Goal: Task Accomplishment & Management: Manage account settings

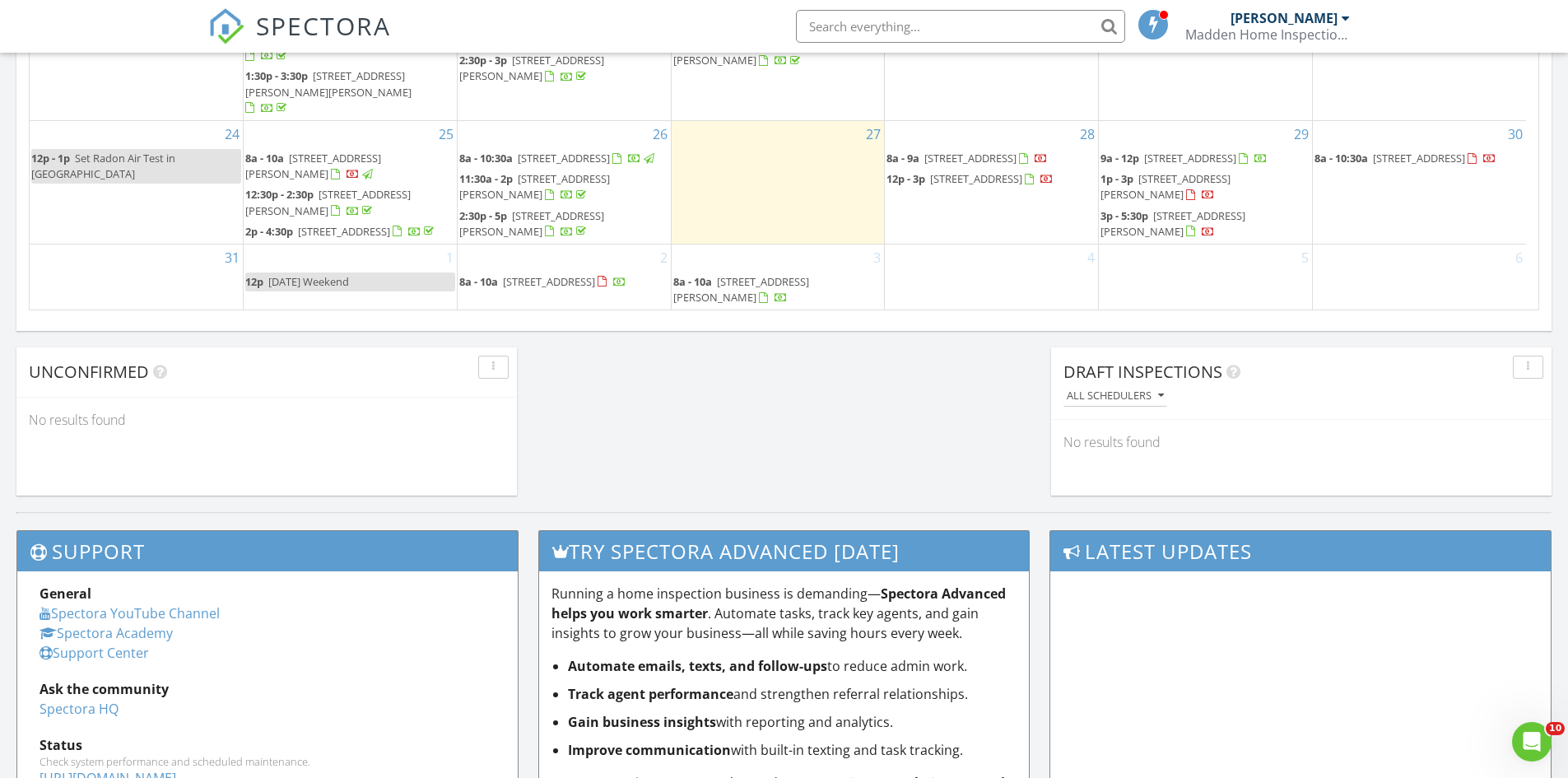
scroll to position [1232, 0]
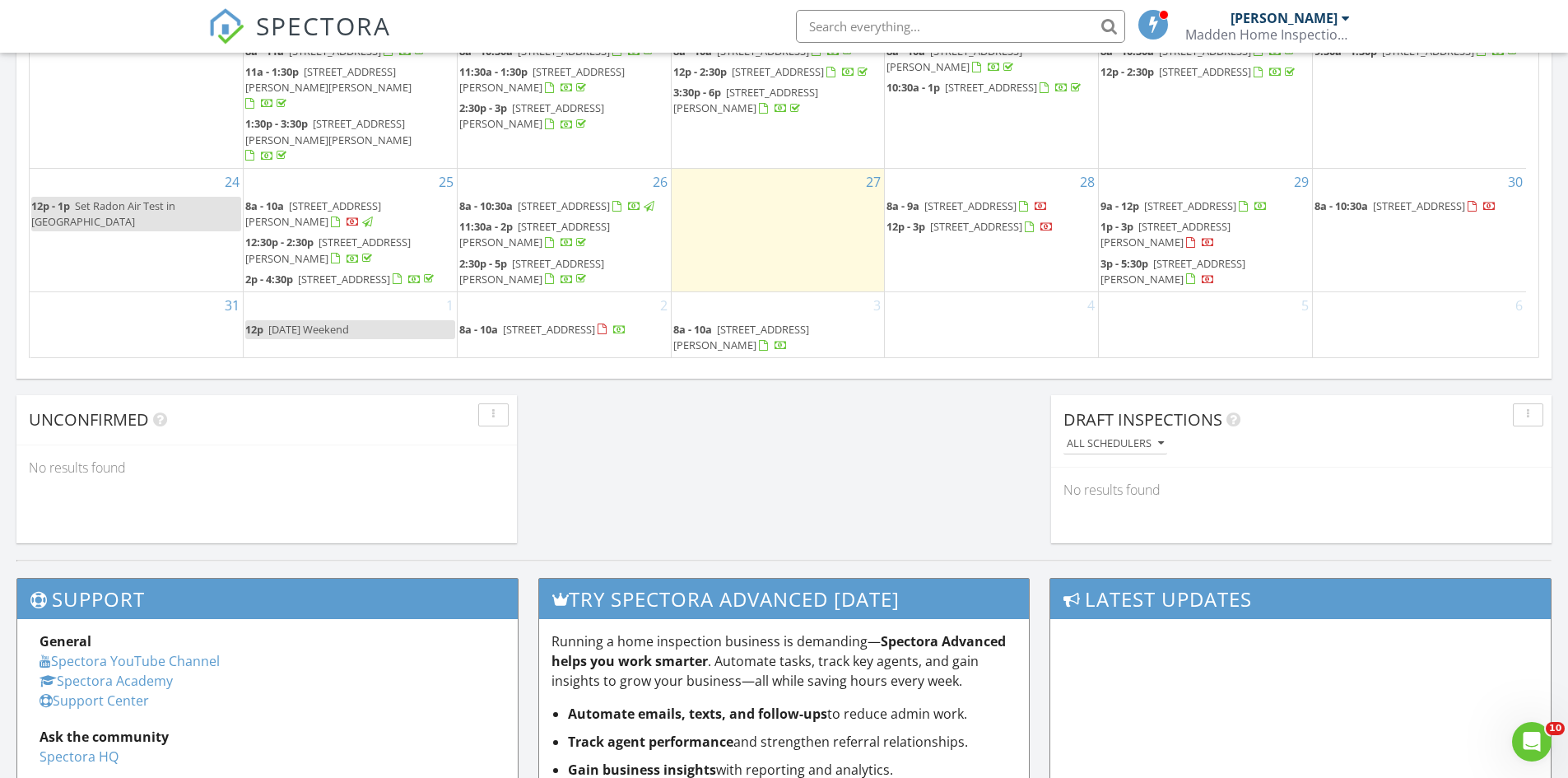
click at [779, 217] on div "27" at bounding box center [778, 230] width 213 height 123
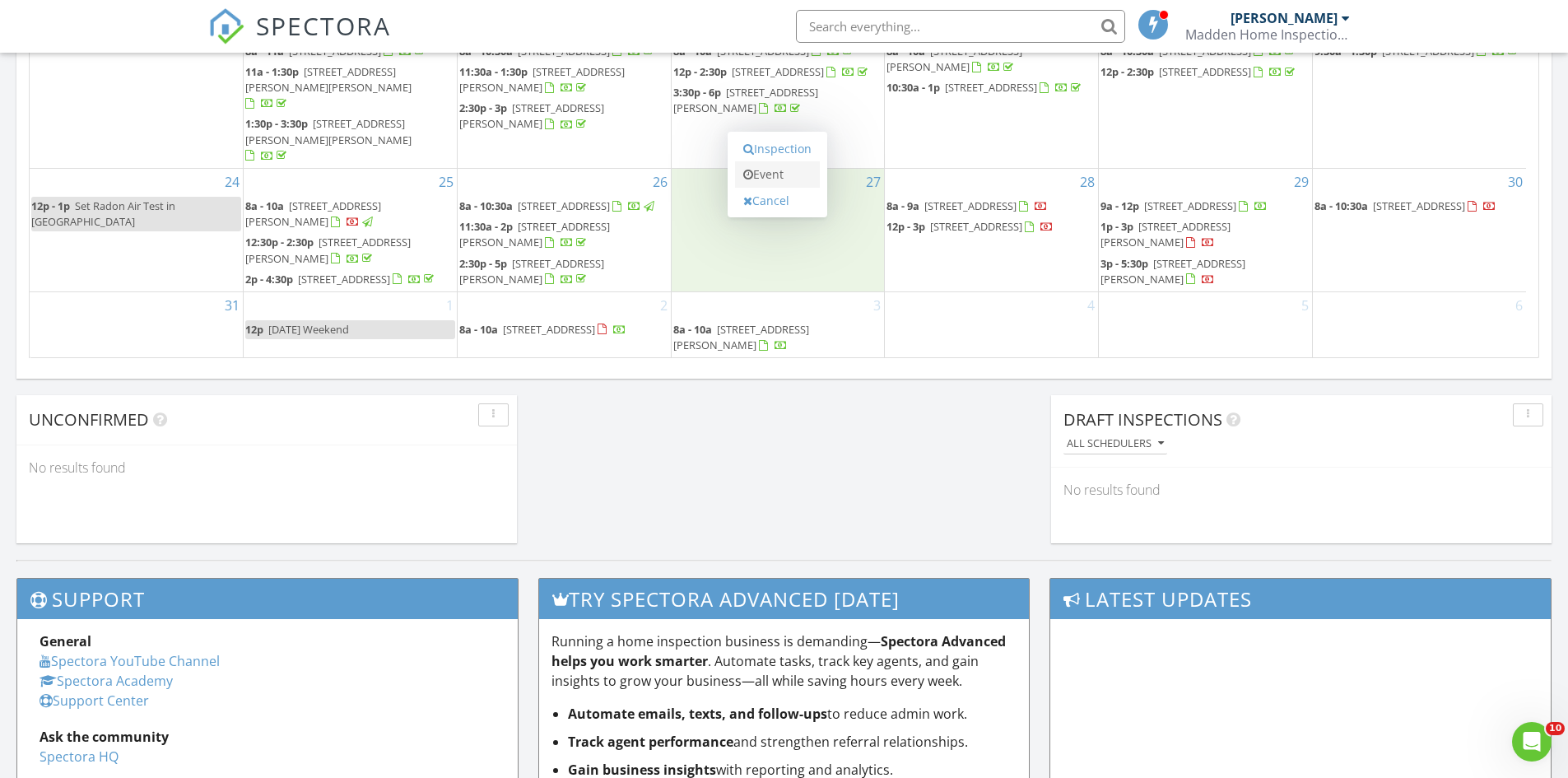
click at [784, 178] on link "Event" at bounding box center [777, 174] width 84 height 27
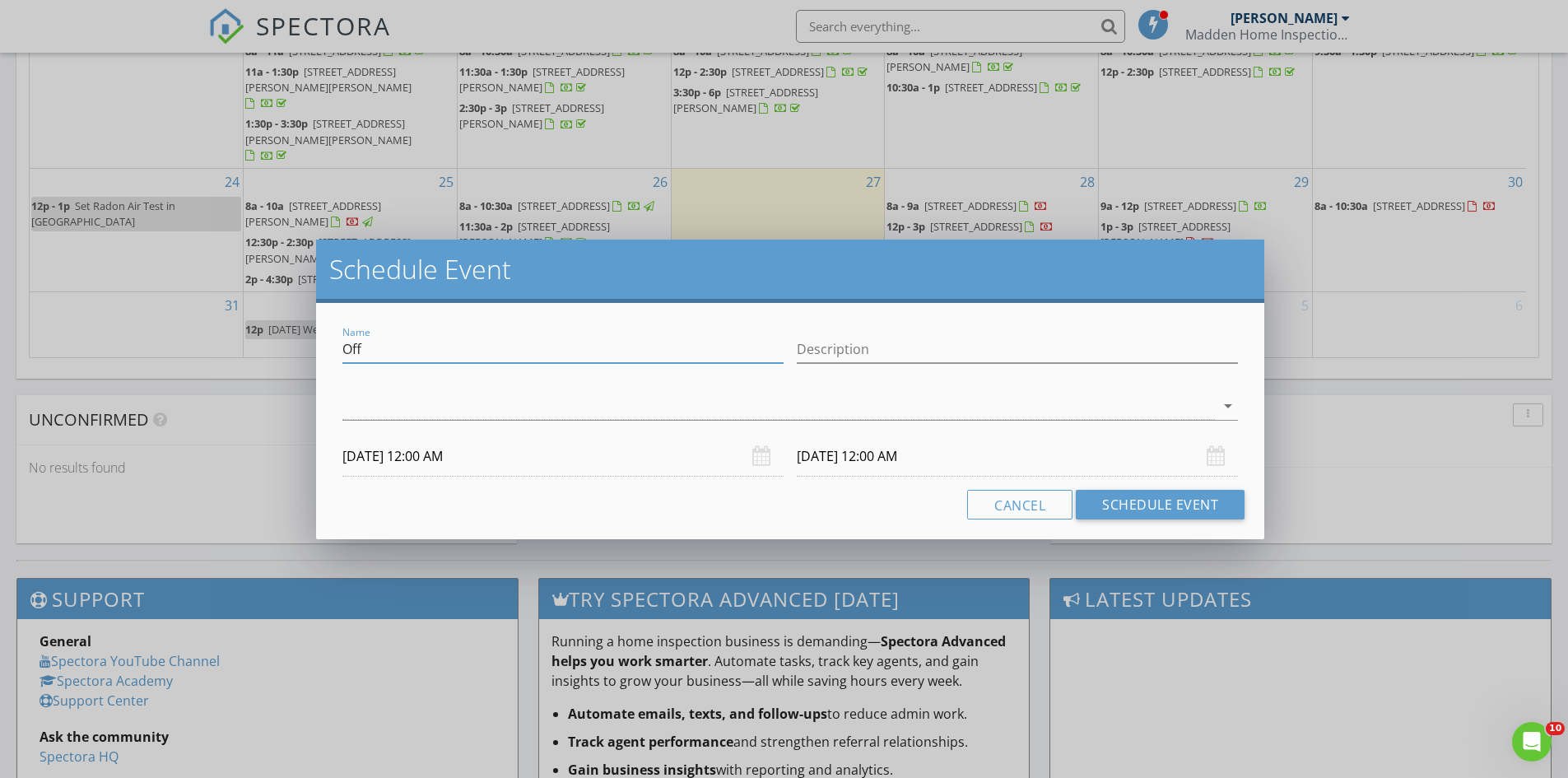
drag, startPoint x: 446, startPoint y: 349, endPoint x: 307, endPoint y: 344, distance: 139.1
click at [307, 344] on div "Schedule Event Name Off Description arrow_drop_down 08/27/2025 12:00 AM 08/28/2…" at bounding box center [784, 389] width 1568 height 778
type input "what no inspections?? Work on 249 Bog!!"
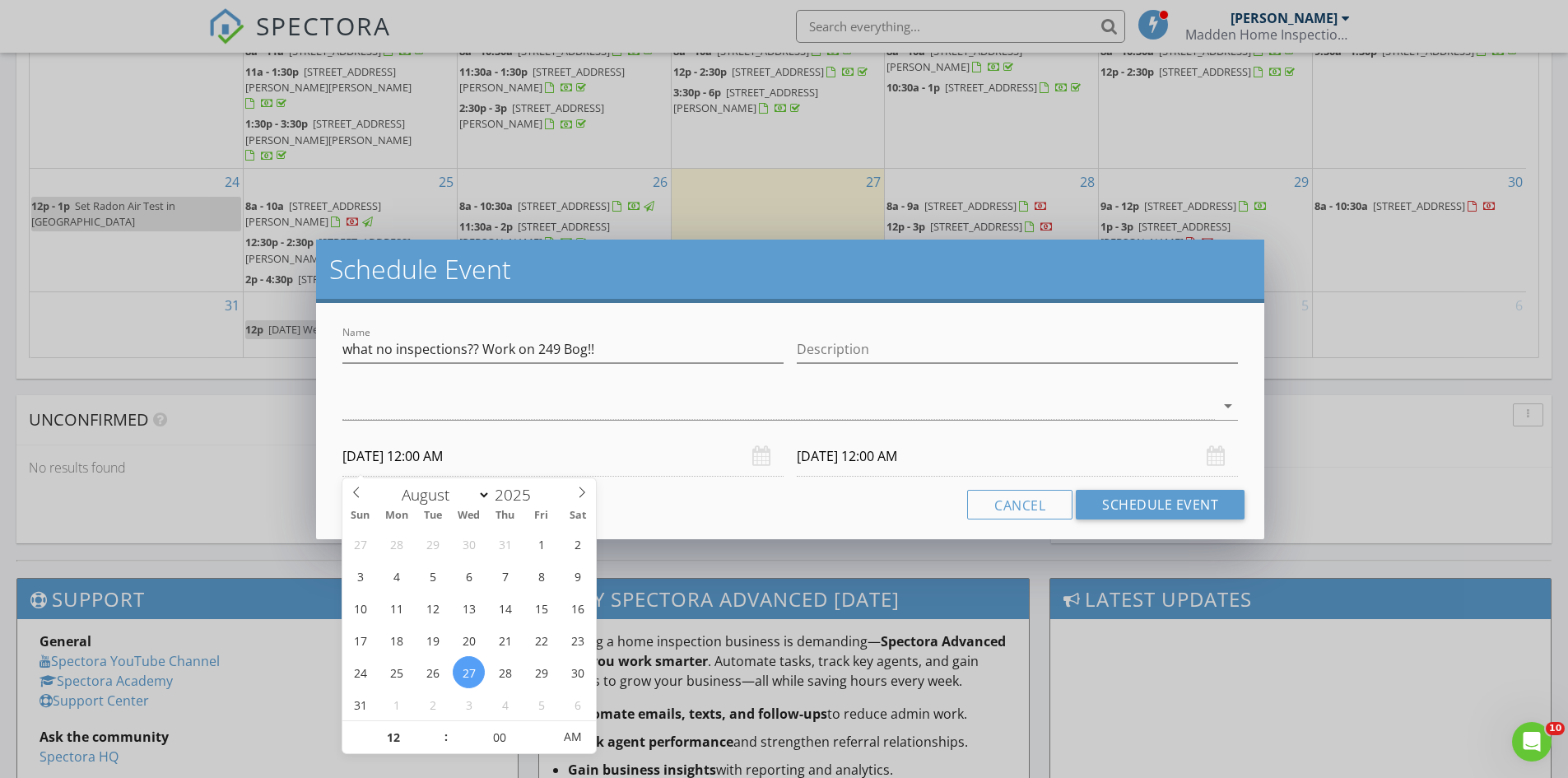
click at [525, 459] on input "08/27/2025 12:00 AM" at bounding box center [562, 457] width 441 height 40
type input "01"
type input "08/27/2025 1:00 AM"
click at [437, 729] on span at bounding box center [438, 729] width 12 height 17
type input "02"
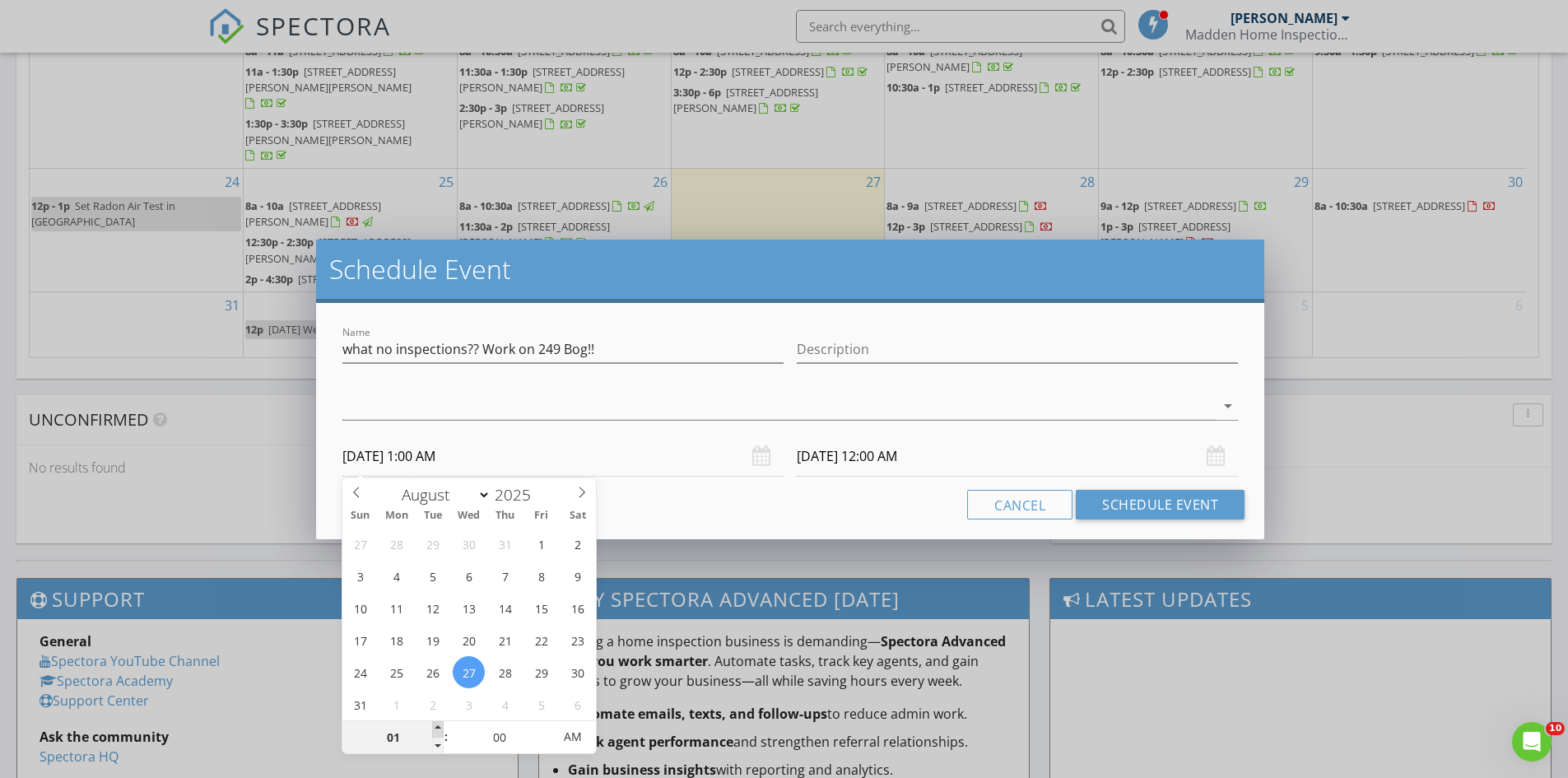
type input "08/27/2025 2:00 AM"
click at [433, 727] on span at bounding box center [438, 729] width 12 height 17
type input "08/28/2025 2:00 AM"
type input "03"
type input "08/27/2025 3:00 AM"
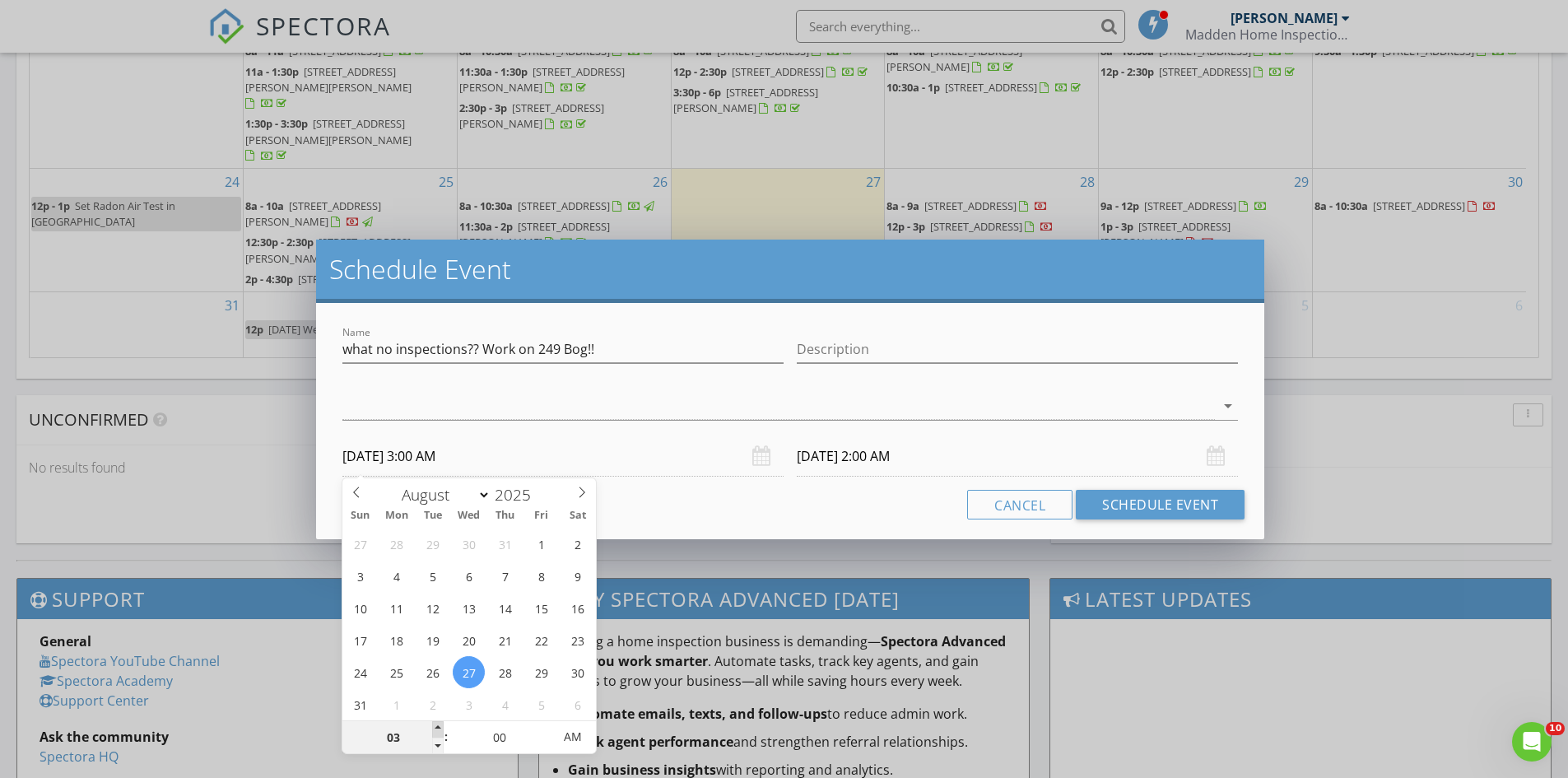
click at [432, 727] on span at bounding box center [438, 729] width 12 height 17
click at [431, 727] on input "03" at bounding box center [393, 738] width 101 height 33
type input "08/28/2025 3:00 AM"
click at [430, 727] on input "03" at bounding box center [393, 738] width 101 height 33
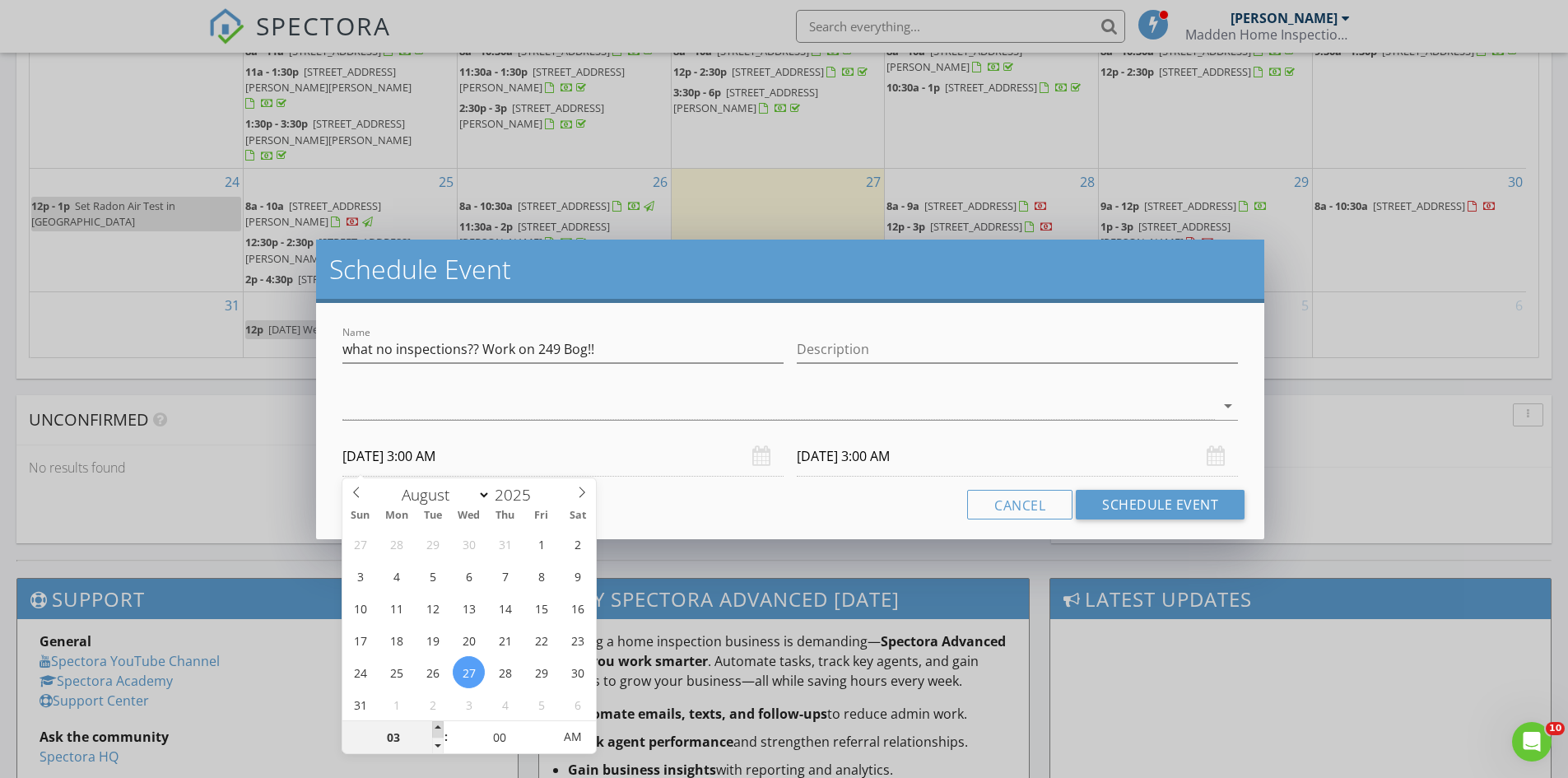
type input "04"
type input "08/27/2025 4:00 AM"
click at [438, 726] on span at bounding box center [438, 729] width 12 height 17
type input "05"
type input "08/27/2025 5:00 AM"
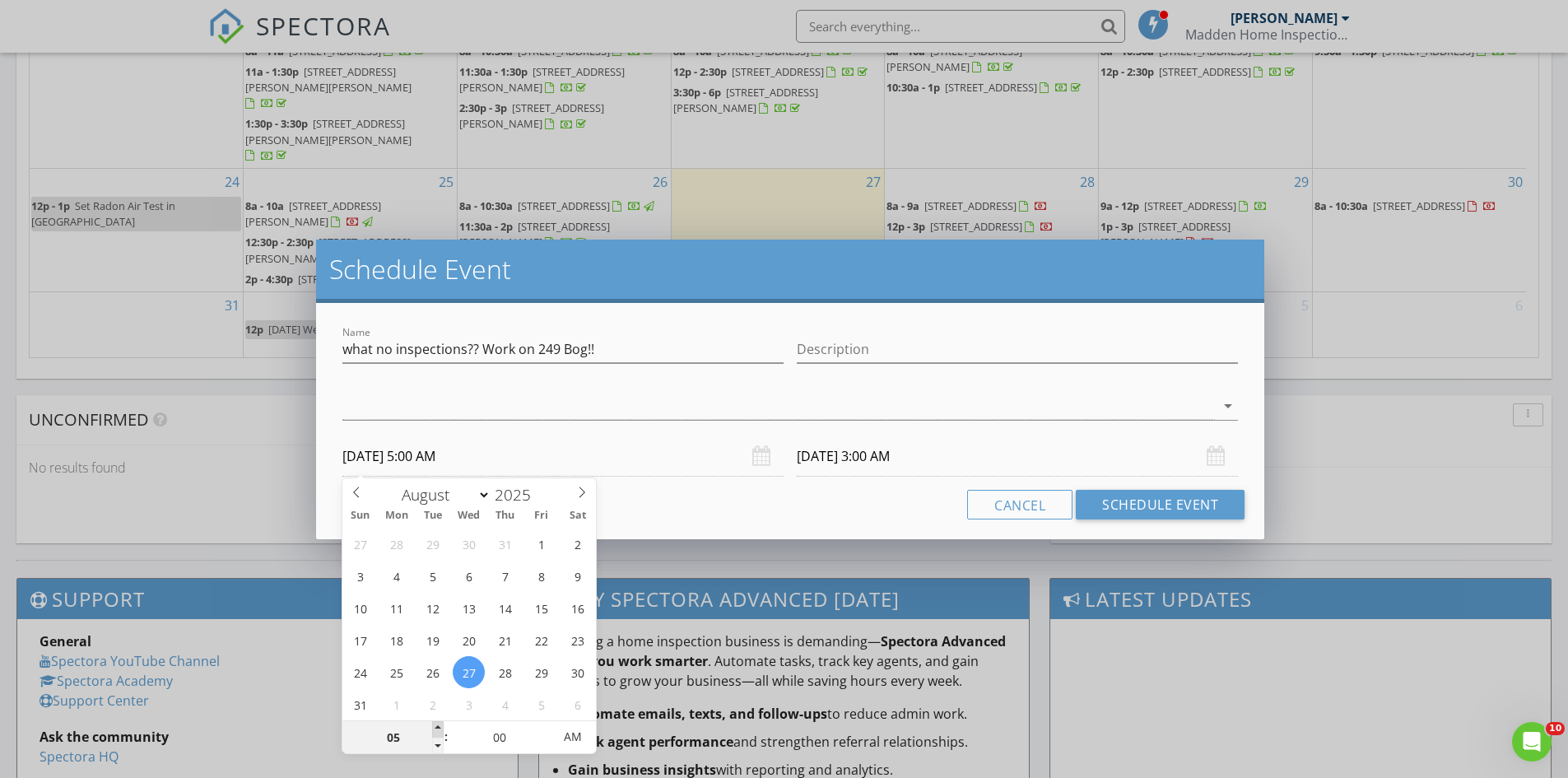
click at [438, 726] on span at bounding box center [438, 729] width 12 height 17
type input "06"
type input "08/27/2025 6:00 AM"
click at [438, 726] on span at bounding box center [438, 729] width 12 height 17
type input "07"
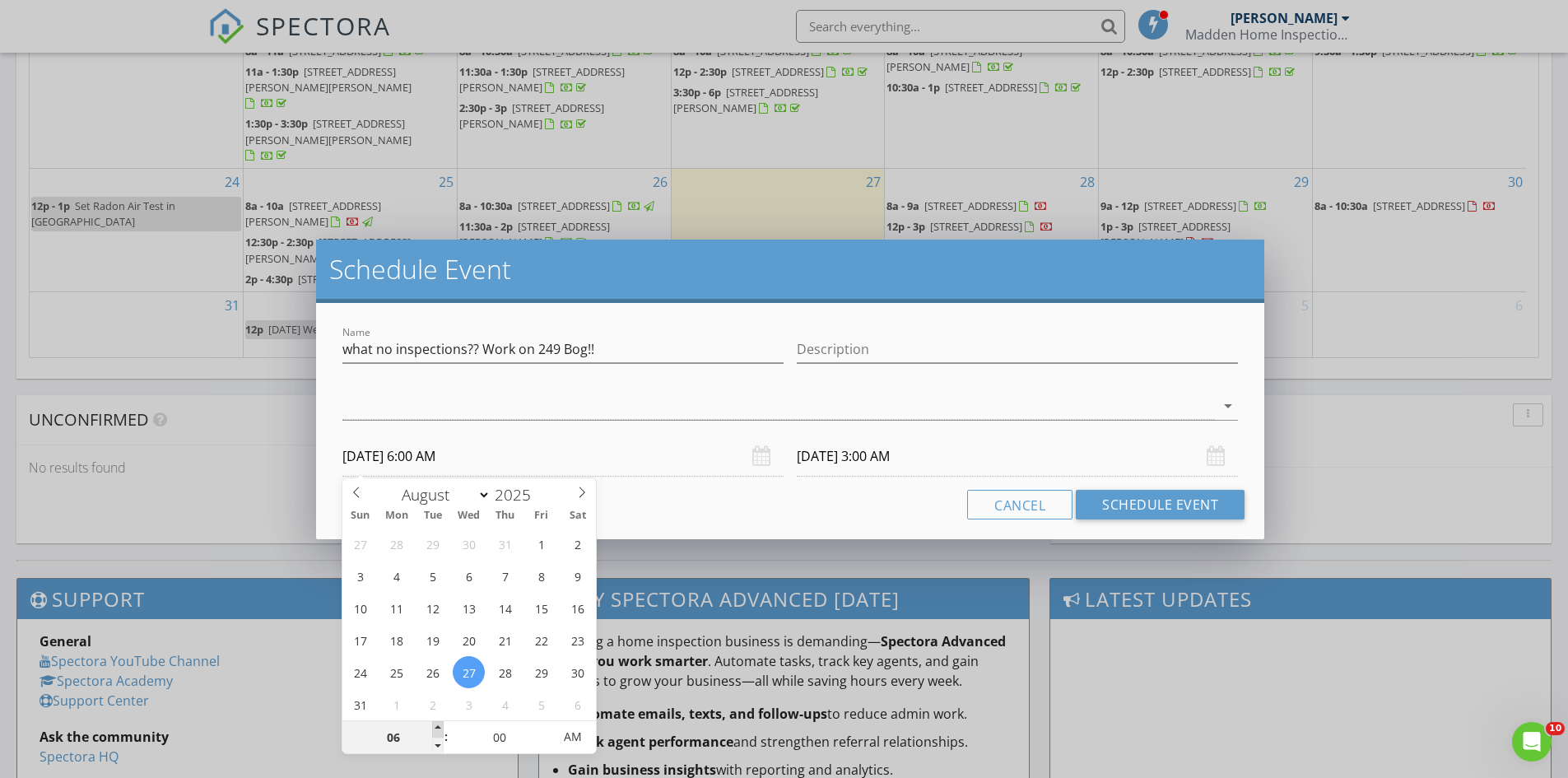
type input "06"
type input "08/27/2025 7:00 AM"
type input "08/28/2025 6:00 AM"
click at [438, 726] on span at bounding box center [438, 729] width 12 height 17
type input "07"
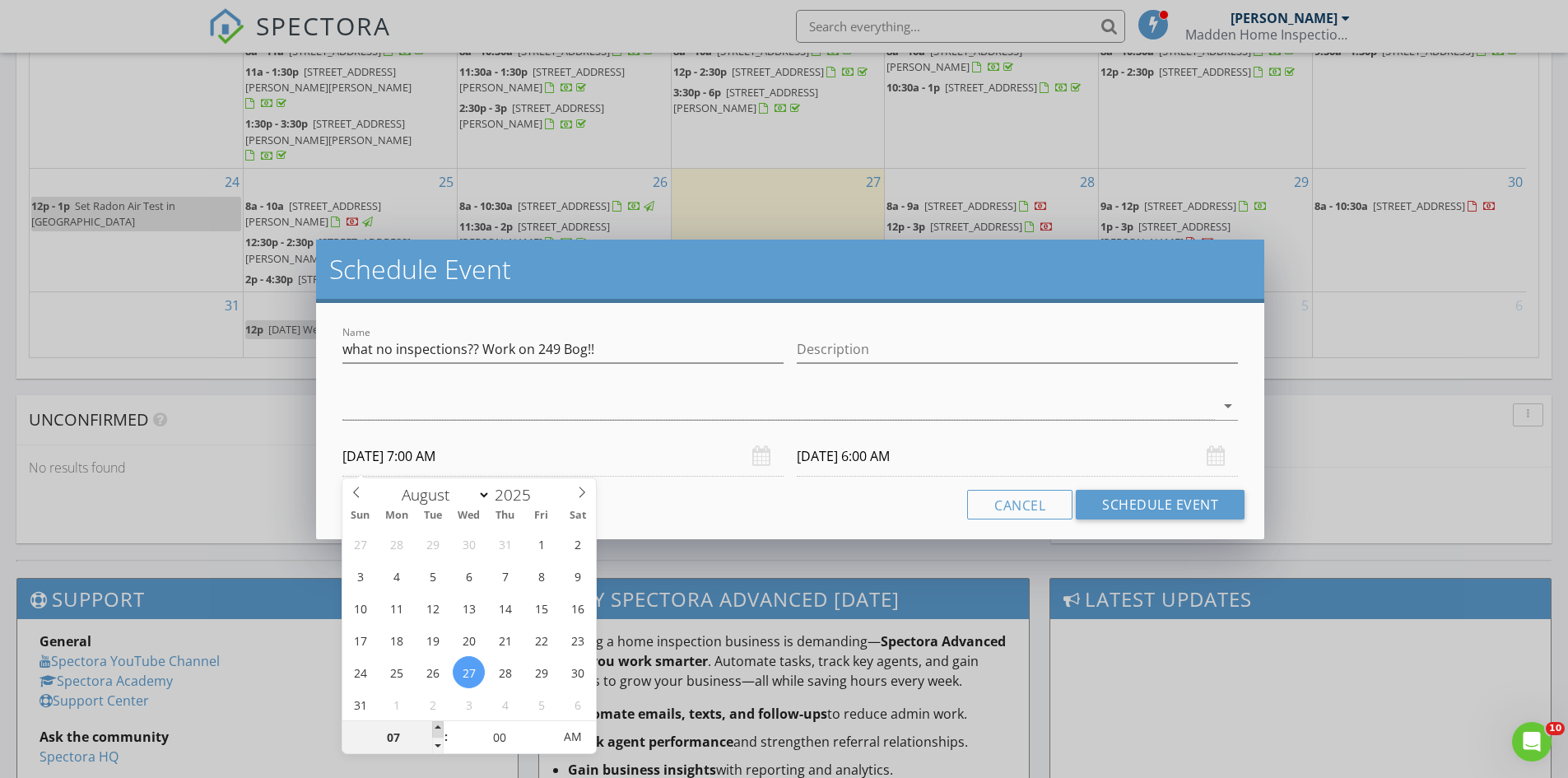
type input "08/28/2025 7:00 AM"
type input "08"
type input "08/27/2025 8:00 AM"
click at [438, 726] on span at bounding box center [438, 729] width 12 height 17
type input "08"
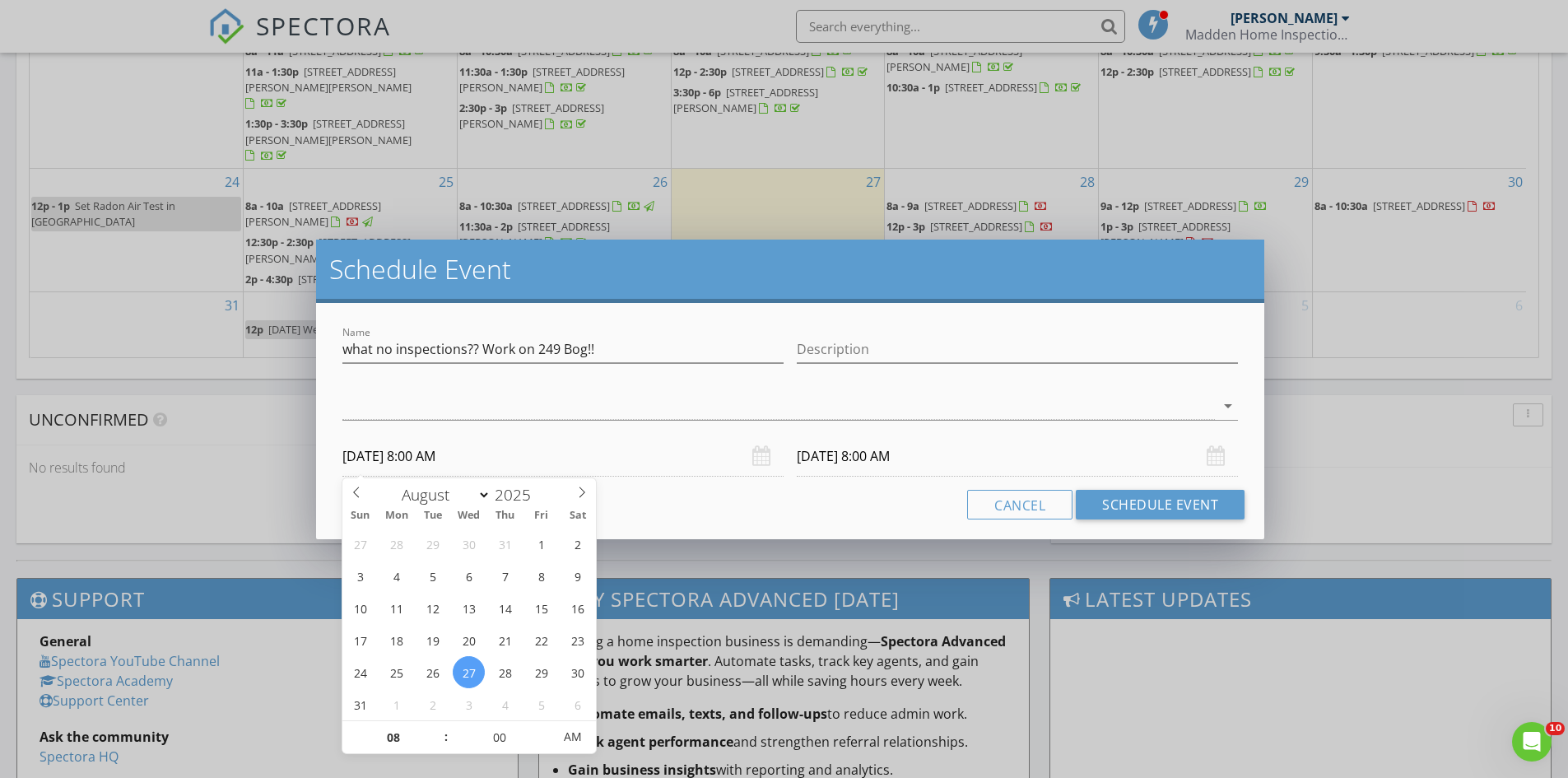
click at [873, 438] on input "08/28/2025 8:00 AM" at bounding box center [1018, 457] width 441 height 40
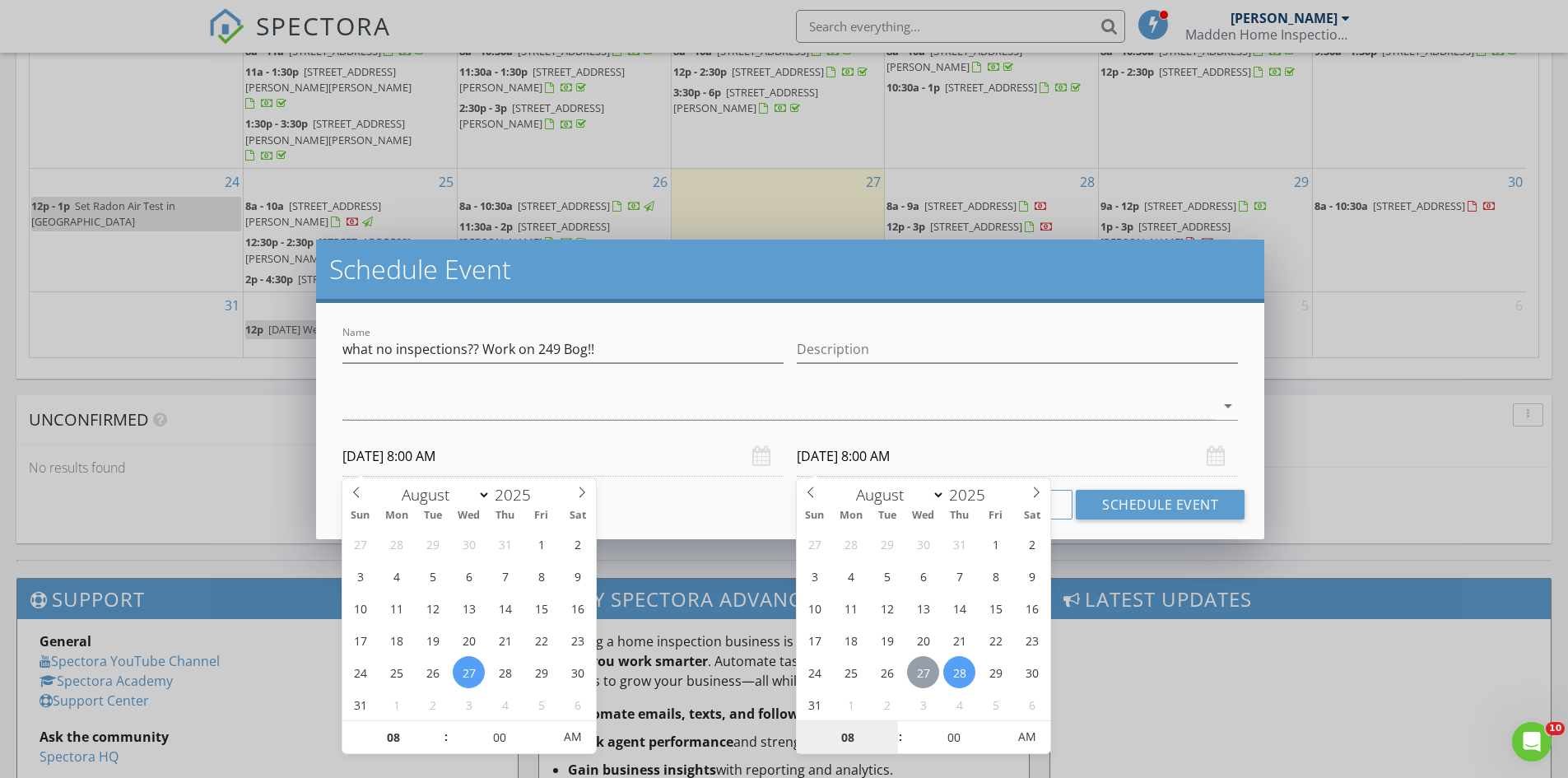
type input "08/27/2025 8:00 AM"
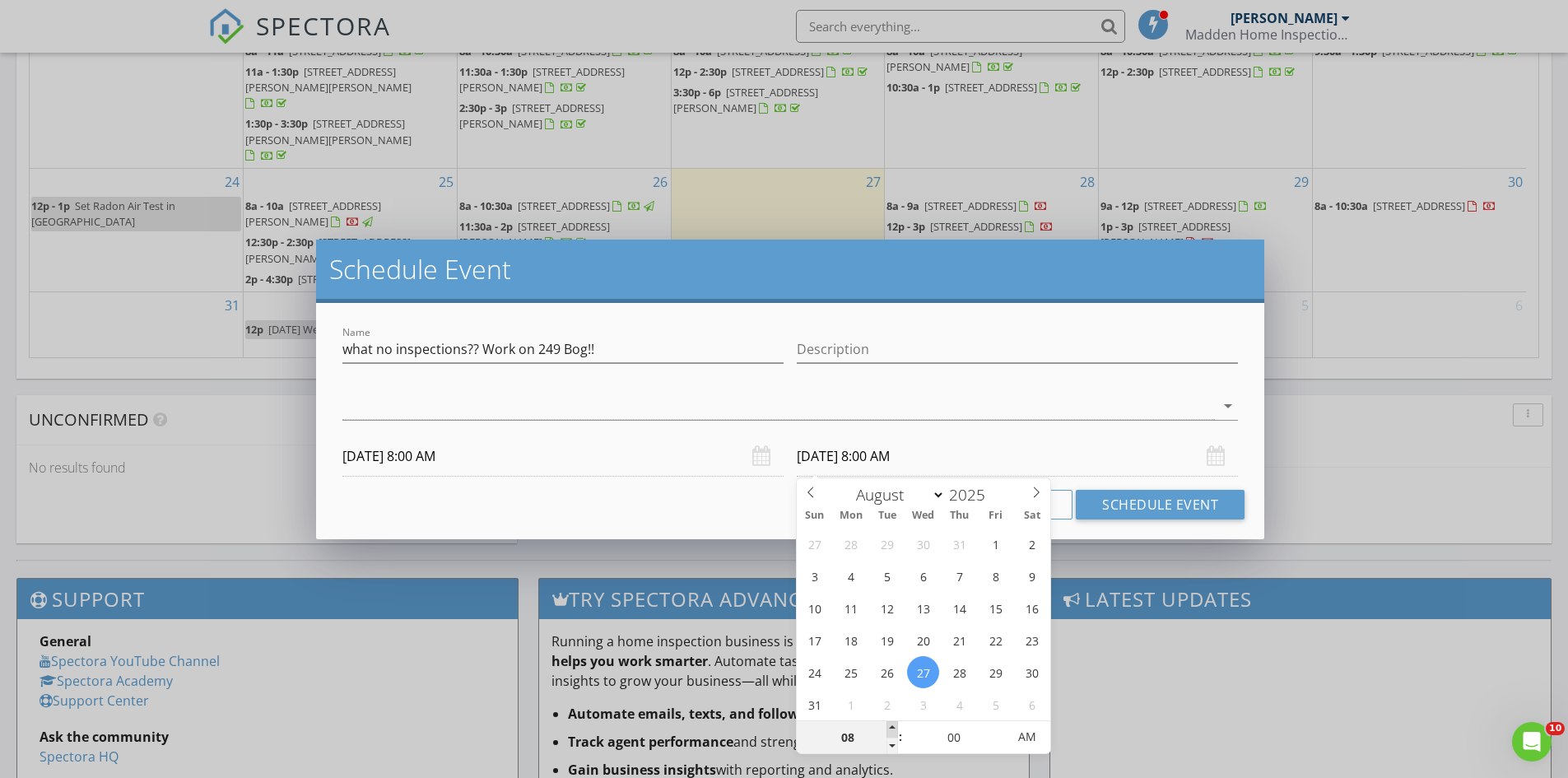
type input "09"
type input "08/27/2025 9:00 AM"
click at [891, 725] on span at bounding box center [892, 729] width 12 height 17
type input "10"
type input "08/27/2025 10:00 AM"
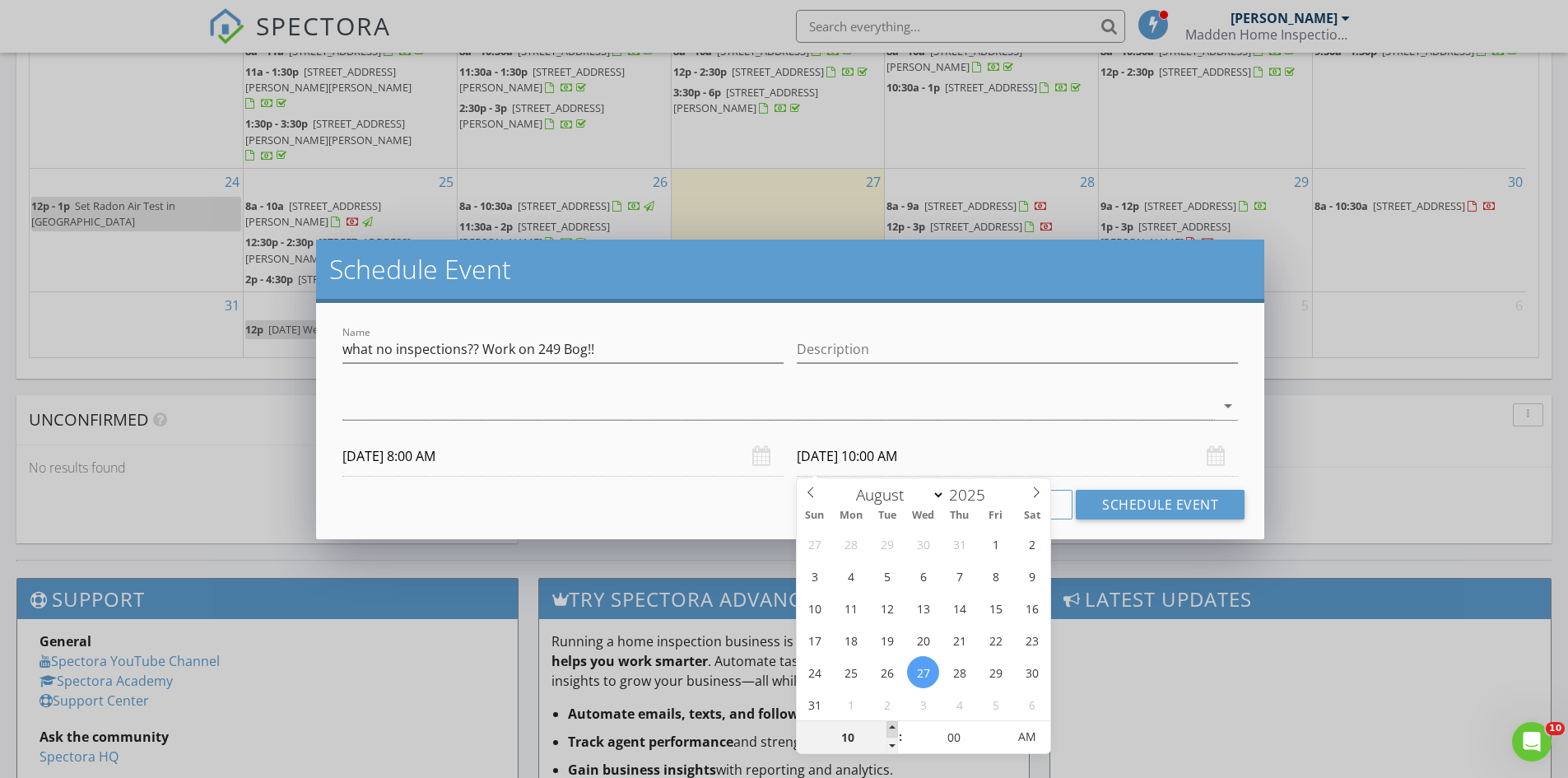
click at [891, 725] on span at bounding box center [892, 729] width 12 height 17
type input "11"
type input "08/27/2025 11:00 AM"
click at [891, 725] on span at bounding box center [892, 729] width 12 height 17
type input "12"
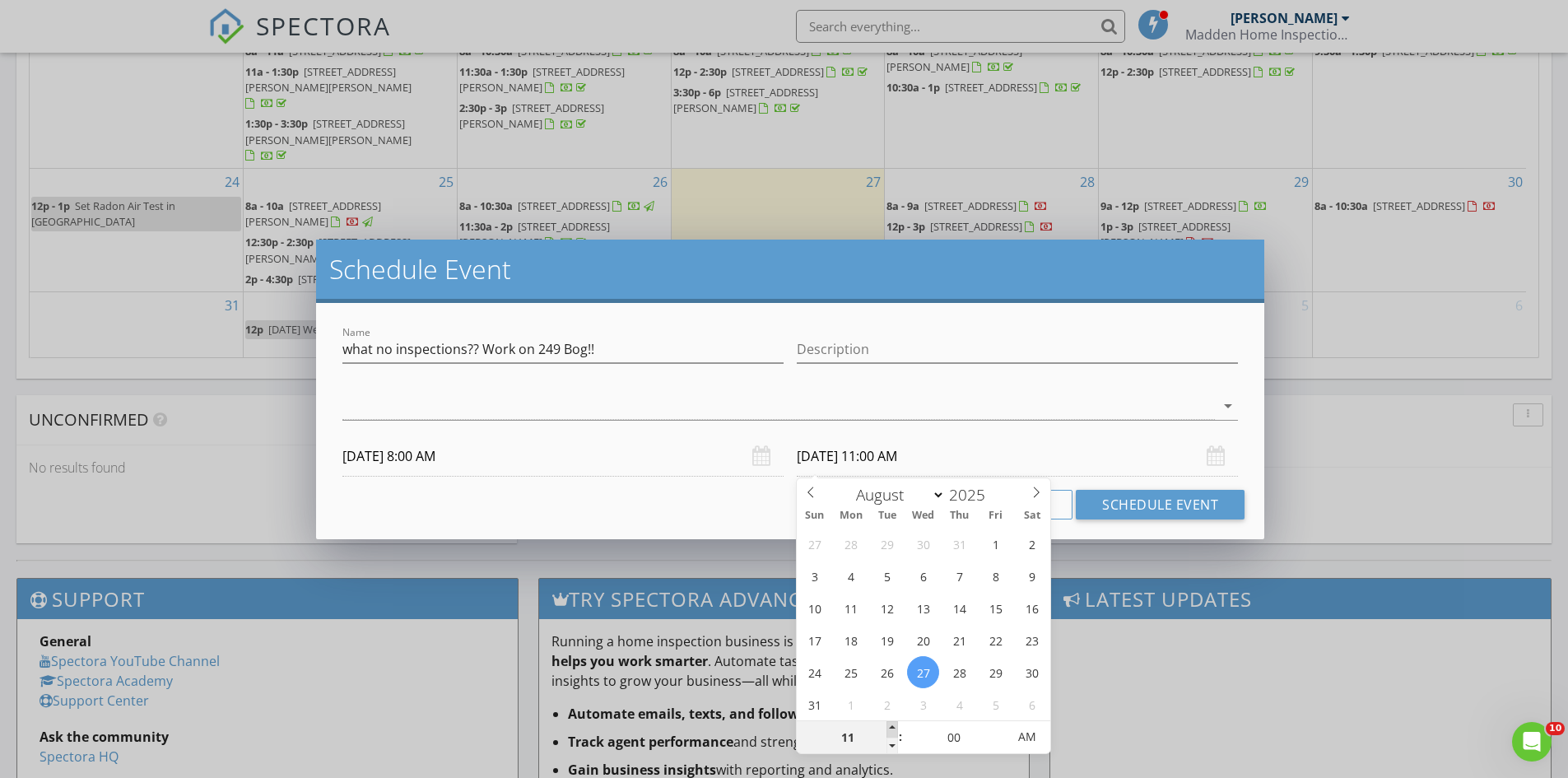
type input "08/27/2025 12:00 PM"
click at [891, 725] on span at bounding box center [892, 729] width 12 height 17
type input "01"
type input "08/27/2025 1:00 PM"
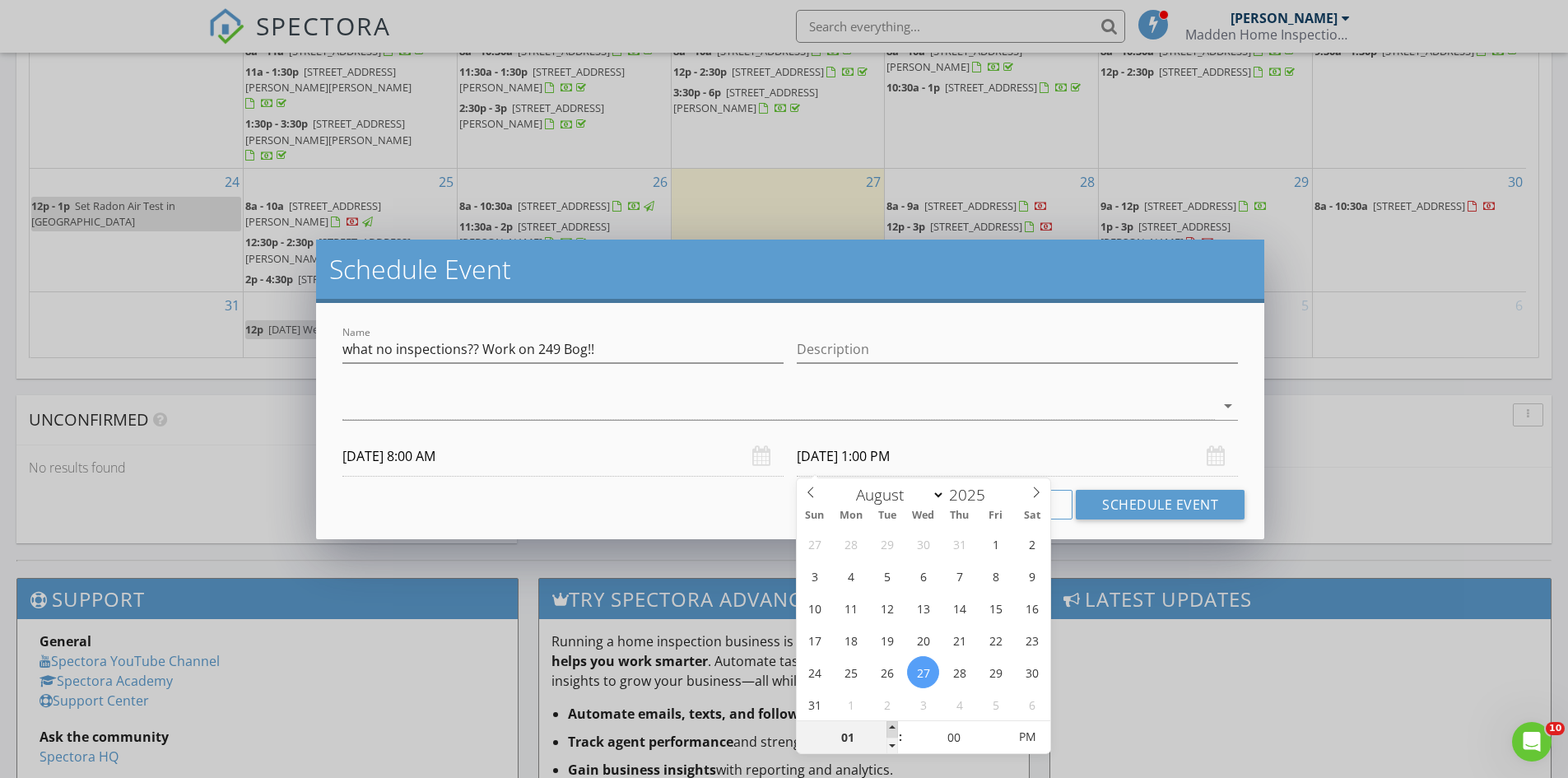
type input "02"
type input "08/27/2025 2:00 PM"
click at [891, 725] on span at bounding box center [892, 729] width 12 height 17
type input "03"
type input "08/27/2025 3:00 PM"
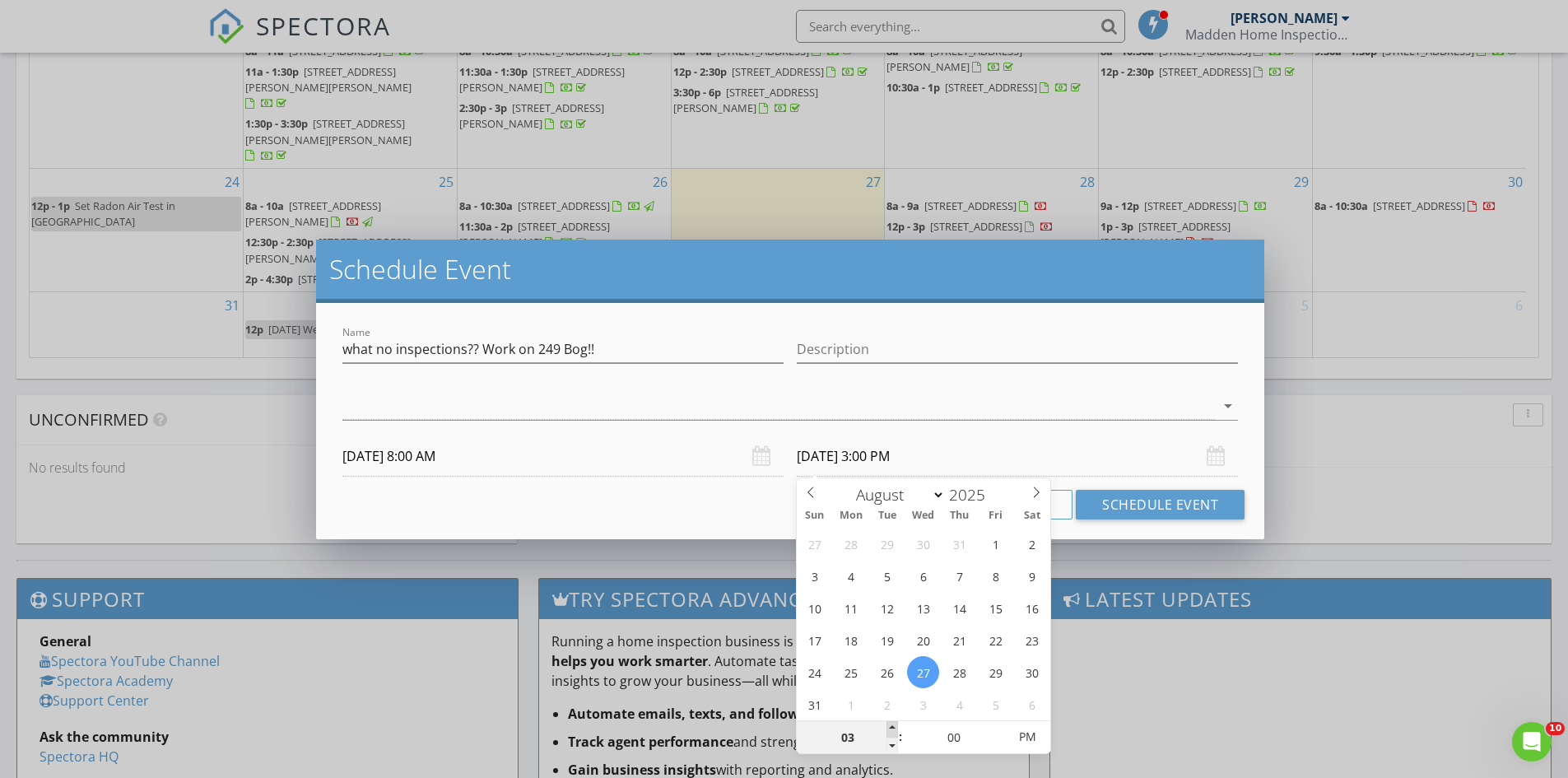
click at [891, 725] on span at bounding box center [892, 729] width 12 height 17
type input "04"
type input "08/27/2025 4:00 PM"
click at [891, 725] on span at bounding box center [892, 729] width 12 height 17
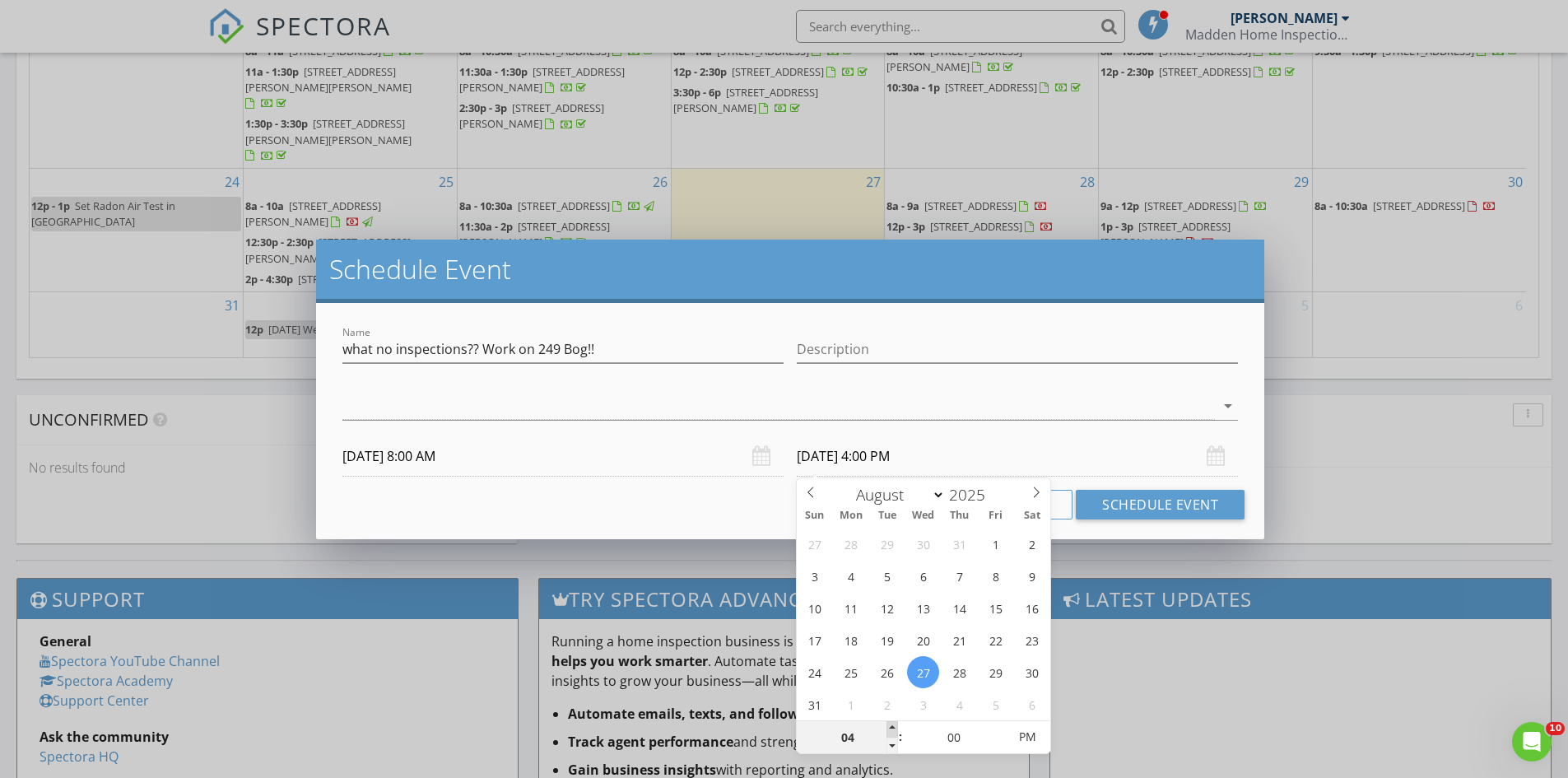
type input "05"
type input "08/27/2025 5:00 PM"
type input "06"
type input "08/27/2025 6:00 PM"
click at [891, 725] on span at bounding box center [892, 729] width 12 height 17
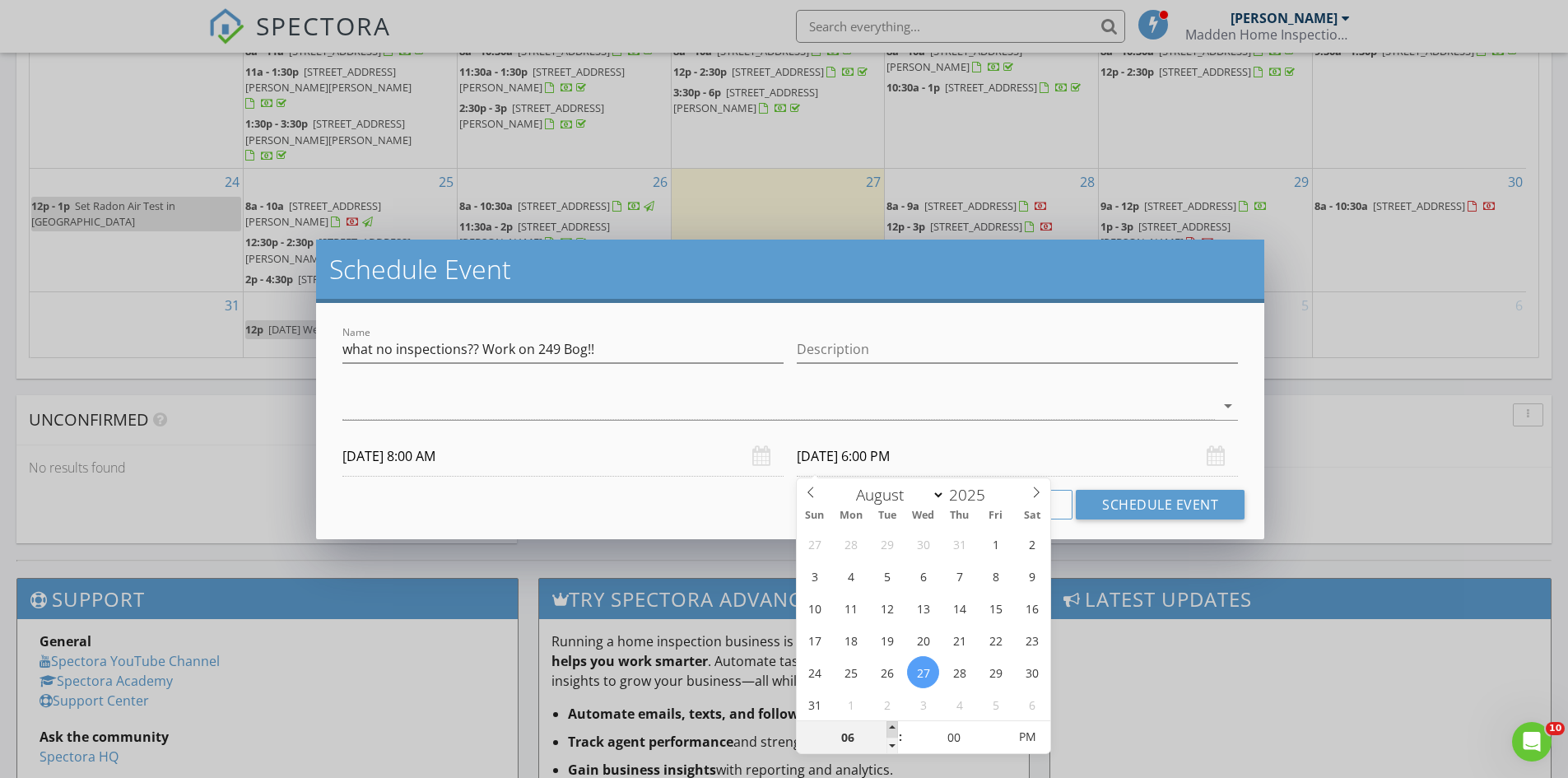
type input "07"
click at [891, 725] on span at bounding box center [892, 729] width 12 height 17
click at [1017, 733] on span "AM" at bounding box center [1027, 737] width 45 height 33
type input "08/27/2025 7:00 PM"
click at [1028, 738] on span "AM" at bounding box center [1027, 737] width 45 height 33
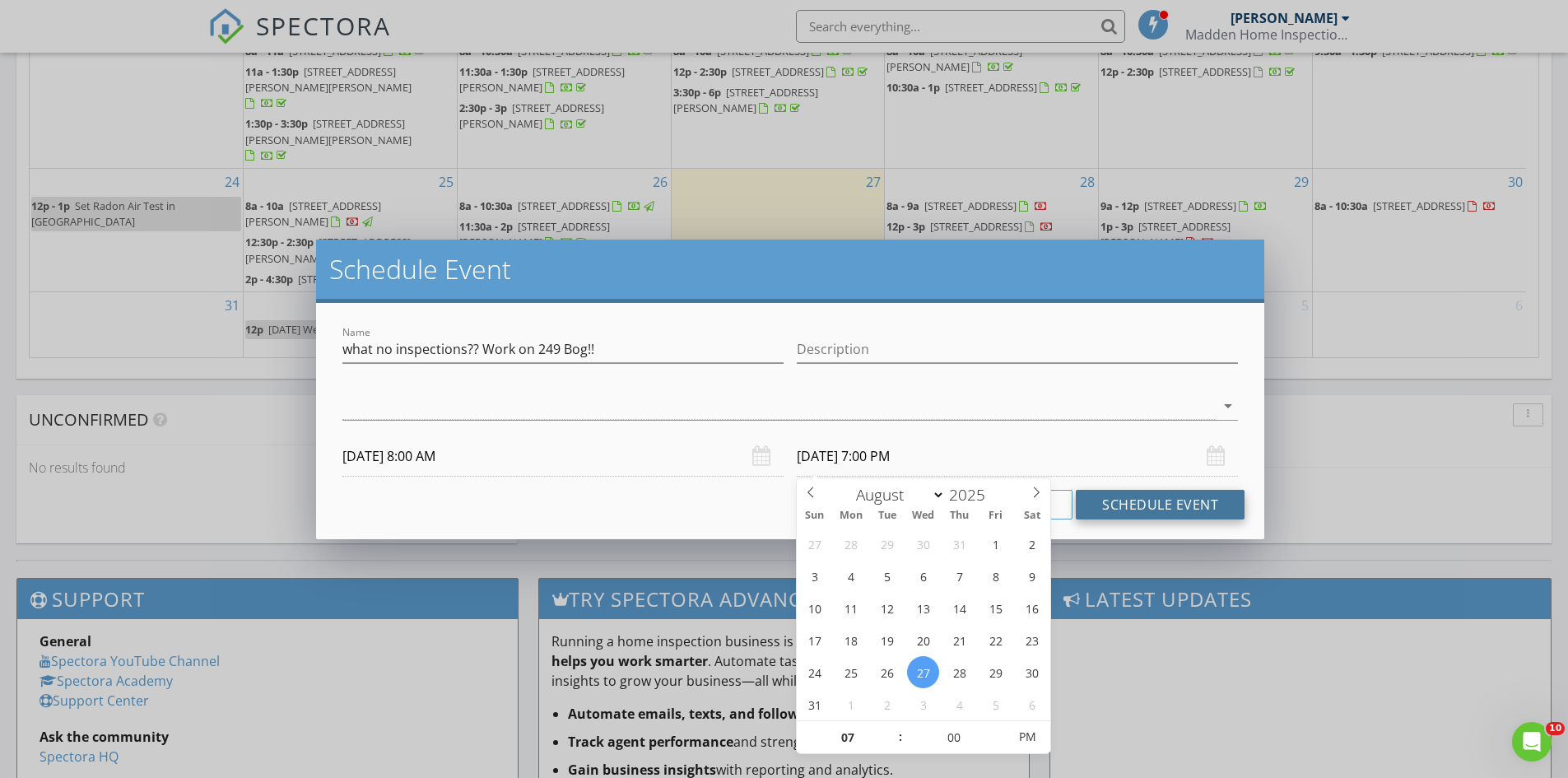
click at [1158, 507] on button "Schedule Event" at bounding box center [1161, 505] width 169 height 29
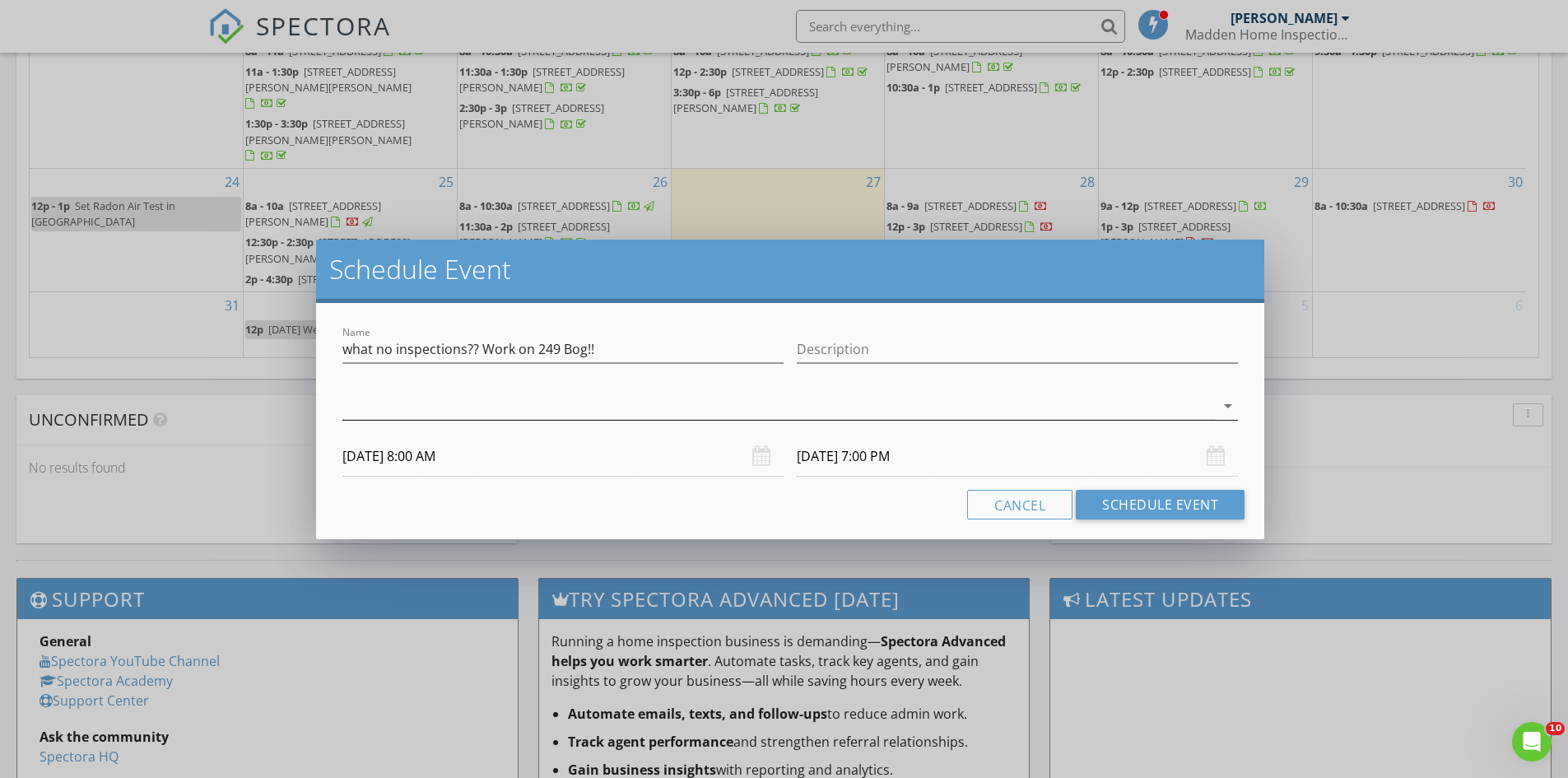
click at [1230, 406] on icon "arrow_drop_down" at bounding box center [1229, 406] width 20 height 20
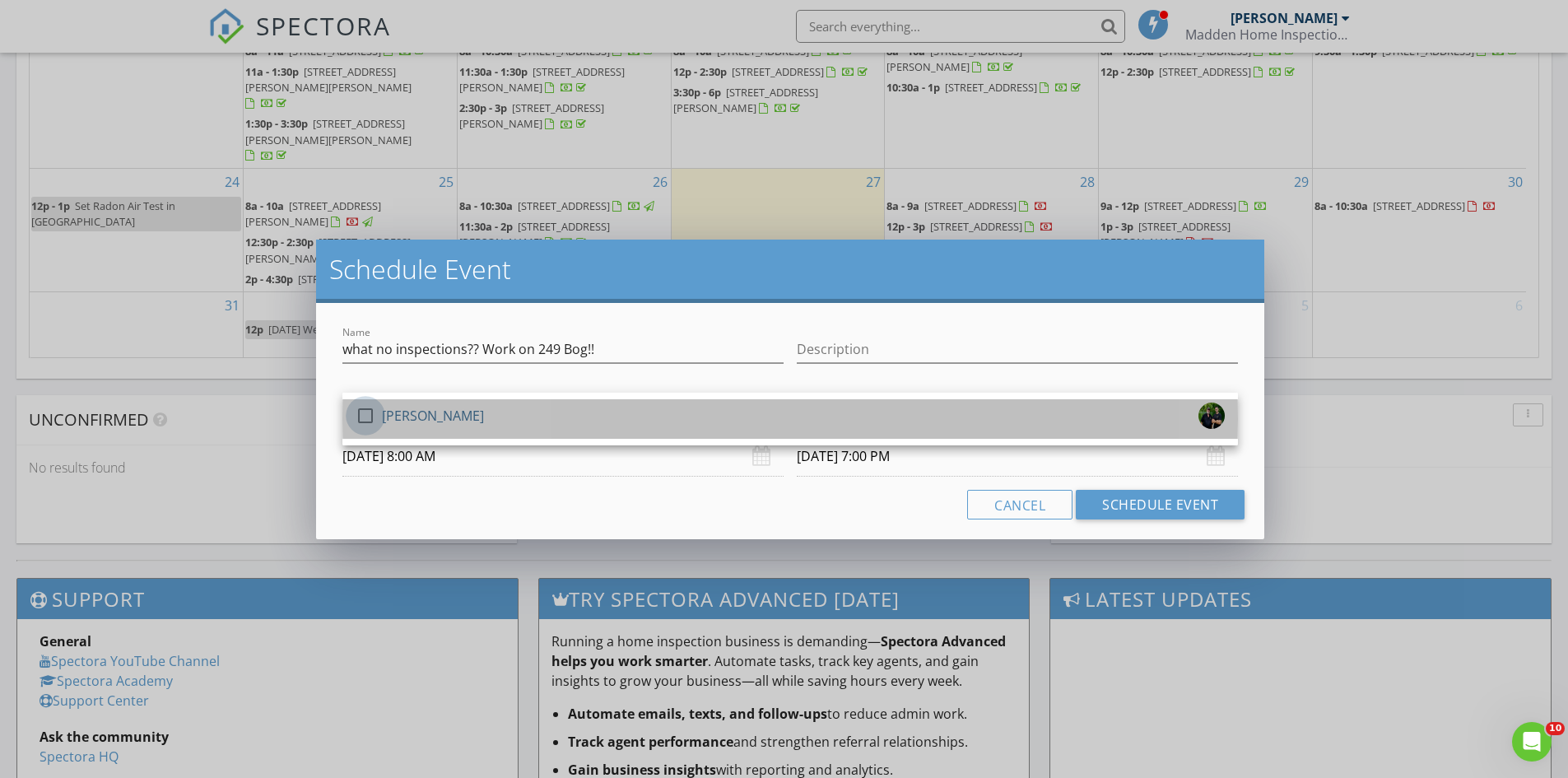
click at [371, 412] on div at bounding box center [365, 416] width 28 height 28
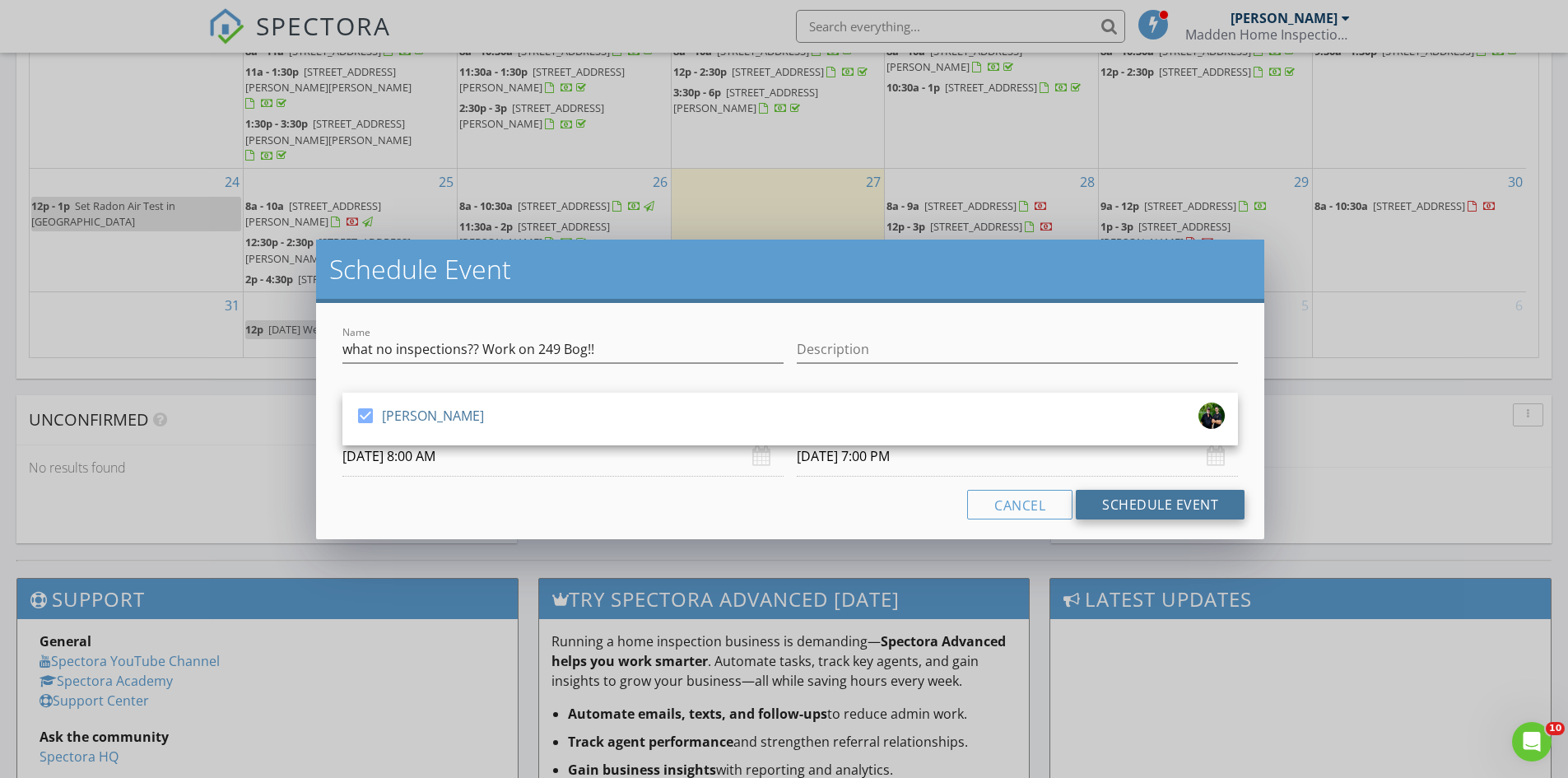
click at [1128, 508] on button "Schedule Event" at bounding box center [1161, 505] width 169 height 29
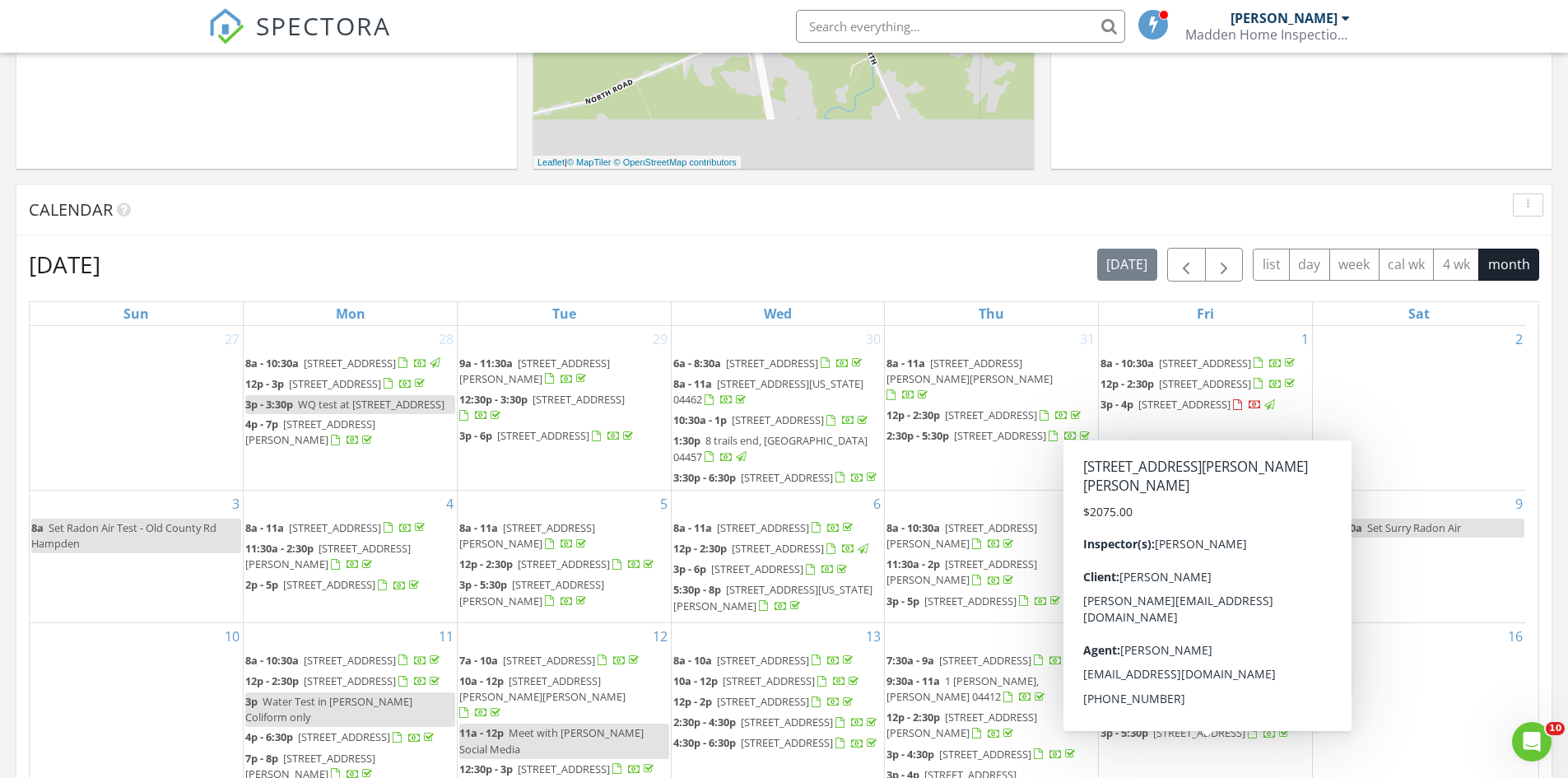
scroll to position [629, 0]
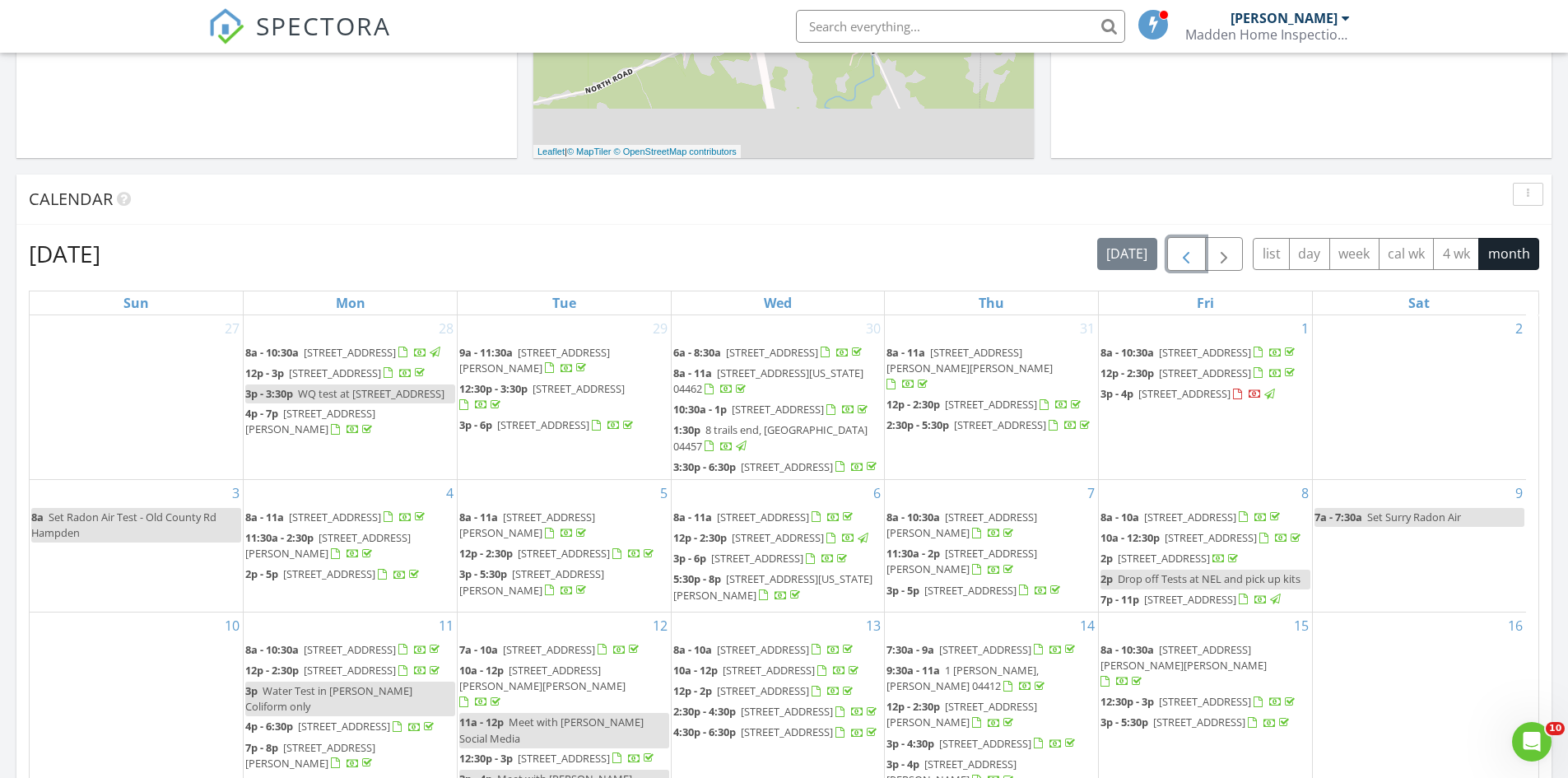
click at [1182, 259] on span "button" at bounding box center [1186, 254] width 20 height 20
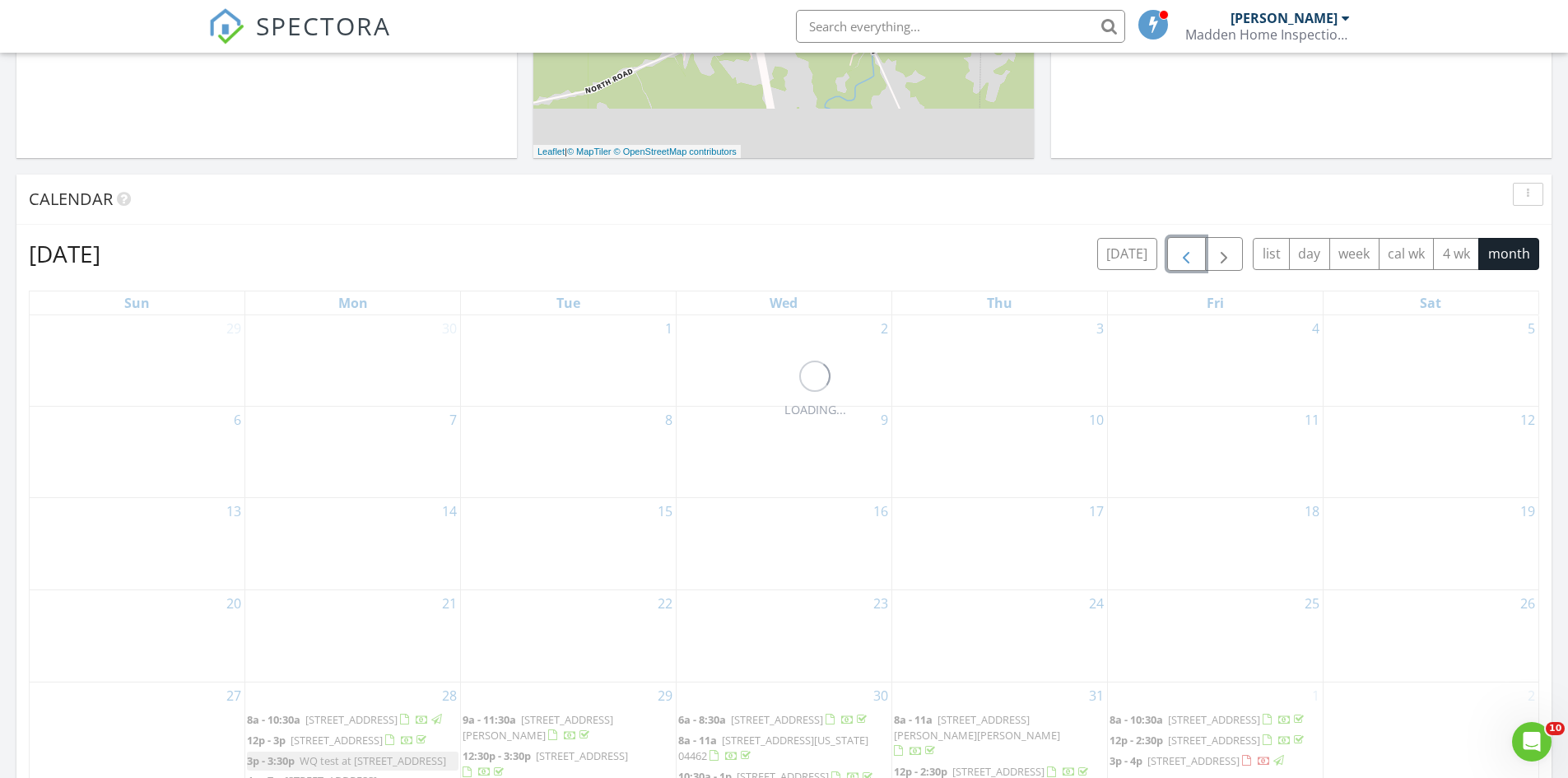
click at [1182, 259] on span "button" at bounding box center [1186, 254] width 20 height 20
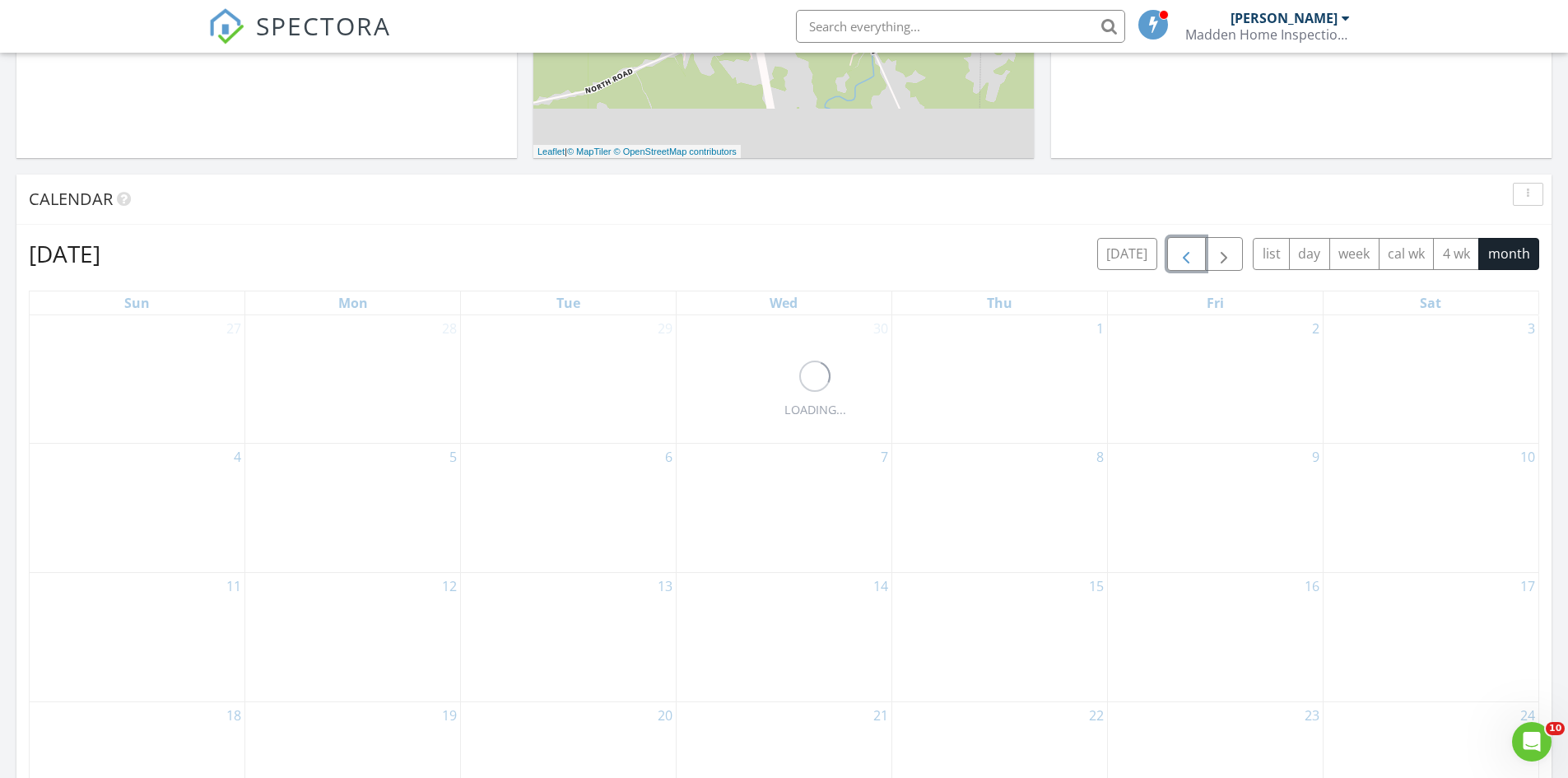
click at [1182, 259] on span "button" at bounding box center [1186, 254] width 20 height 20
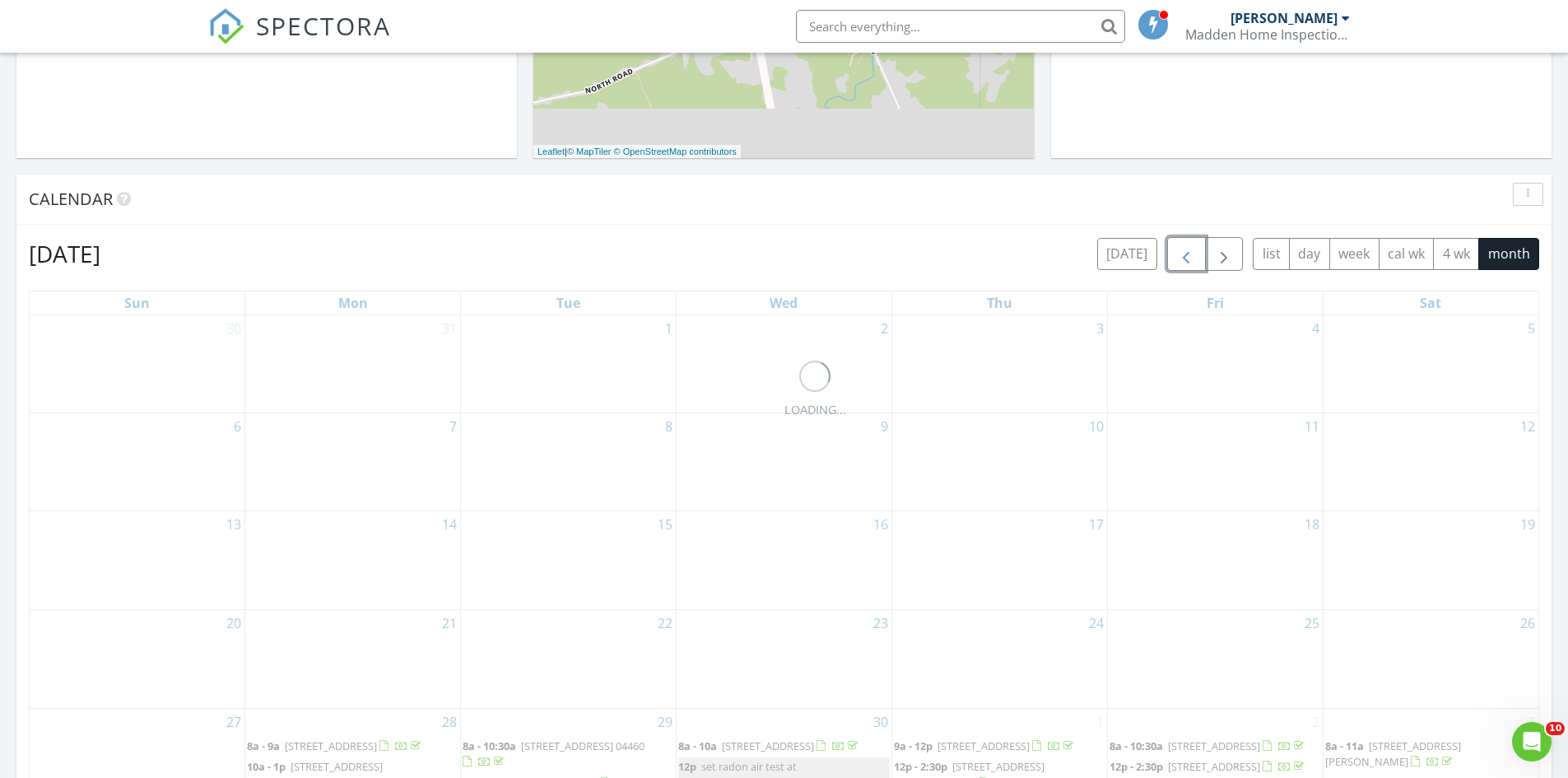
click at [1182, 259] on span "button" at bounding box center [1186, 254] width 20 height 20
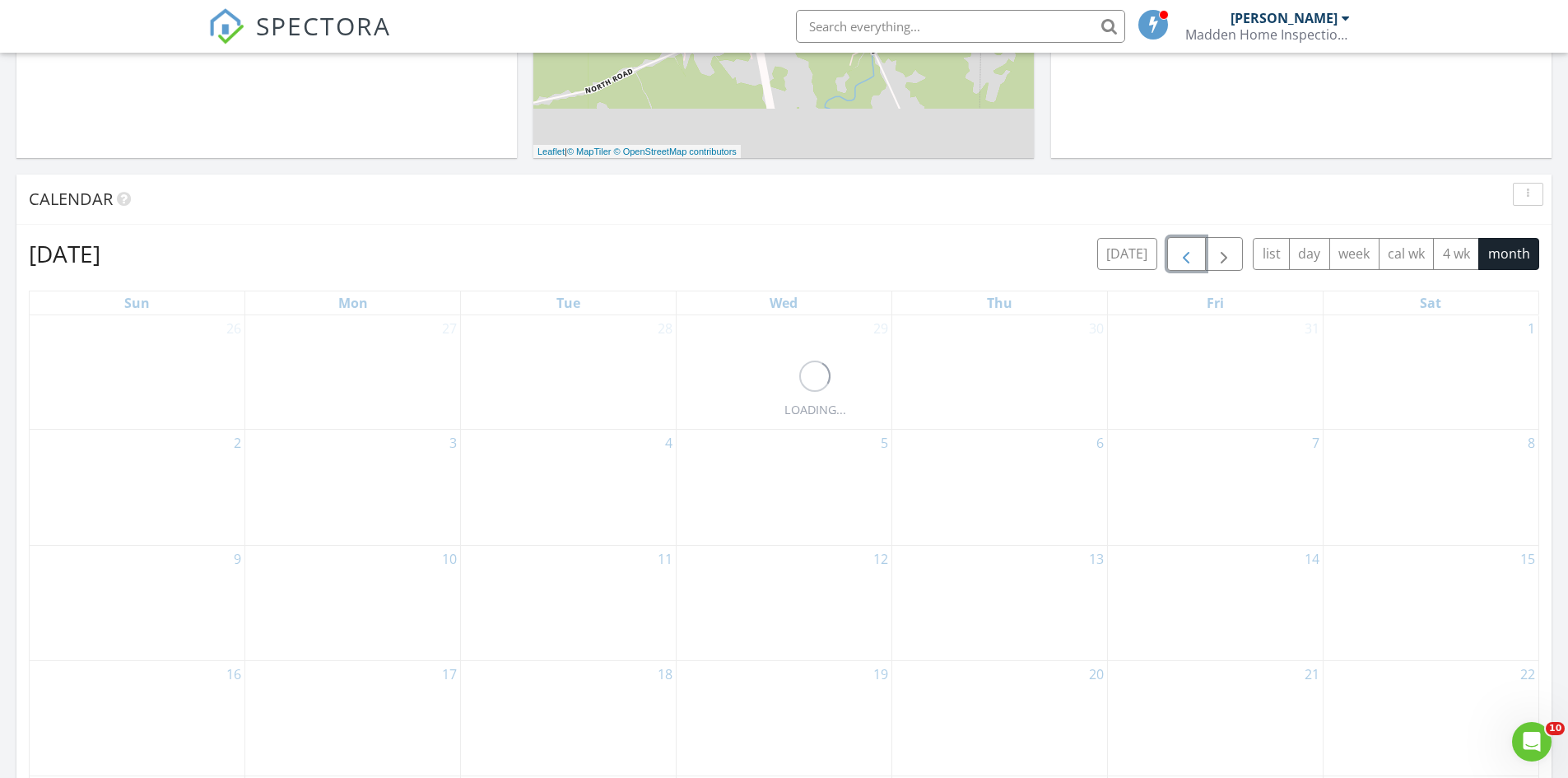
click at [1182, 259] on span "button" at bounding box center [1186, 254] width 20 height 20
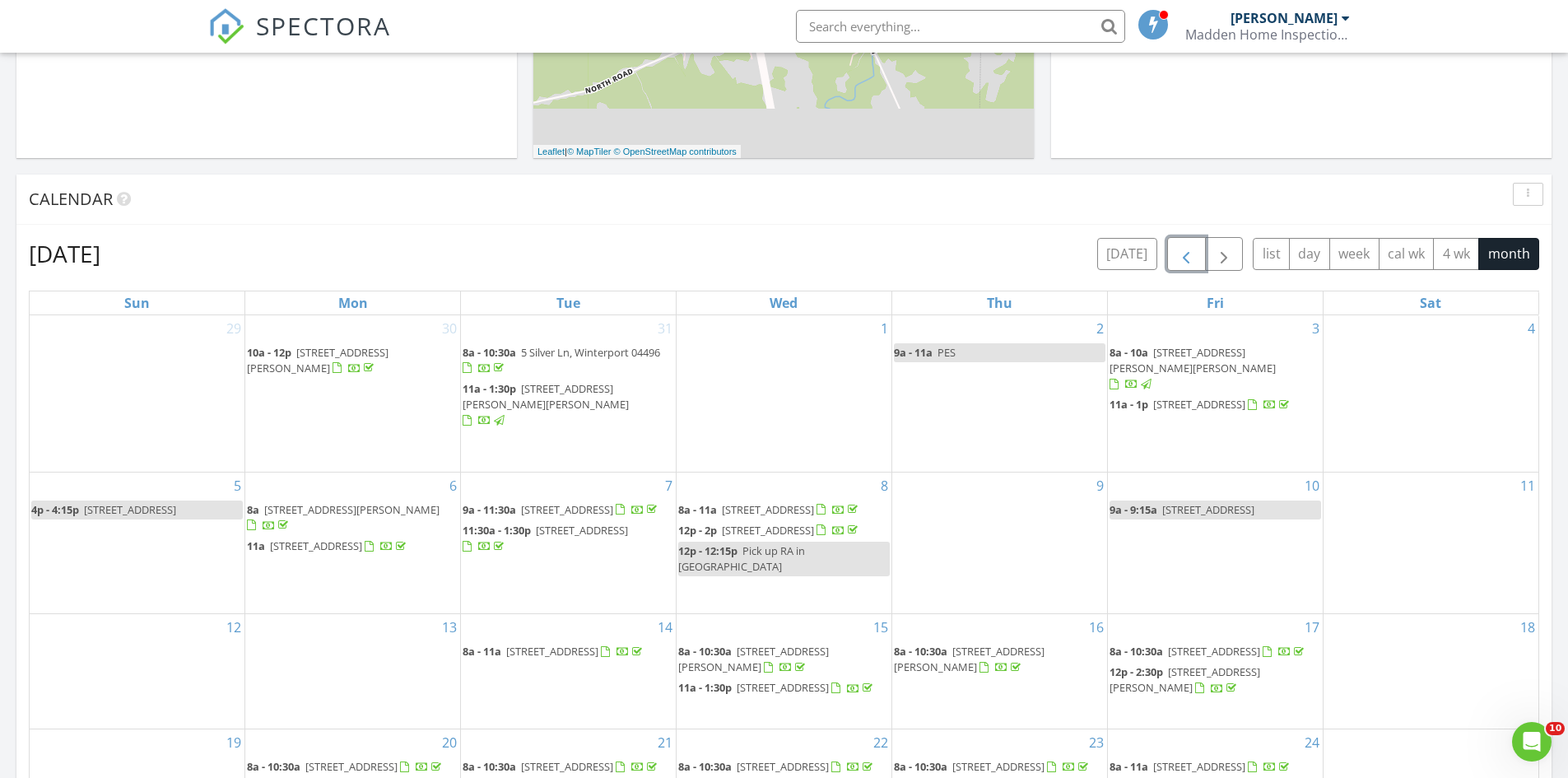
click at [1182, 259] on span "button" at bounding box center [1186, 254] width 20 height 20
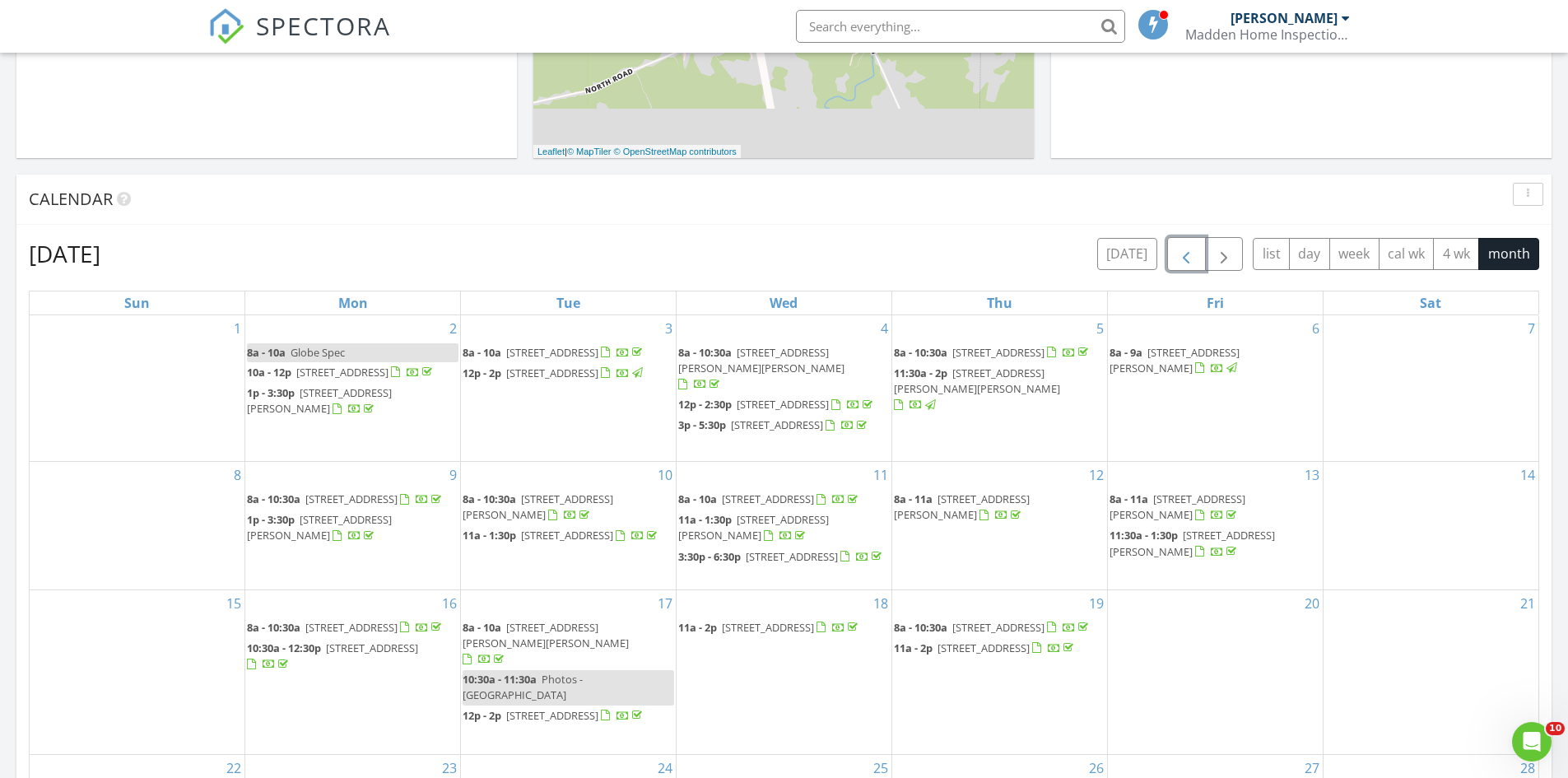
click at [1182, 259] on span "button" at bounding box center [1186, 254] width 20 height 20
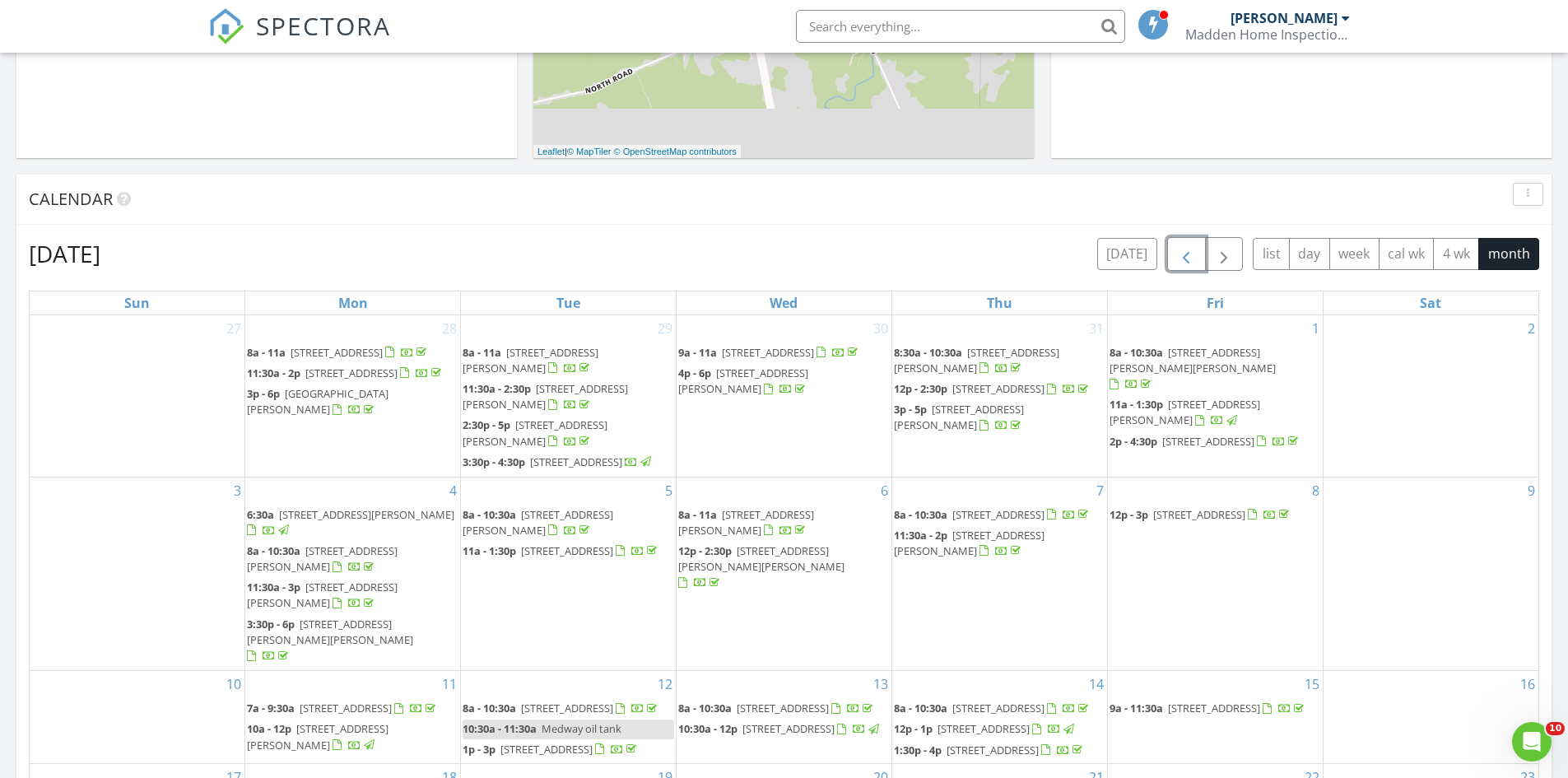
click at [1182, 259] on span "button" at bounding box center [1186, 254] width 20 height 20
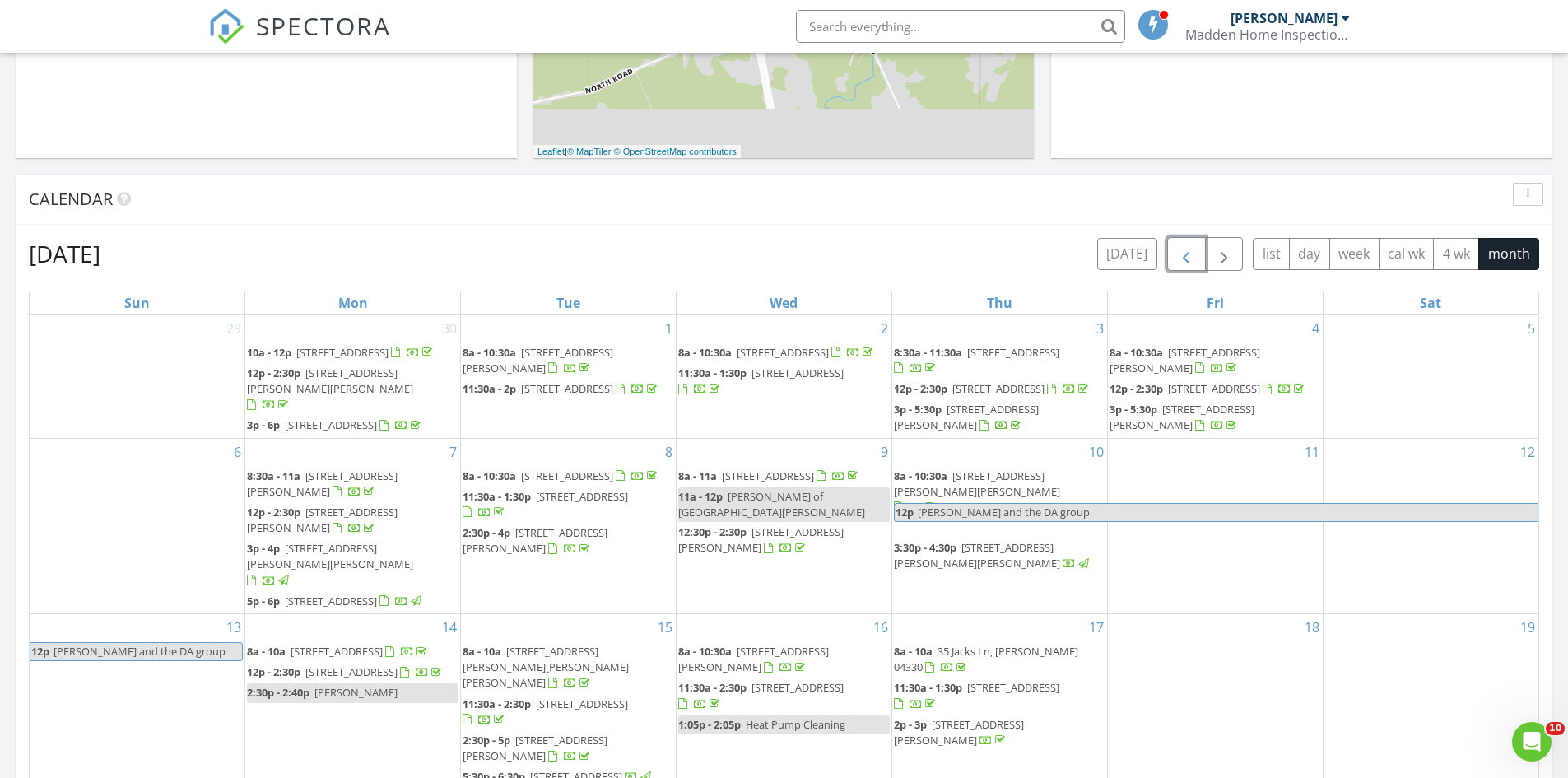
click at [1182, 259] on span "button" at bounding box center [1186, 254] width 20 height 20
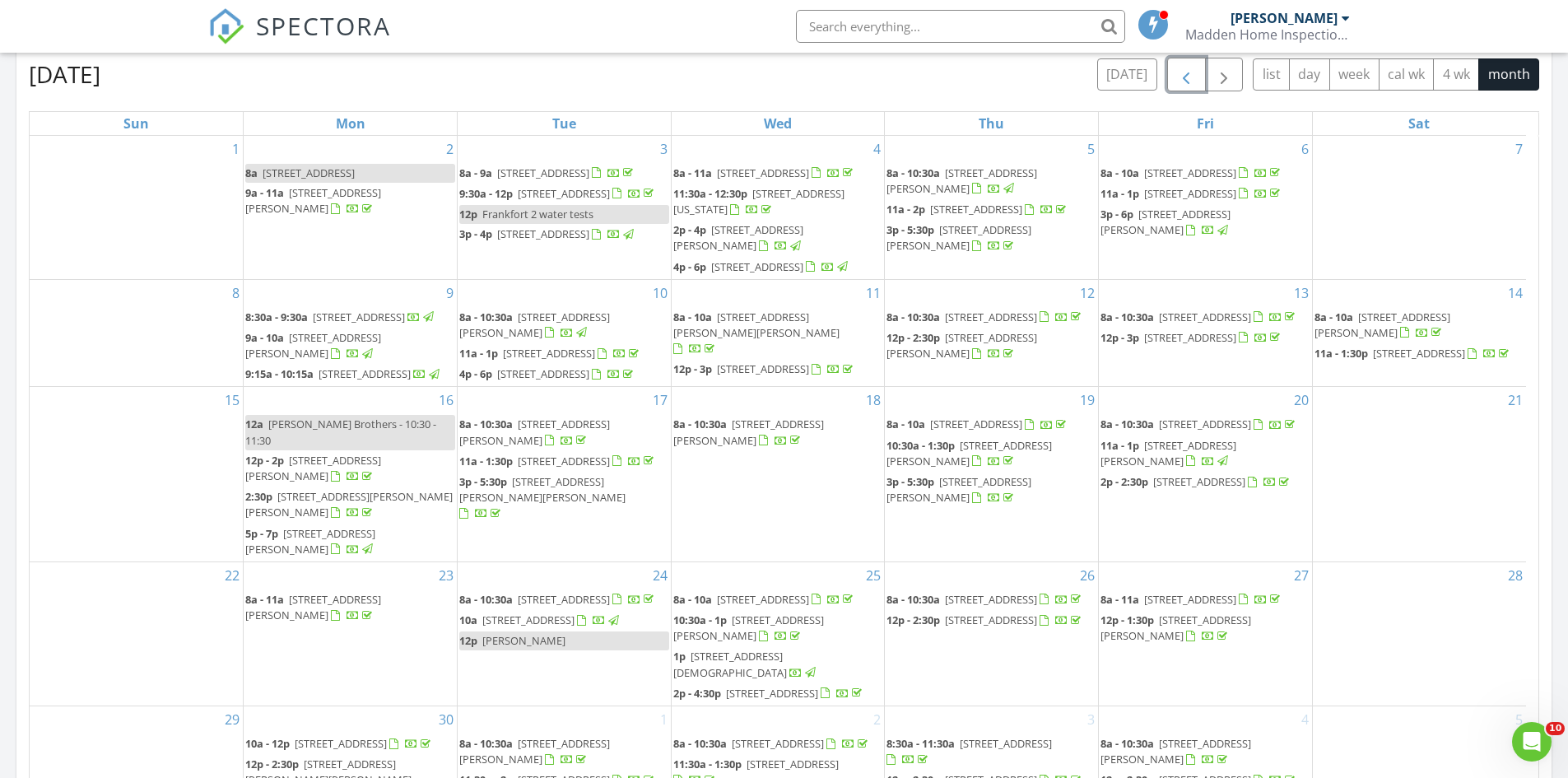
scroll to position [793, 0]
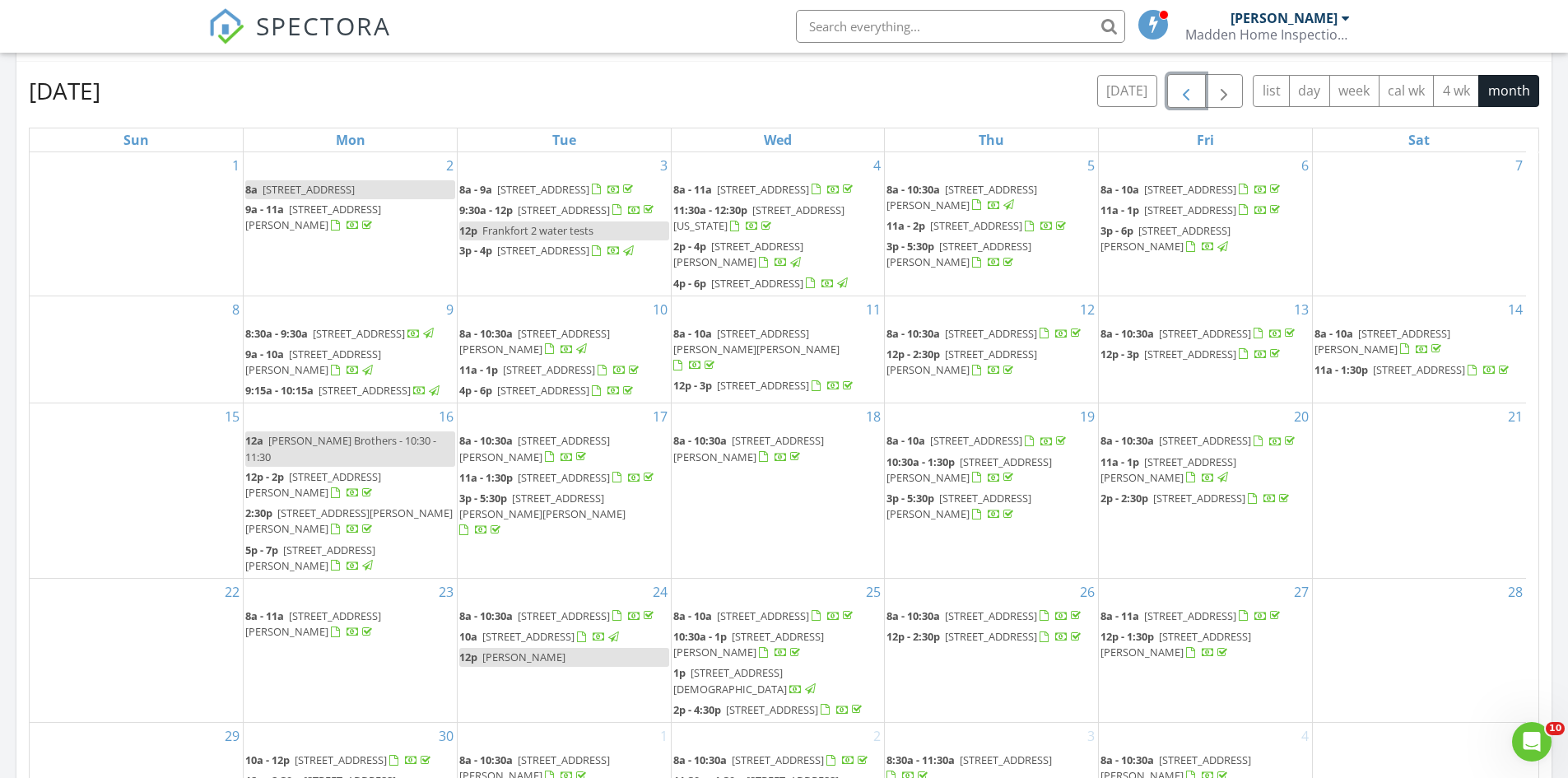
click at [305, 209] on span "61 Sherman Ave, Bangor 04401" at bounding box center [313, 217] width 136 height 30
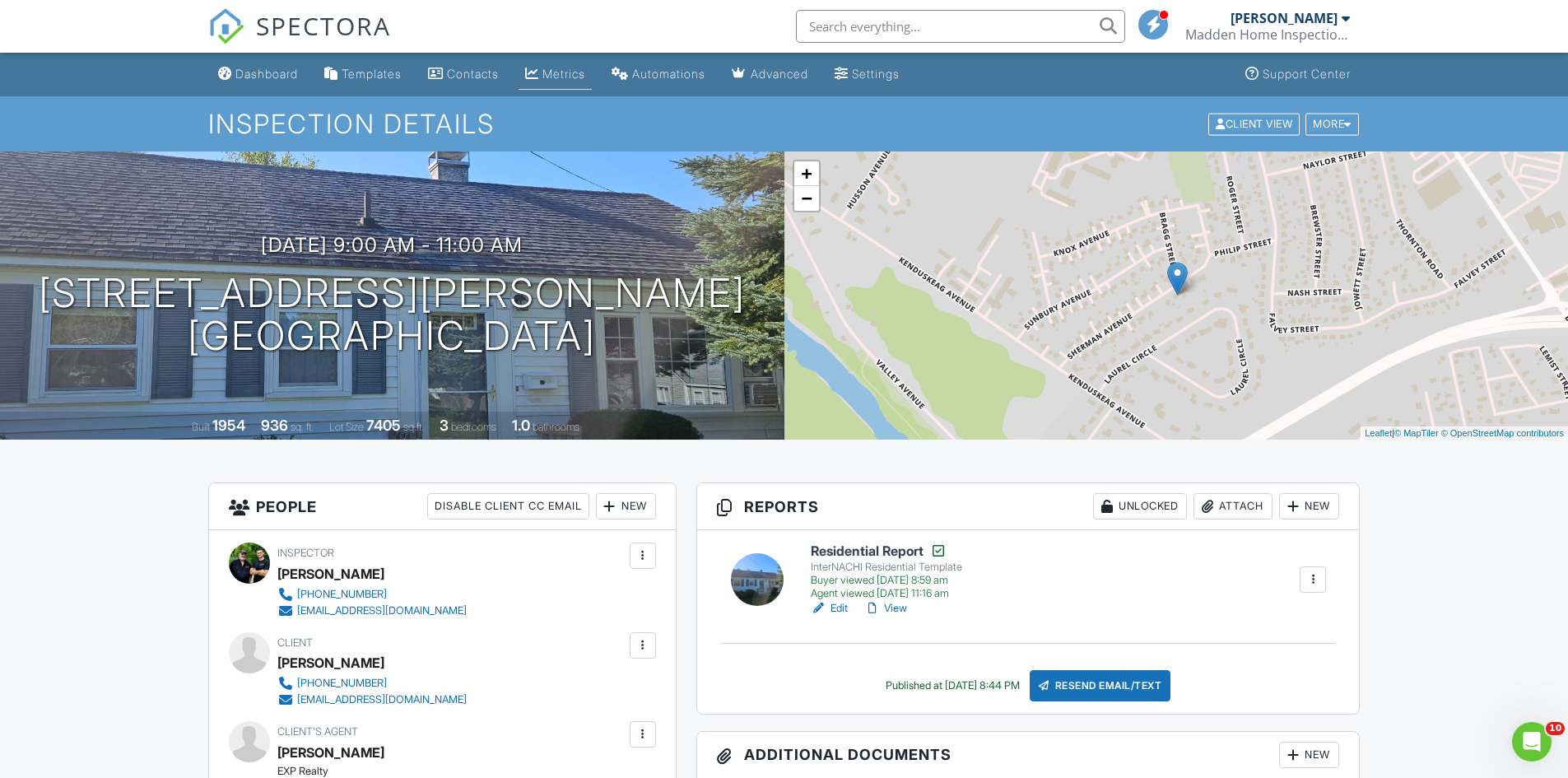
click at [579, 65] on link "Metrics" at bounding box center [555, 74] width 73 height 30
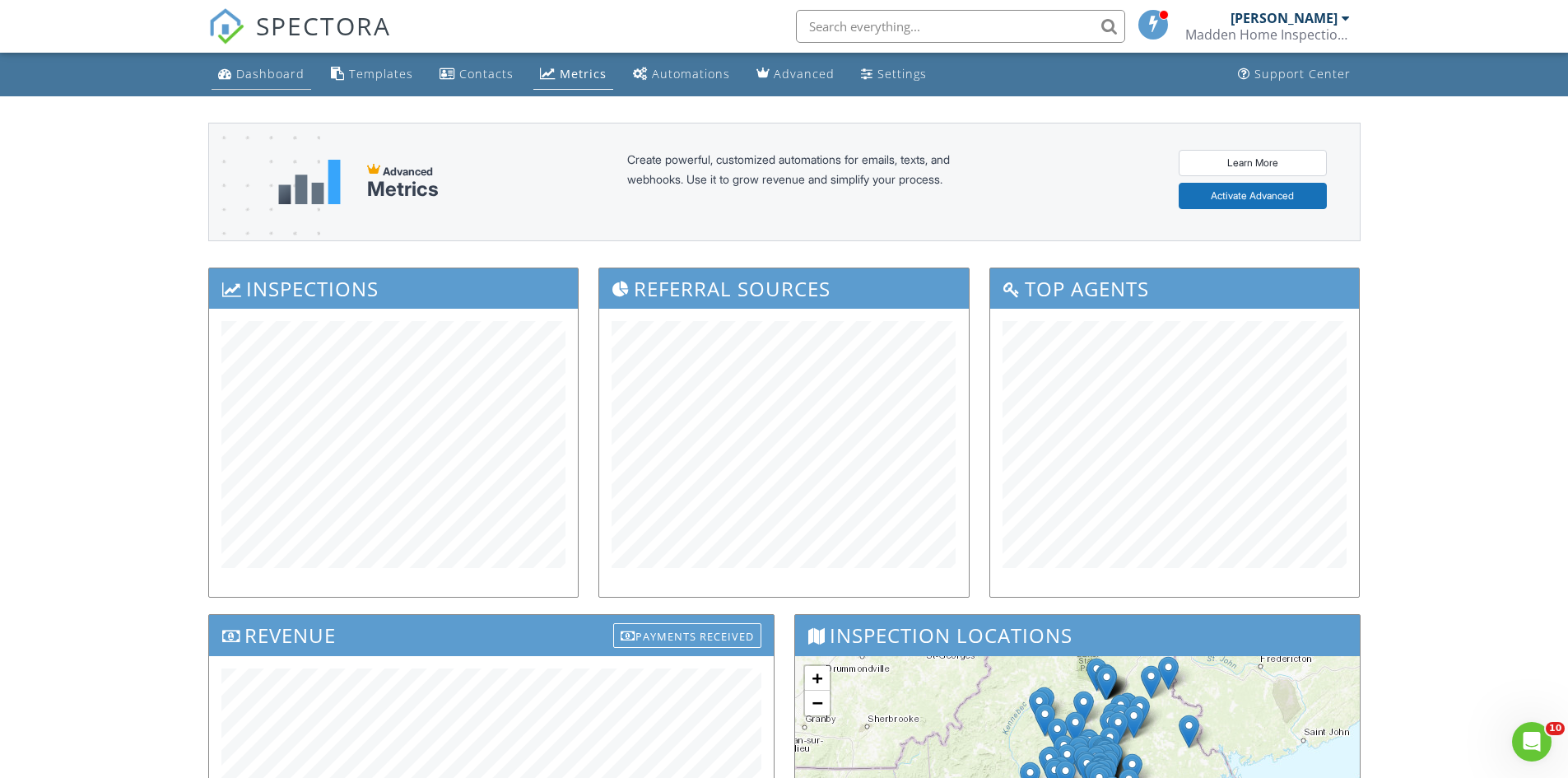
click at [259, 76] on div "Dashboard" at bounding box center [271, 73] width 68 height 16
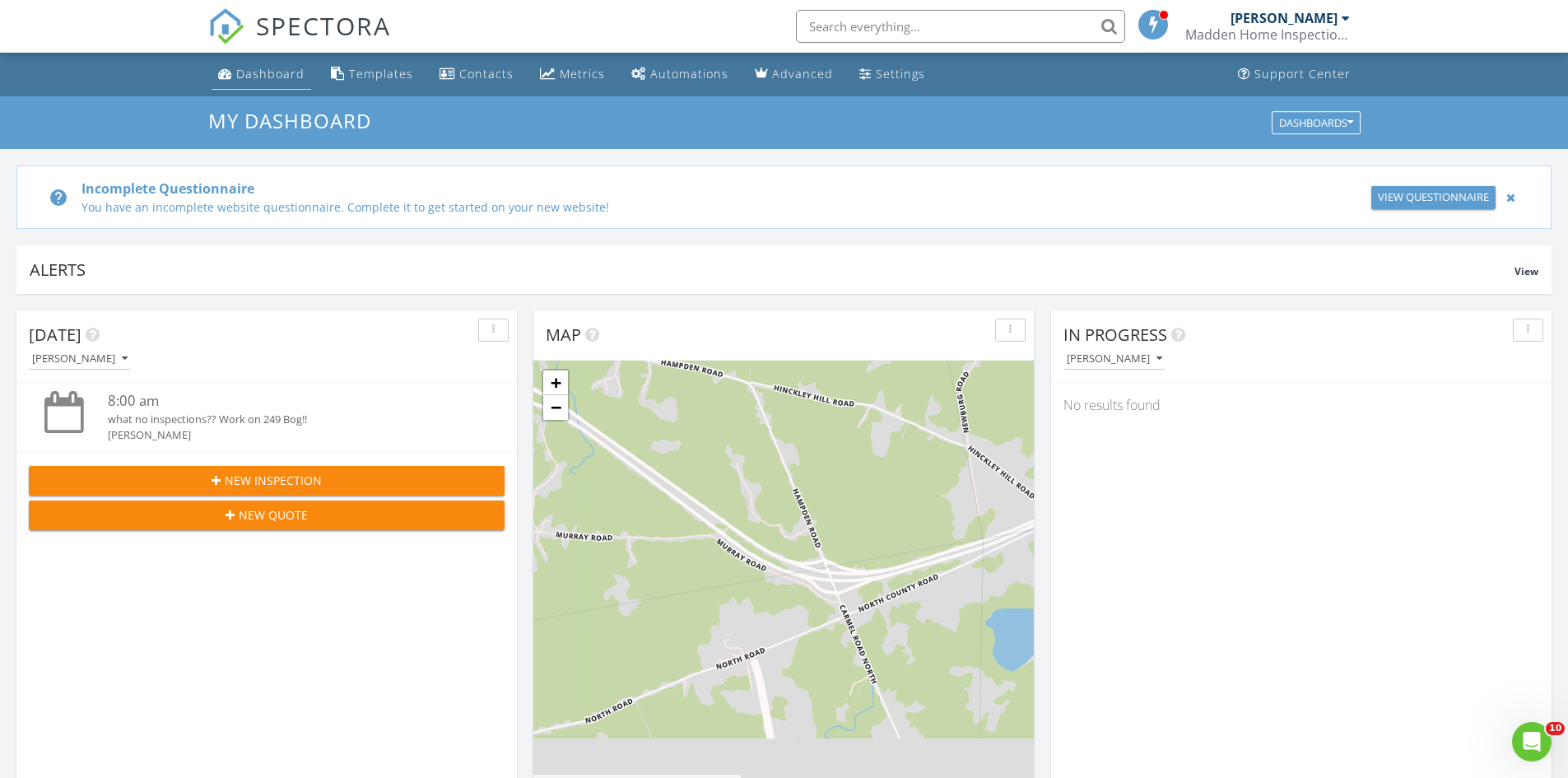
click at [283, 77] on div "Dashboard" at bounding box center [271, 73] width 68 height 16
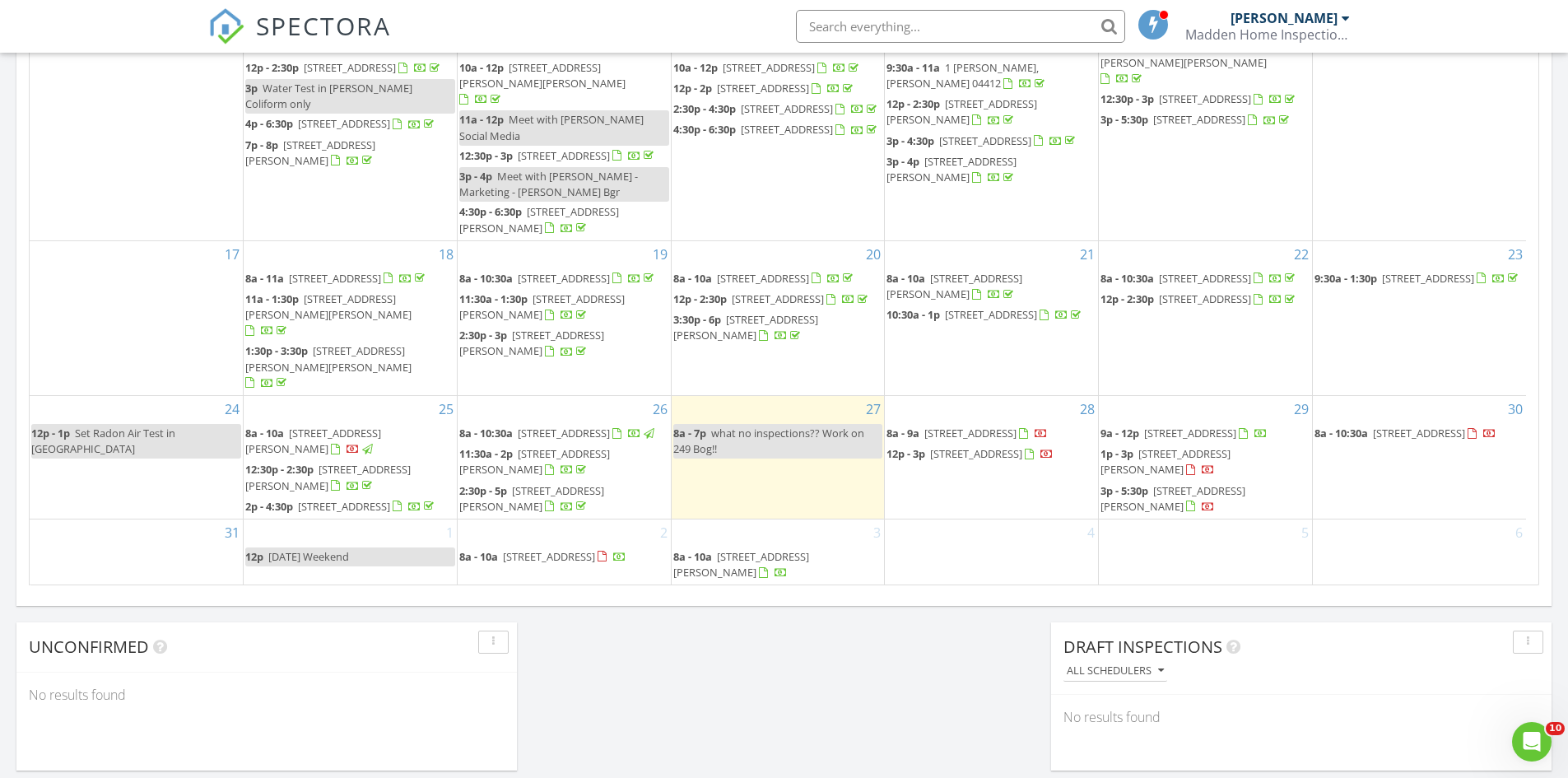
scroll to position [322, 0]
click at [610, 426] on span "329 Salt Pond Rd, Blue Hill 04614" at bounding box center [563, 433] width 92 height 15
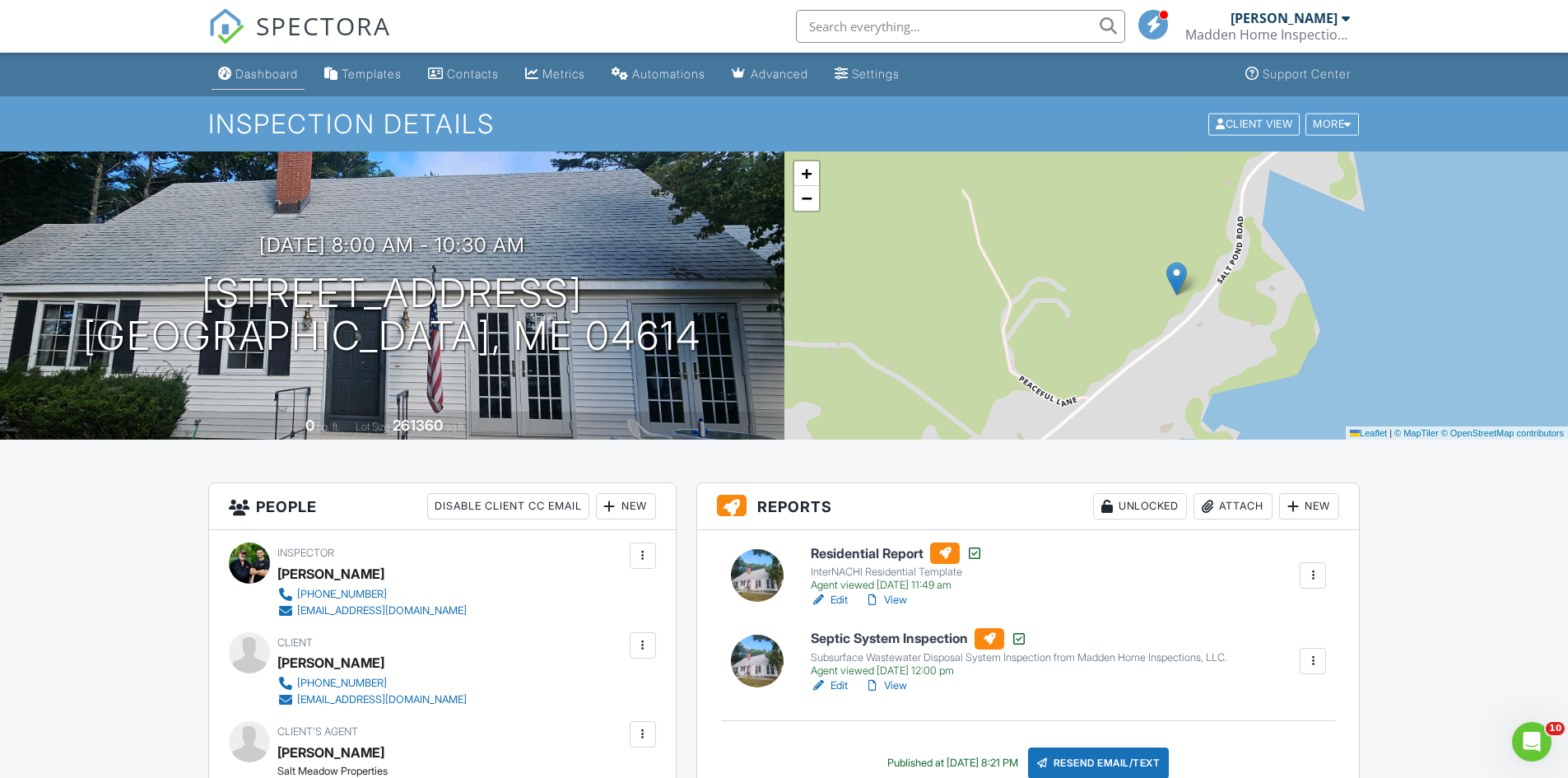
click at [263, 71] on div "Dashboard" at bounding box center [267, 73] width 62 height 14
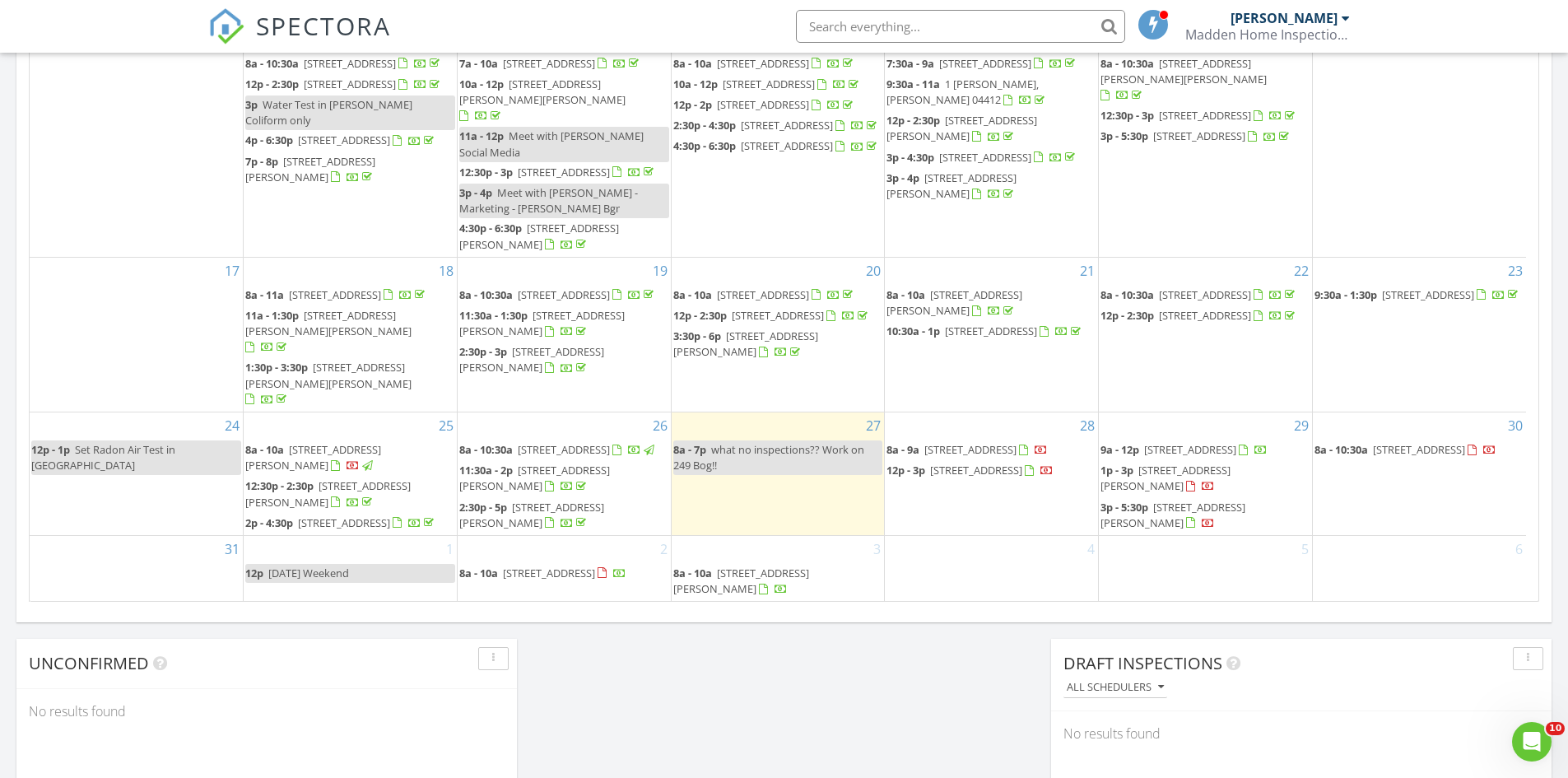
scroll to position [988, 0]
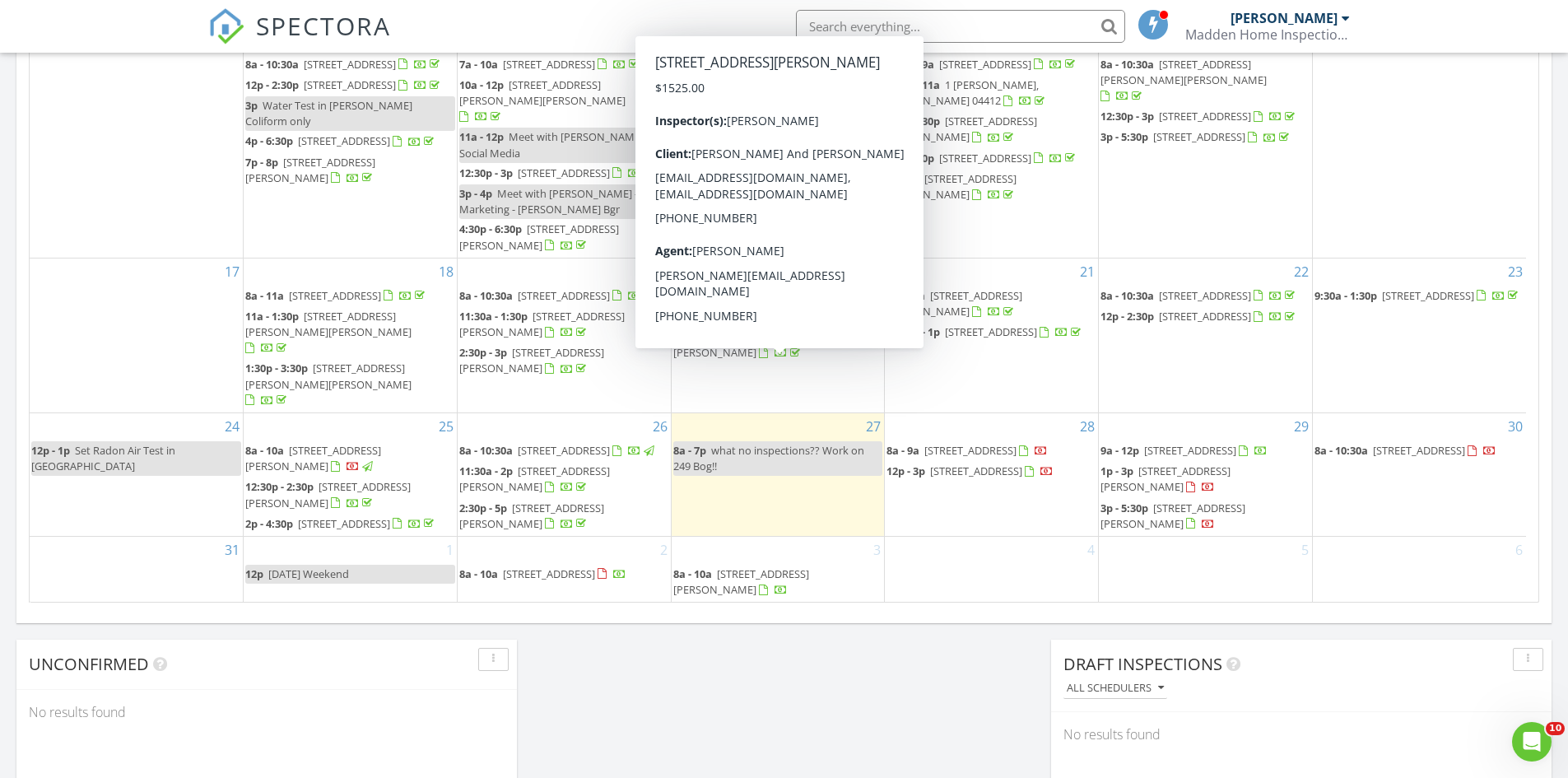
click at [818, 360] on span "607 W Old Main Rd, Lowell 04493" at bounding box center [746, 344] width 145 height 30
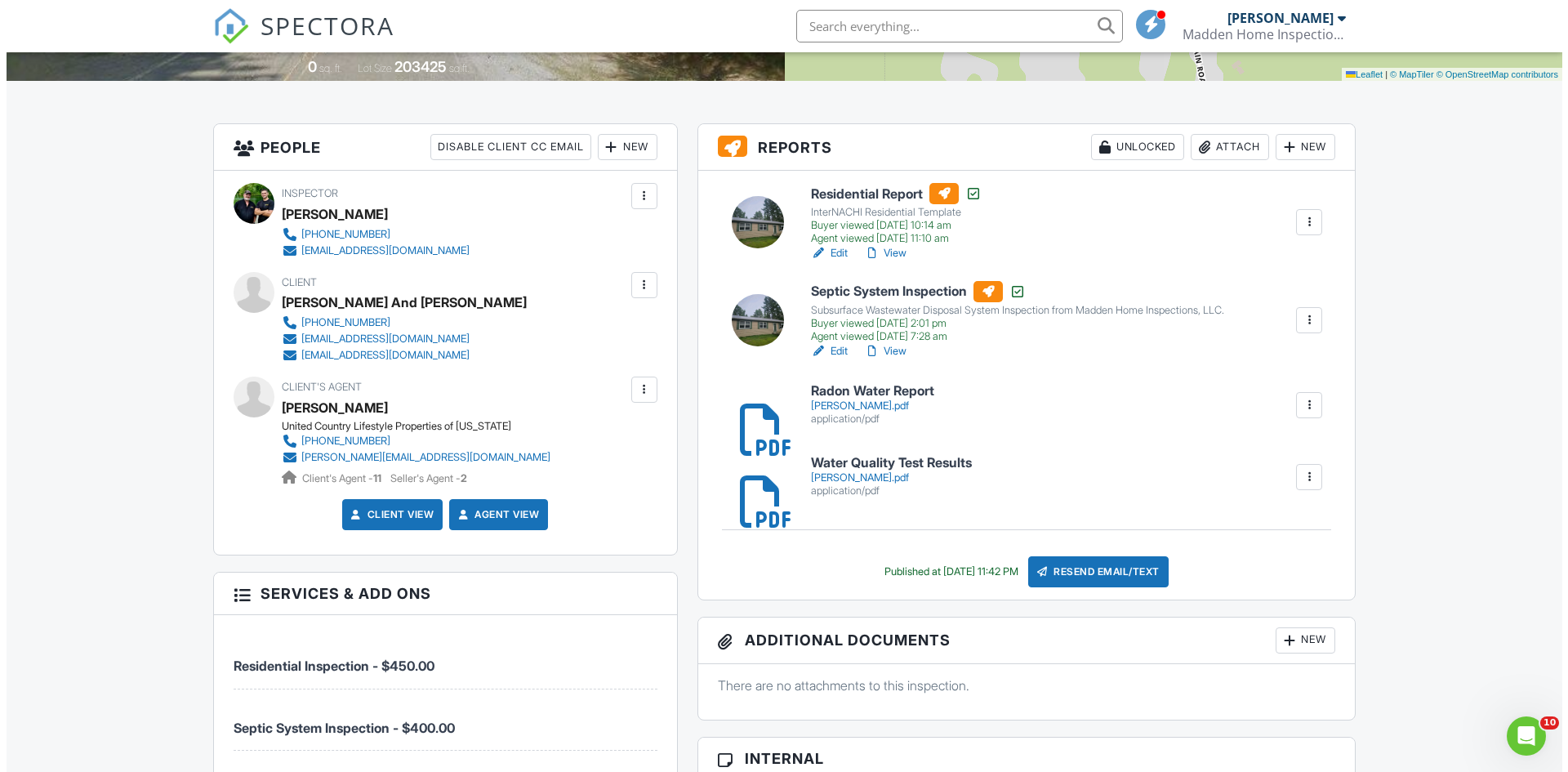
scroll to position [327, 0]
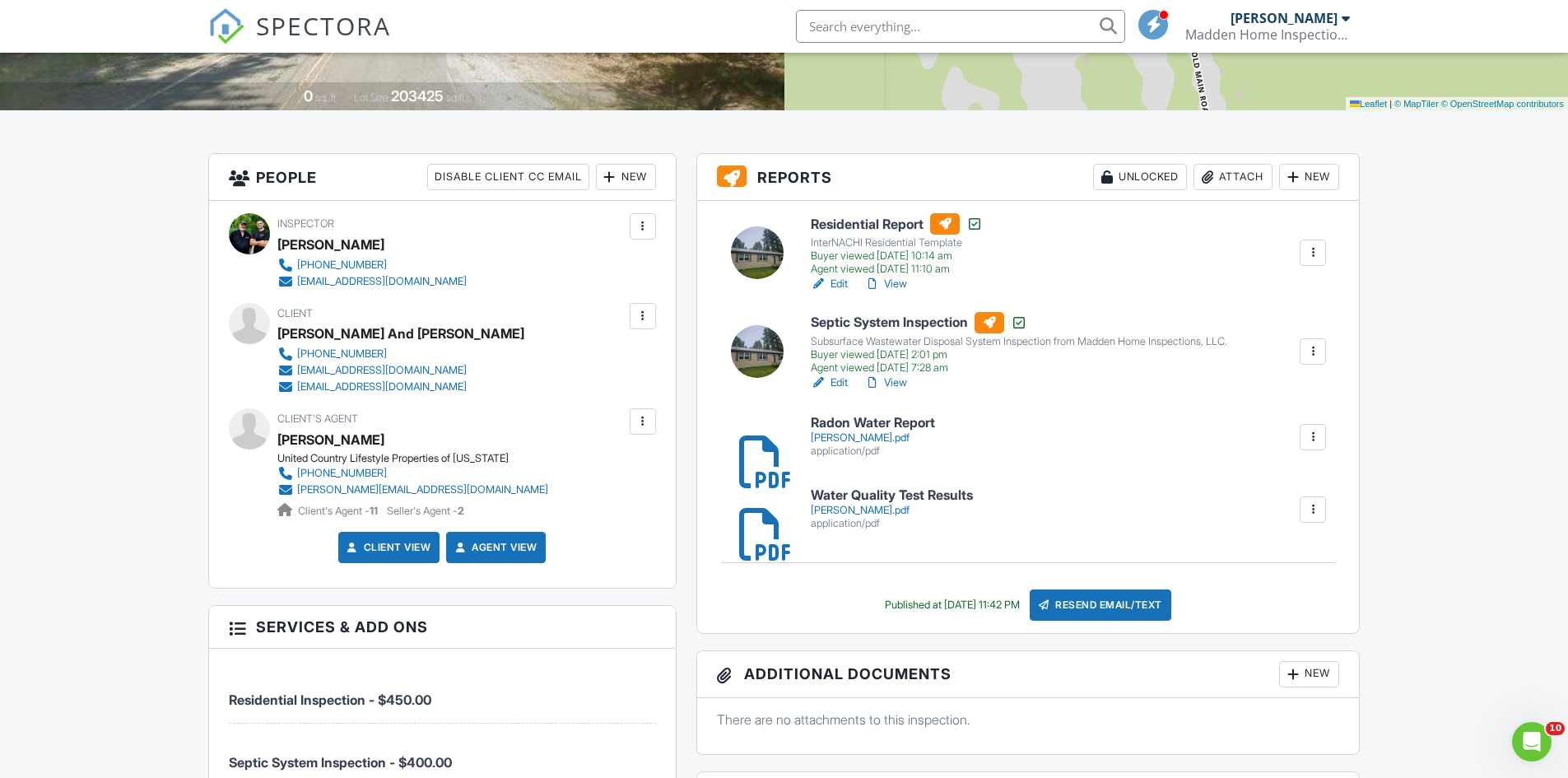
click at [1238, 173] on div "Attach" at bounding box center [1233, 177] width 79 height 27
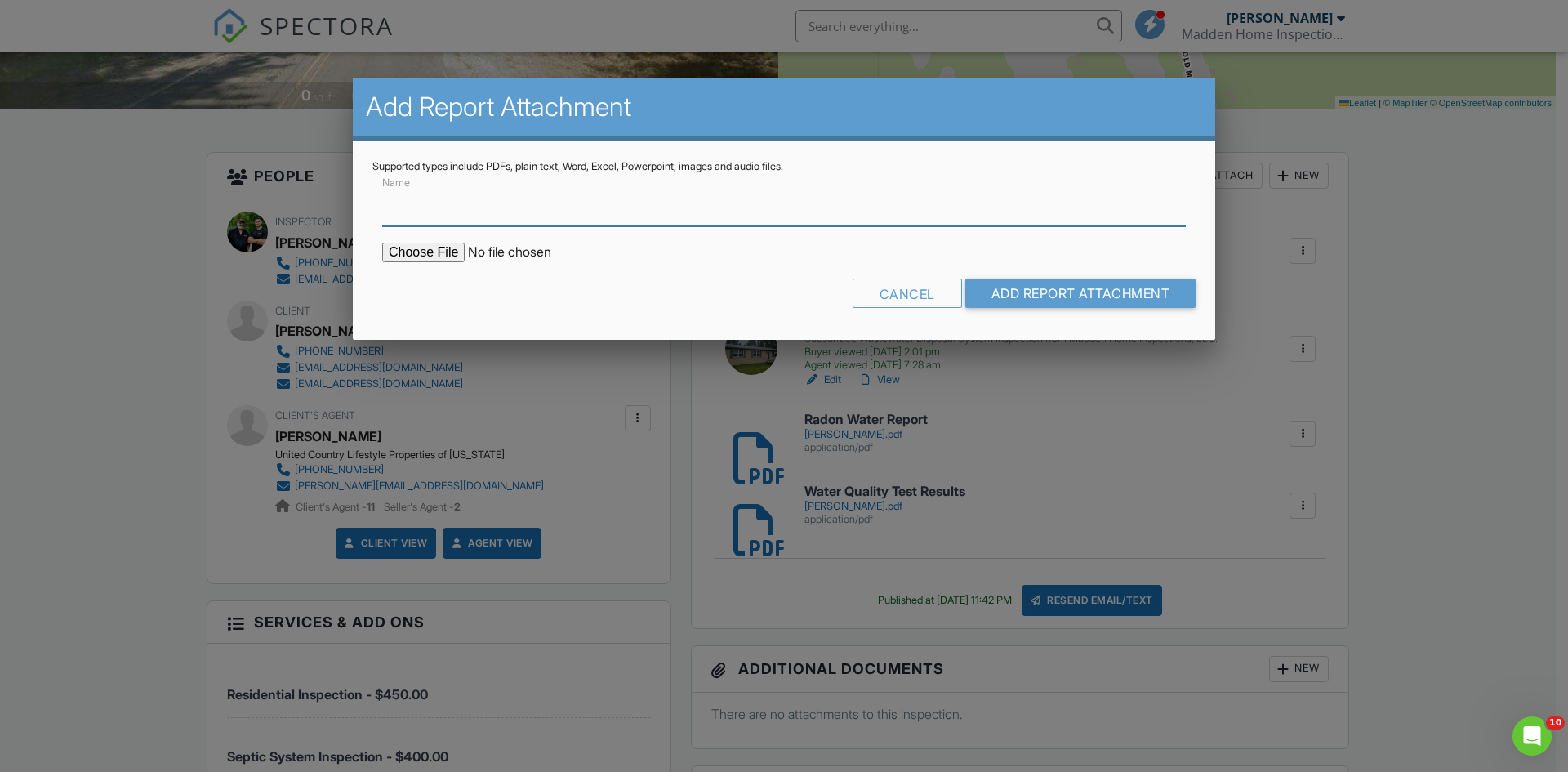
click at [592, 204] on input "Name" at bounding box center [784, 207] width 804 height 40
type input "Radon Air Report"
click at [402, 255] on input "file" at bounding box center [521, 252] width 278 height 20
type input "C:\fakepath\Carl Thompson Radon Air Report.pdf"
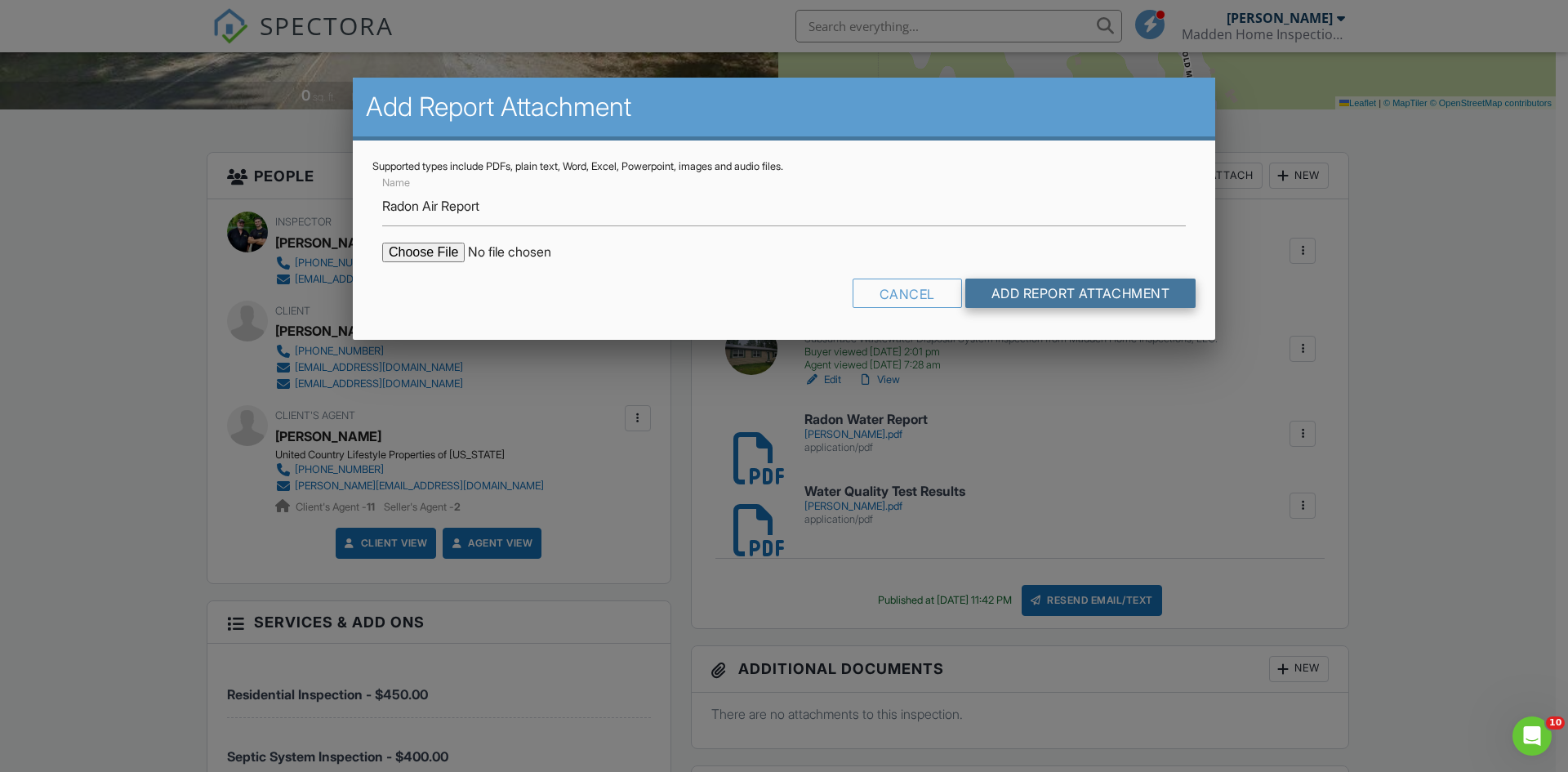
click at [1107, 290] on input "Add Report Attachment" at bounding box center [1081, 293] width 231 height 29
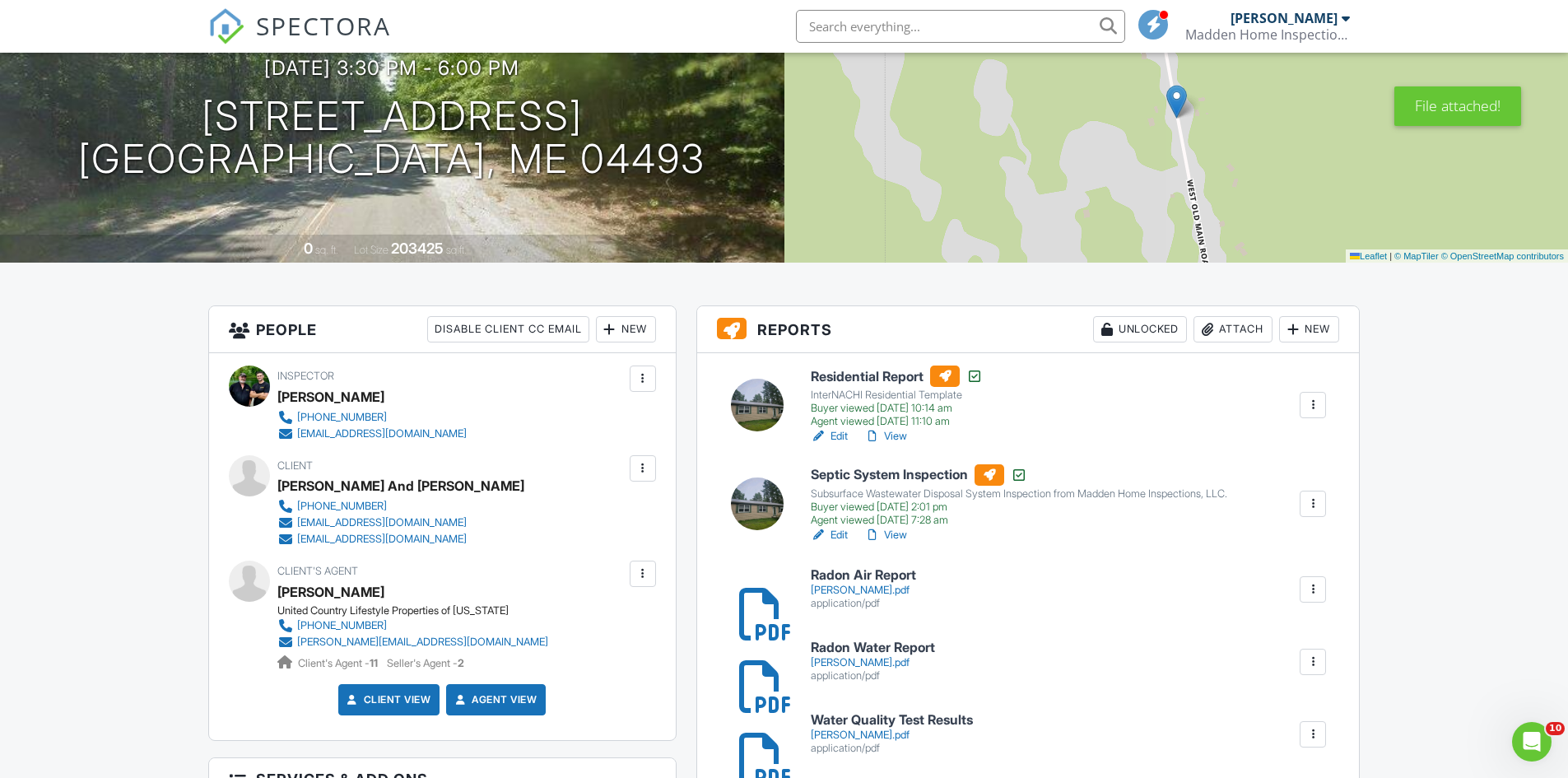
scroll to position [247, 0]
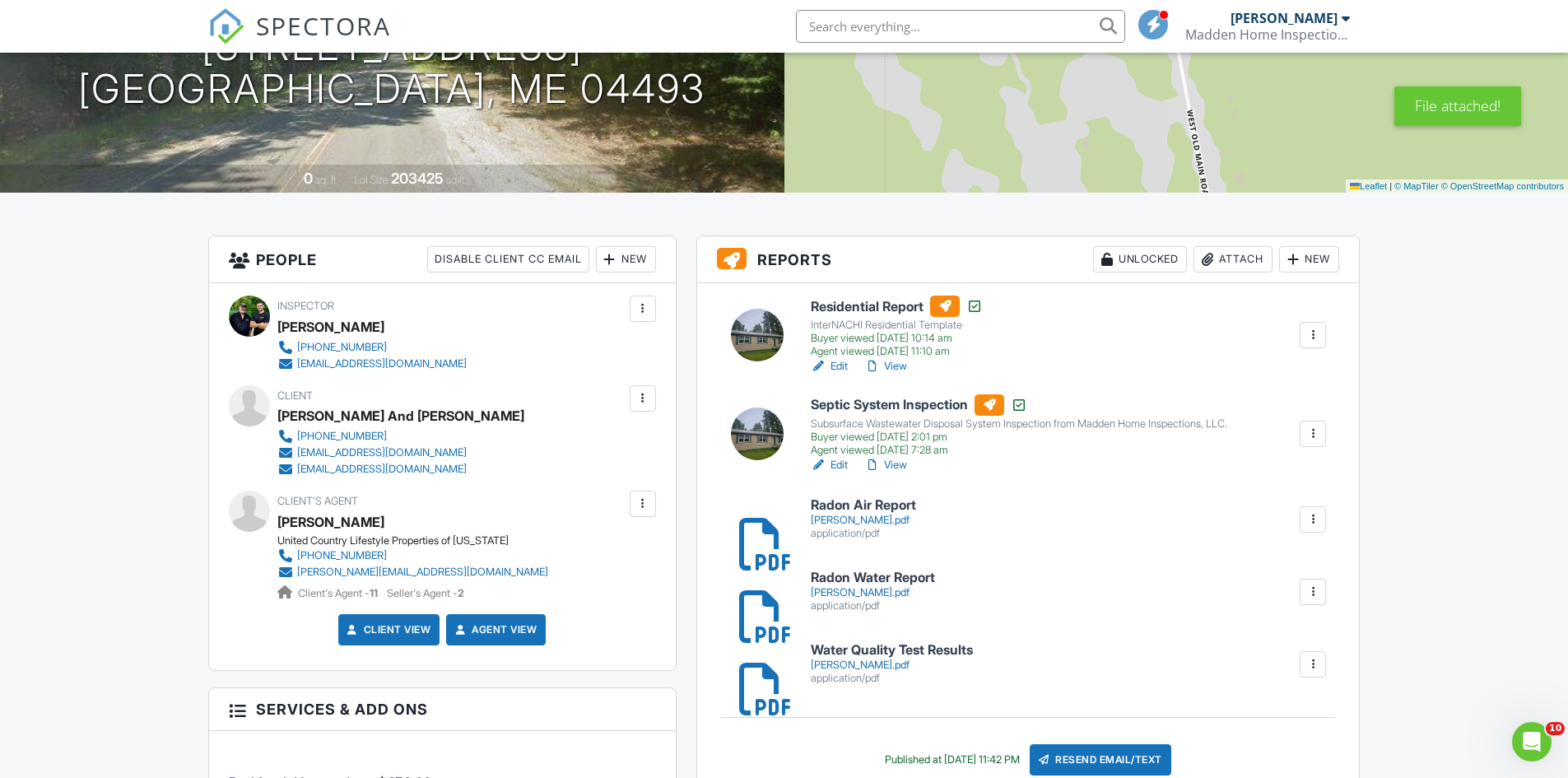
click at [849, 507] on h6 "Radon Air Report" at bounding box center [863, 506] width 106 height 15
click at [840, 578] on h6 "Radon Water Report" at bounding box center [873, 578] width 124 height 15
click at [872, 648] on h6 "Water Quality Test Results" at bounding box center [892, 650] width 162 height 15
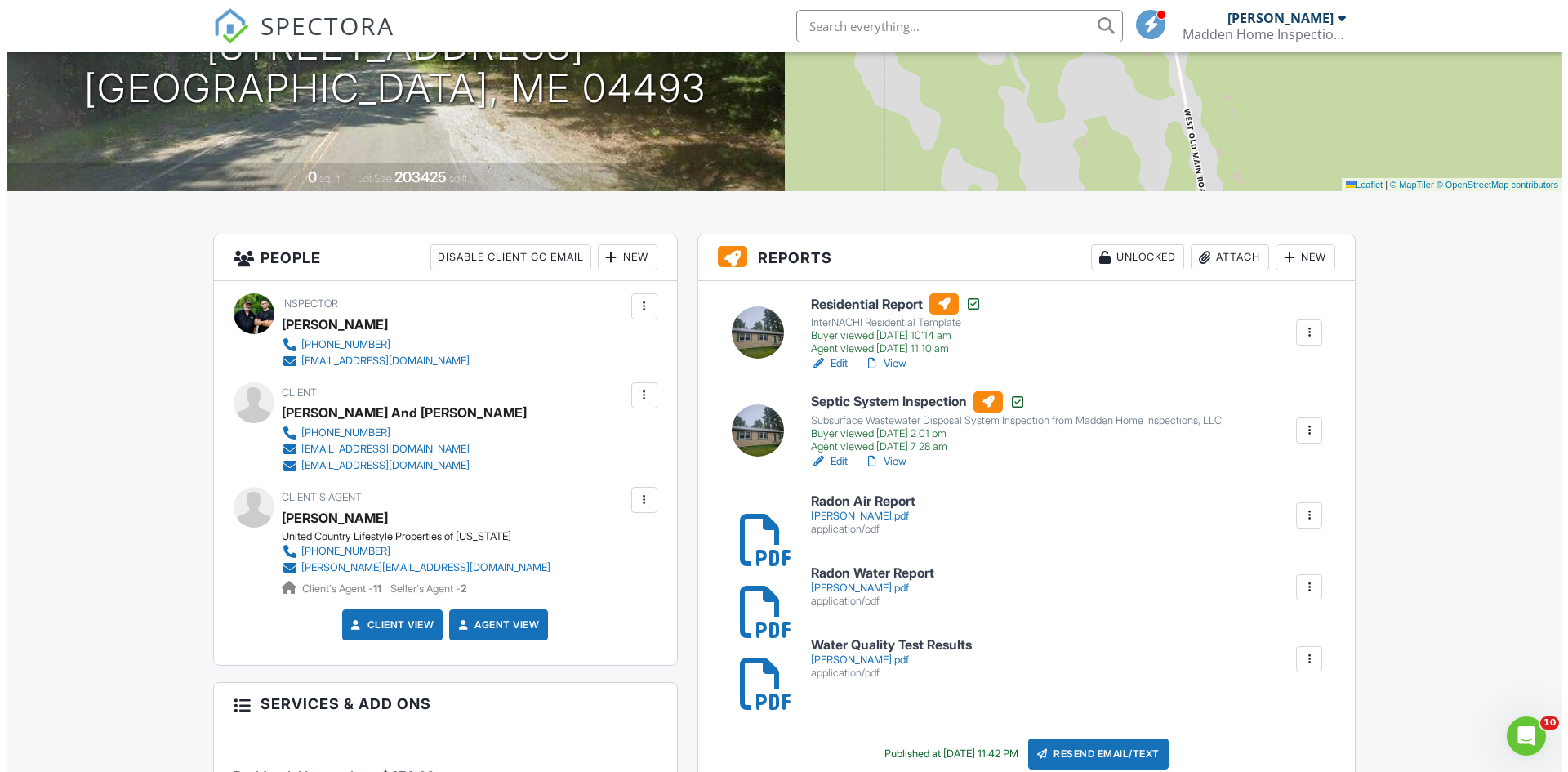
scroll to position [490, 0]
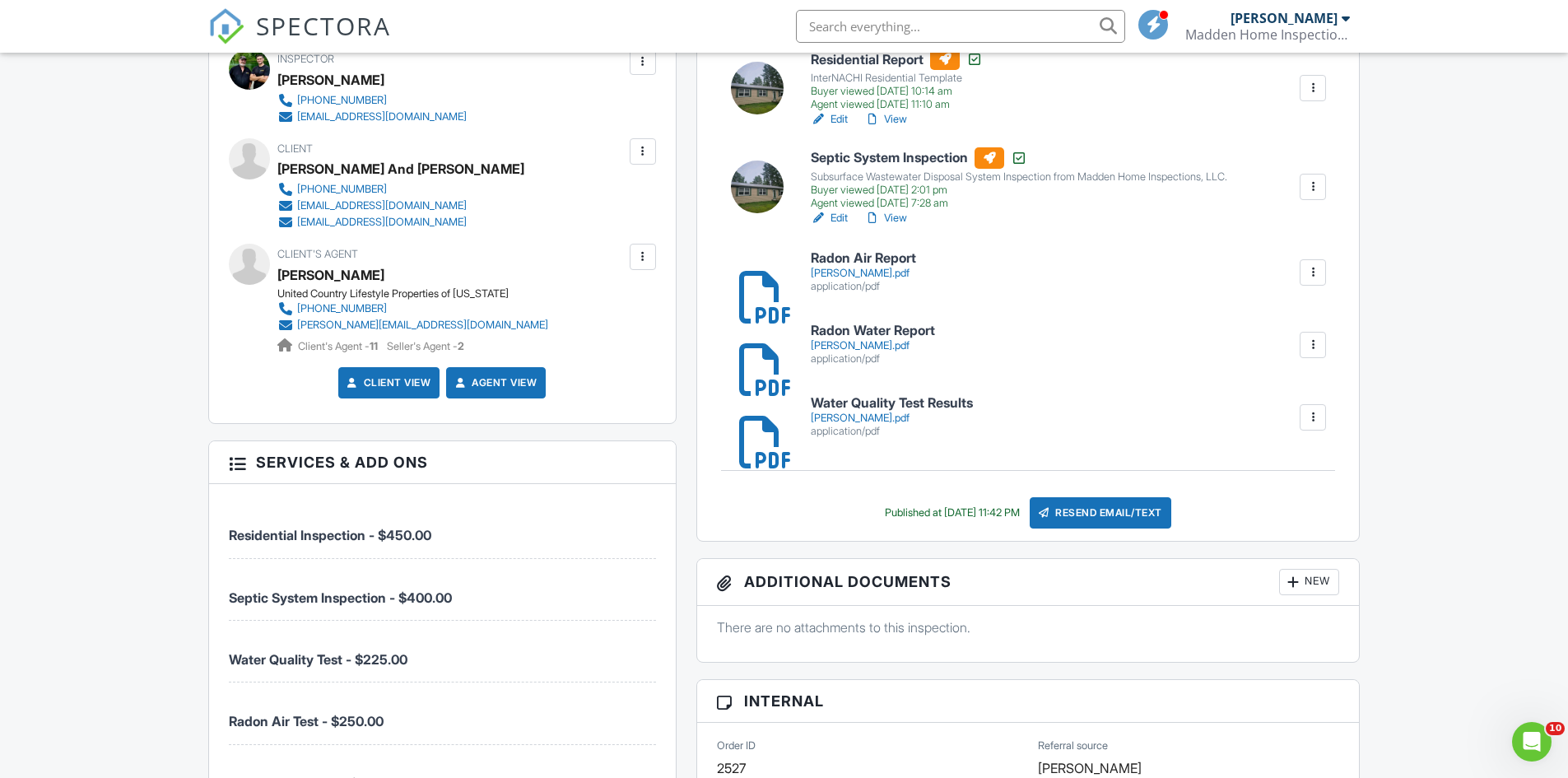
click at [1118, 512] on div "Resend Email/Text" at bounding box center [1100, 513] width 141 height 31
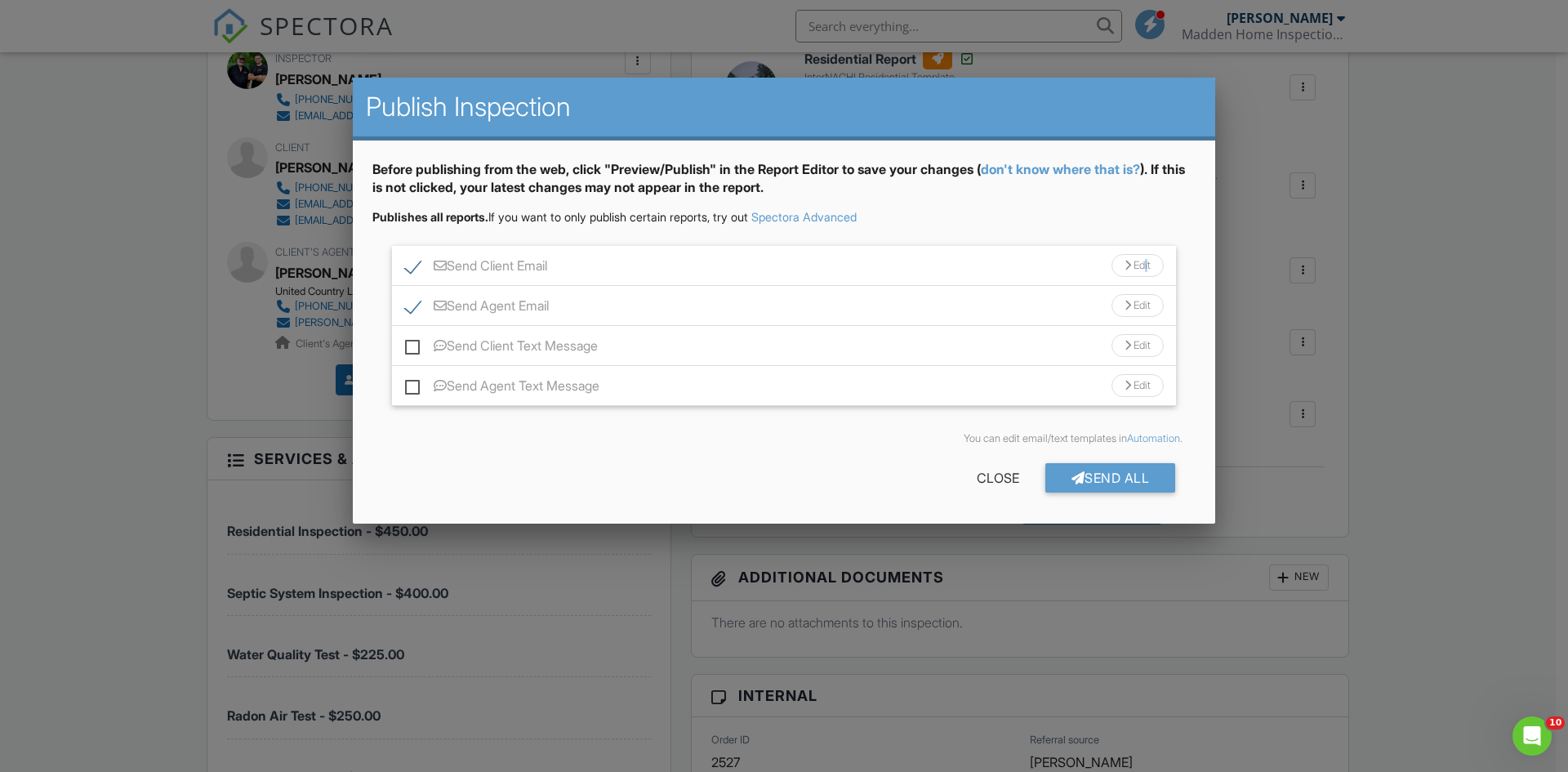
click at [1141, 266] on div "Edit" at bounding box center [1137, 265] width 52 height 23
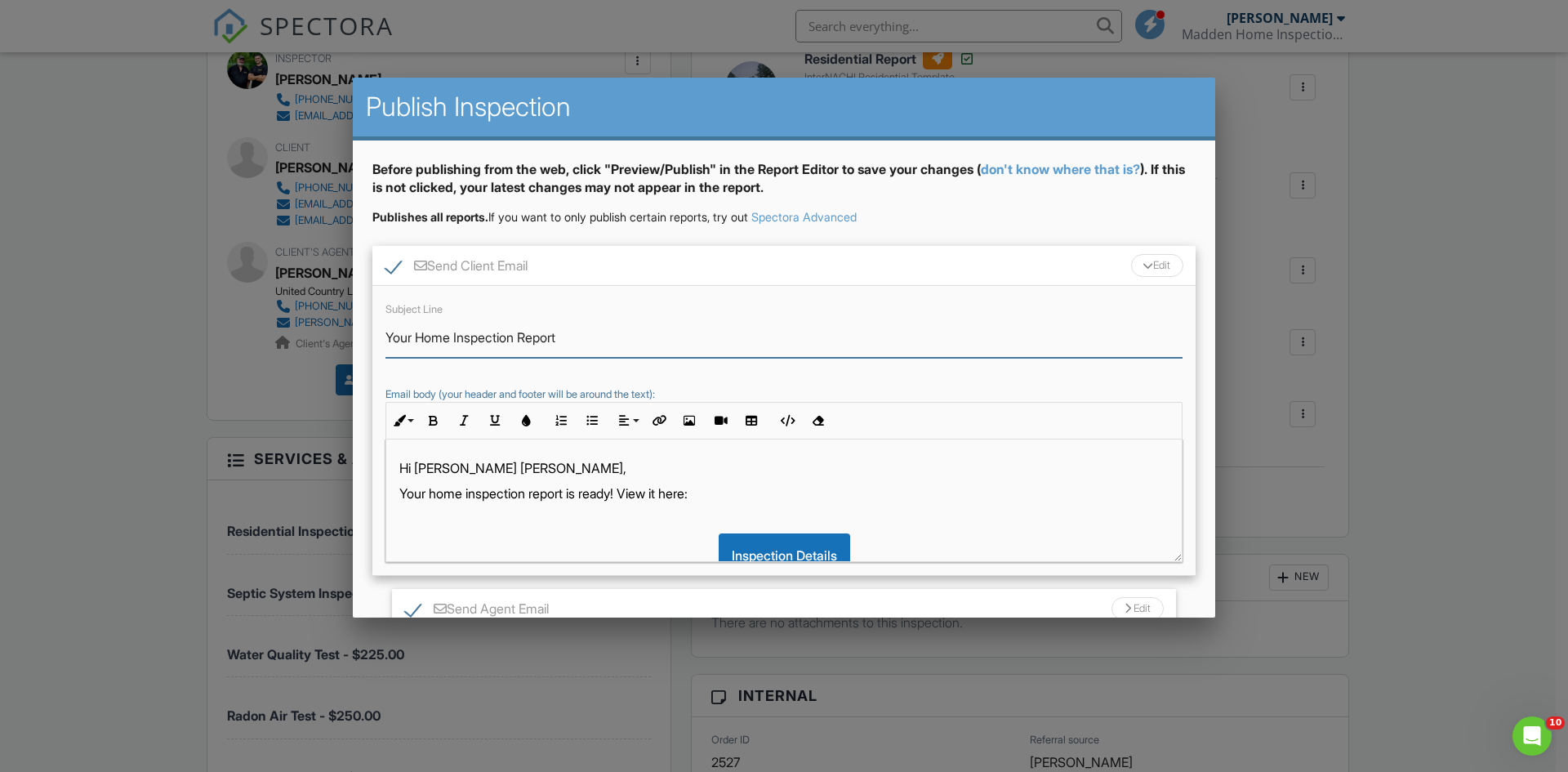
drag, startPoint x: 519, startPoint y: 337, endPoint x: 385, endPoint y: 344, distance: 134.2
click at [385, 344] on div "Subject Line Your Home Inspection Report Email body (your header and footer wil…" at bounding box center [784, 431] width 823 height 290
click at [519, 338] on input "All Test Result Report" at bounding box center [784, 338] width 797 height 40
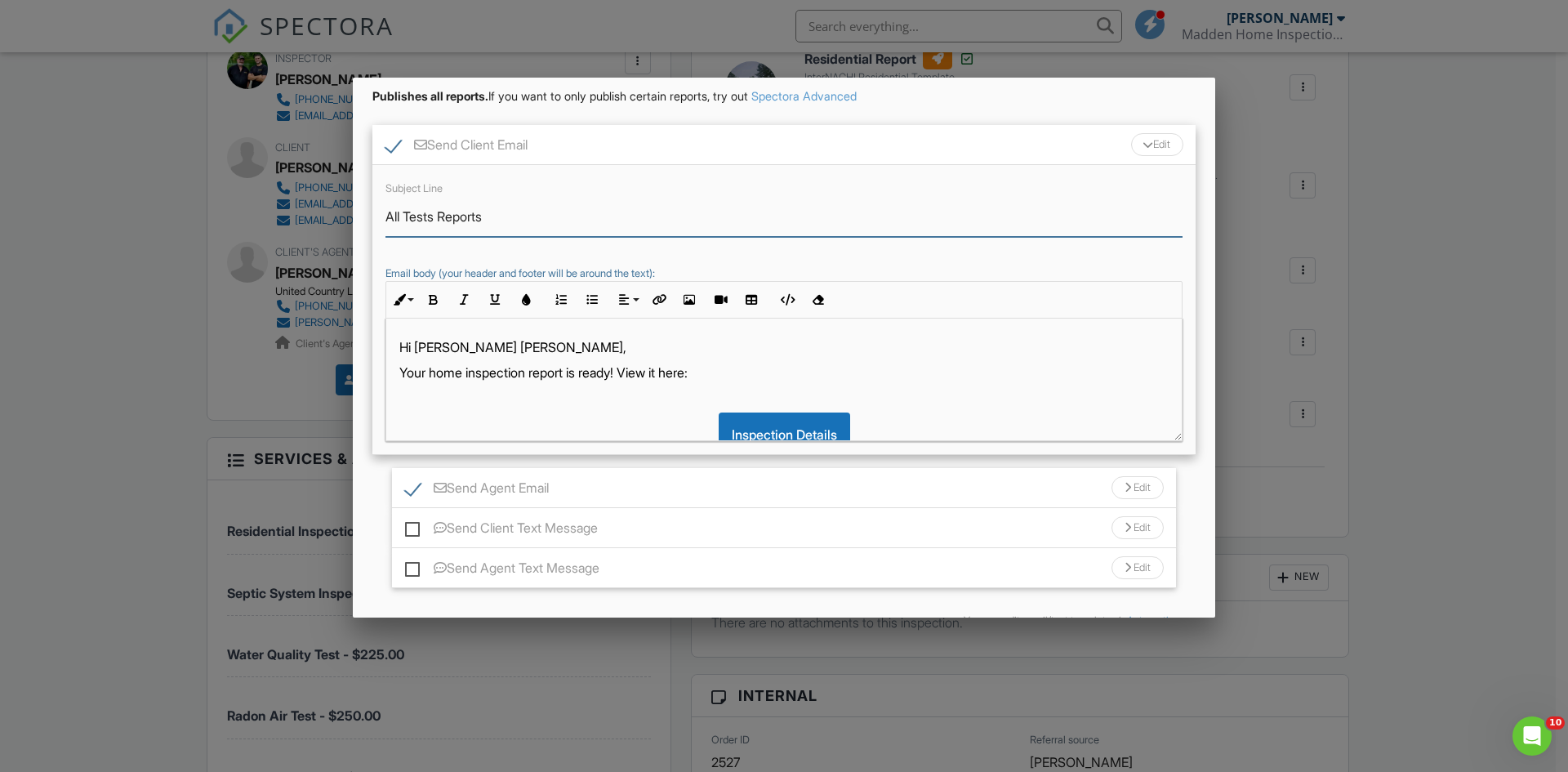
scroll to position [163, 0]
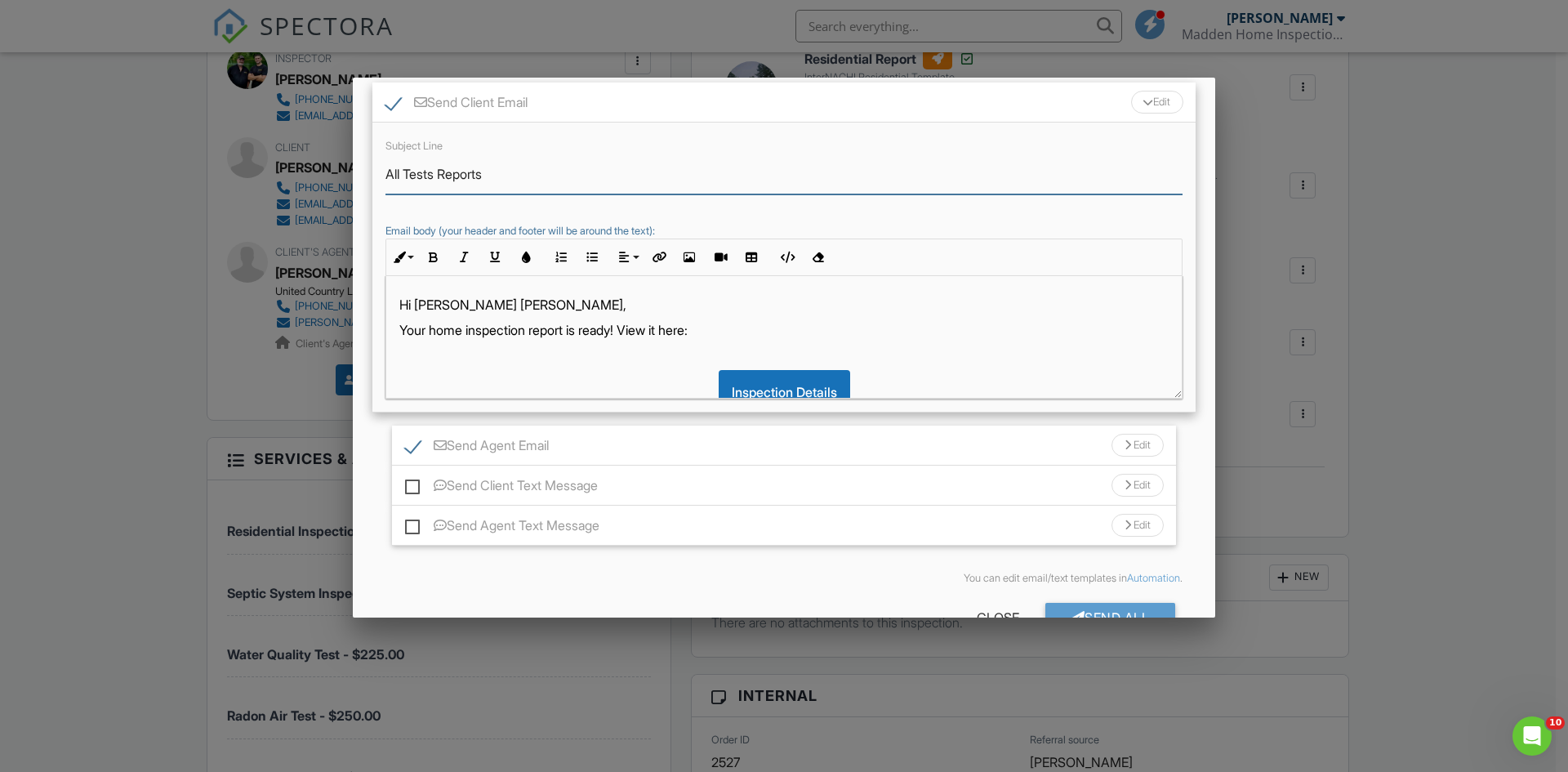
type input "All Tests Reports"
drag, startPoint x: 531, startPoint y: 330, endPoint x: 394, endPoint y: 326, distance: 137.1
click at [394, 326] on div "Hi Carl And Lisa, Your home inspection report is ready! View it here: Inspectio…" at bounding box center [784, 392] width 795 height 233
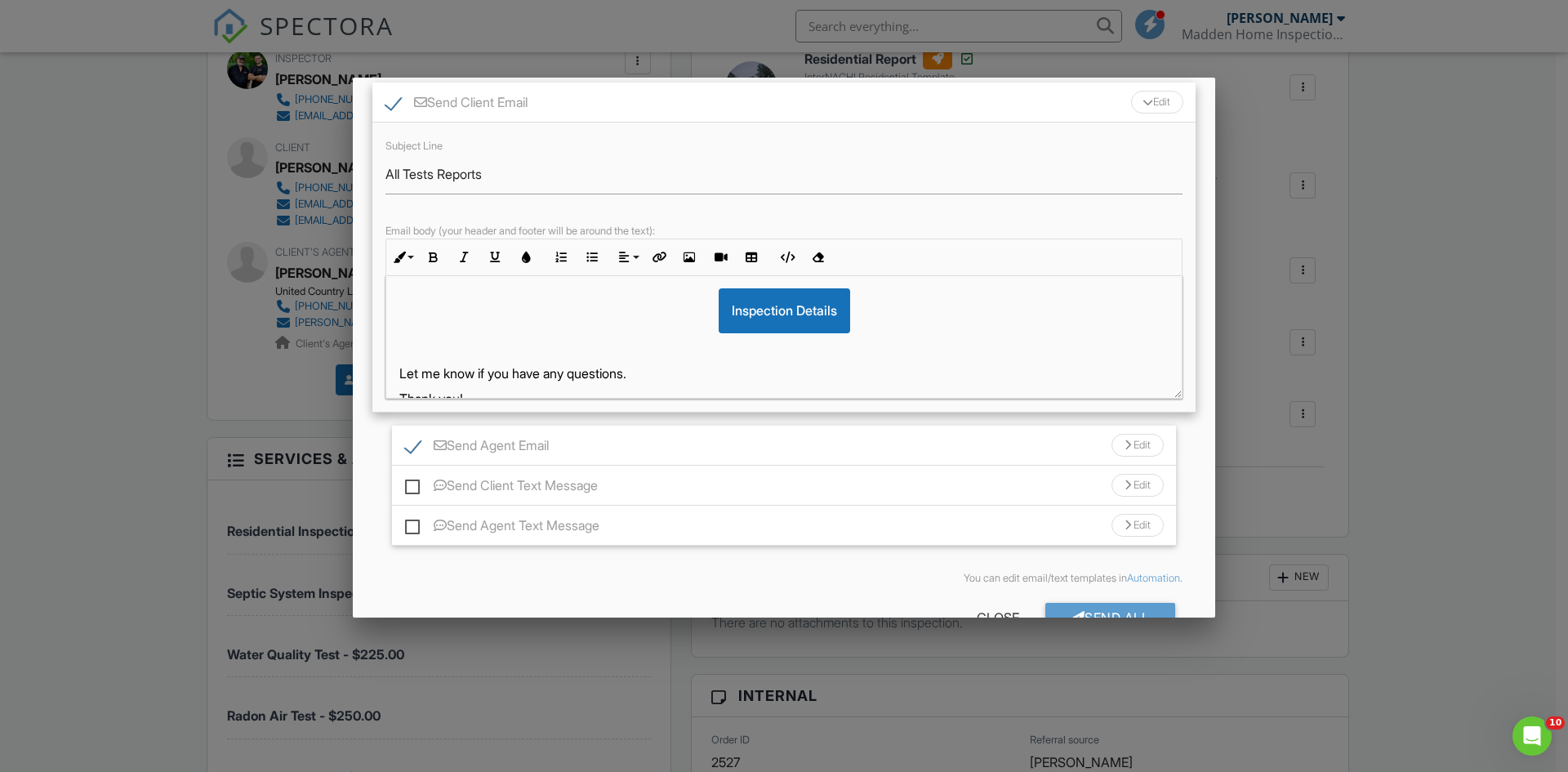
scroll to position [0, 0]
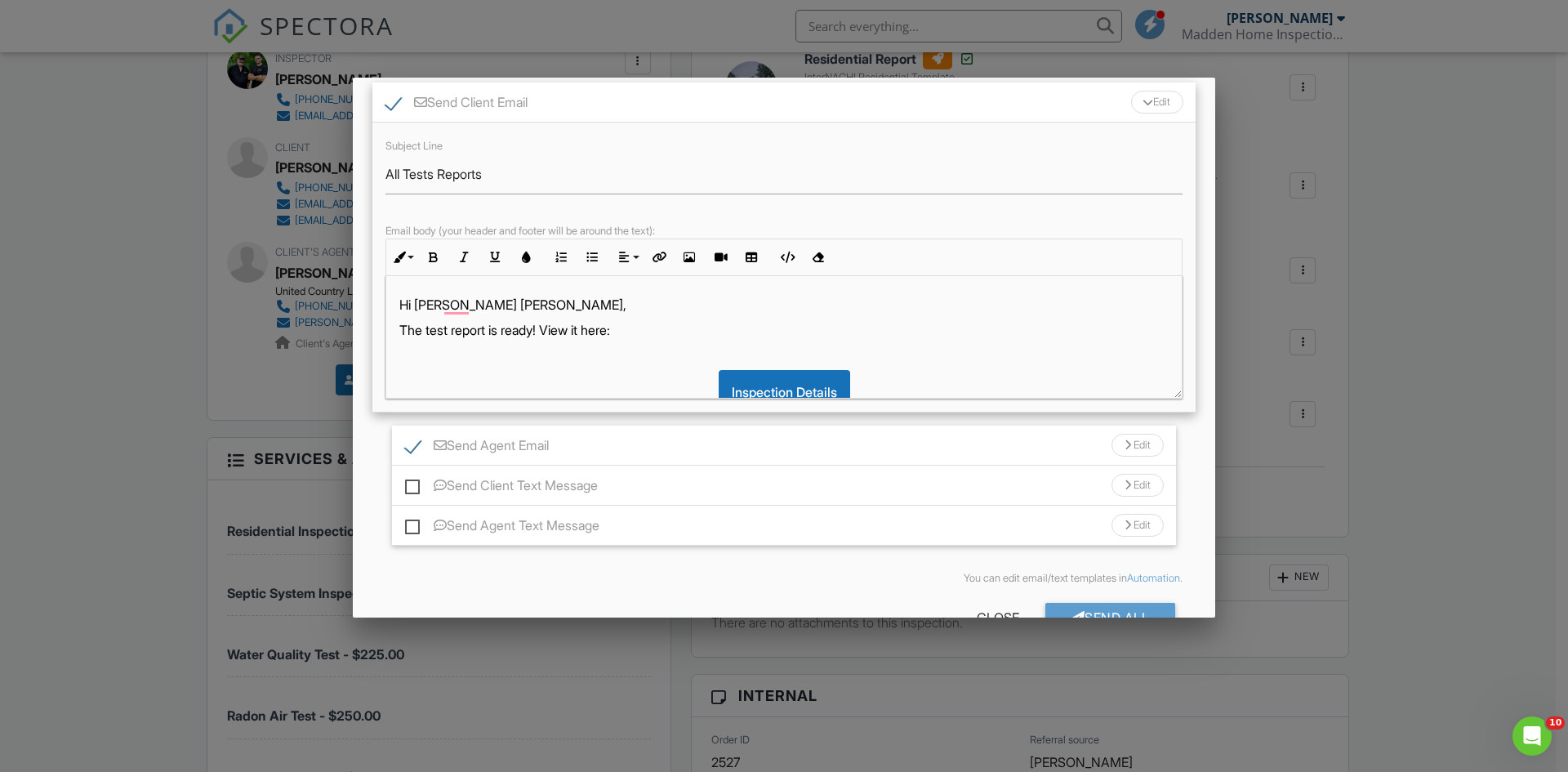
click at [489, 324] on p "The test report is ready! View it here:" at bounding box center [784, 330] width 769 height 18
click at [509, 330] on p "The test reports is ready! View it here:" at bounding box center [784, 330] width 769 height 18
drag, startPoint x: 608, startPoint y: 330, endPoint x: 672, endPoint y: 330, distance: 64.0
click at [672, 330] on p "The test reports are ​ ​ ready! View it here:" at bounding box center [784, 330] width 769 height 18
click at [672, 329] on p "The test reports are ​ ​ ready! View it here:" at bounding box center [784, 330] width 769 height 18
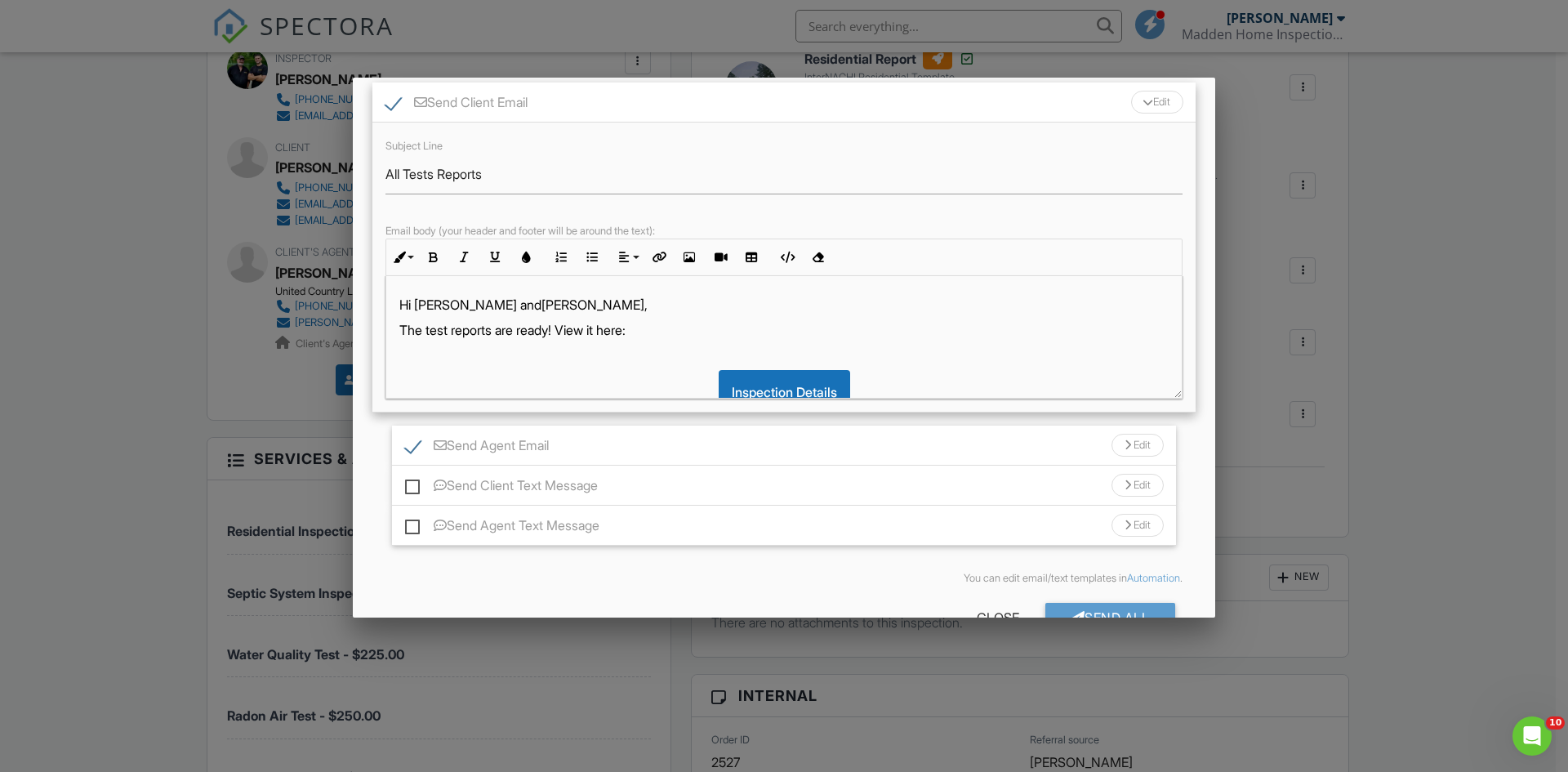
click at [1118, 448] on div "Edit" at bounding box center [1137, 444] width 52 height 23
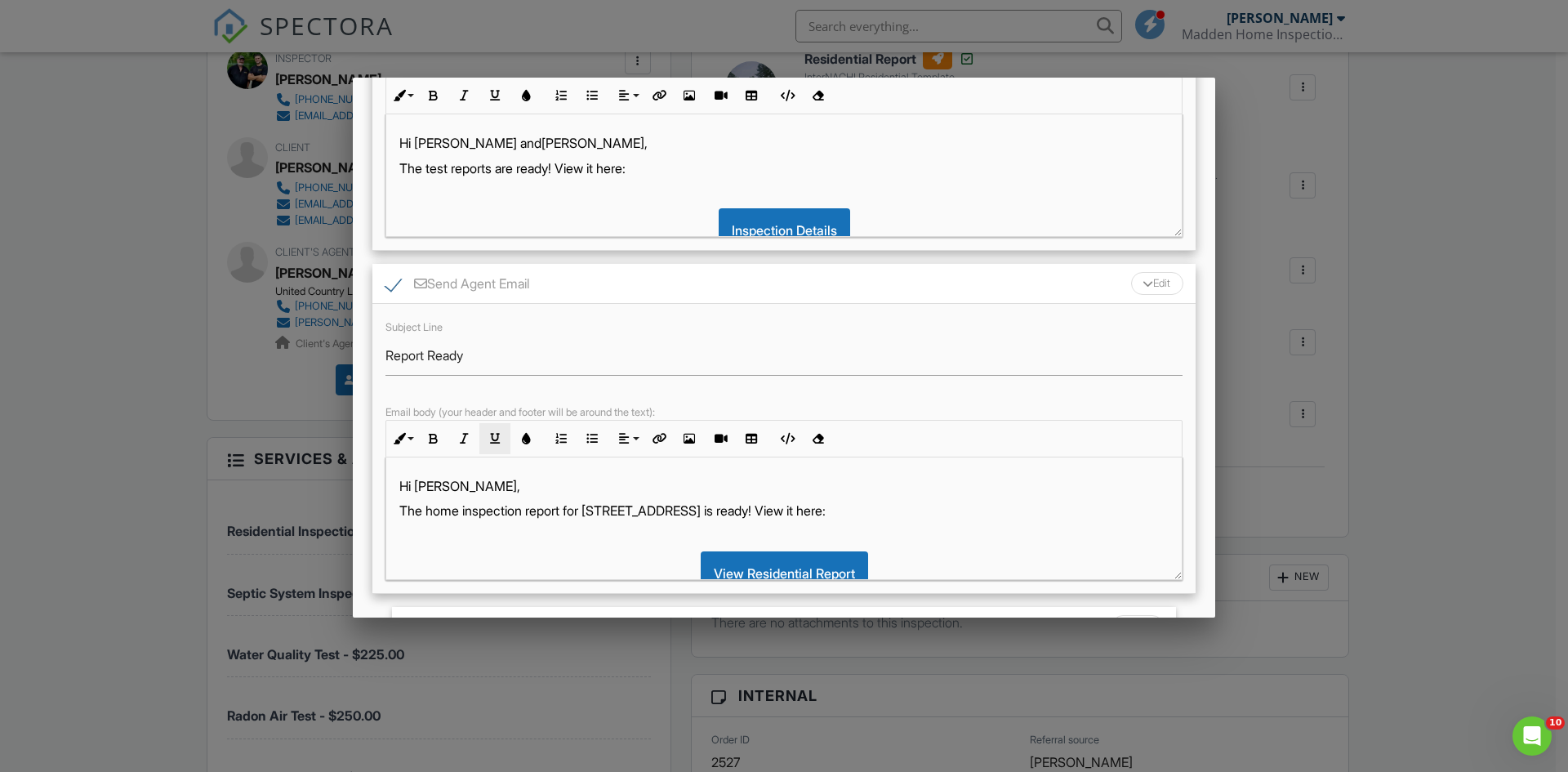
scroll to position [327, 0]
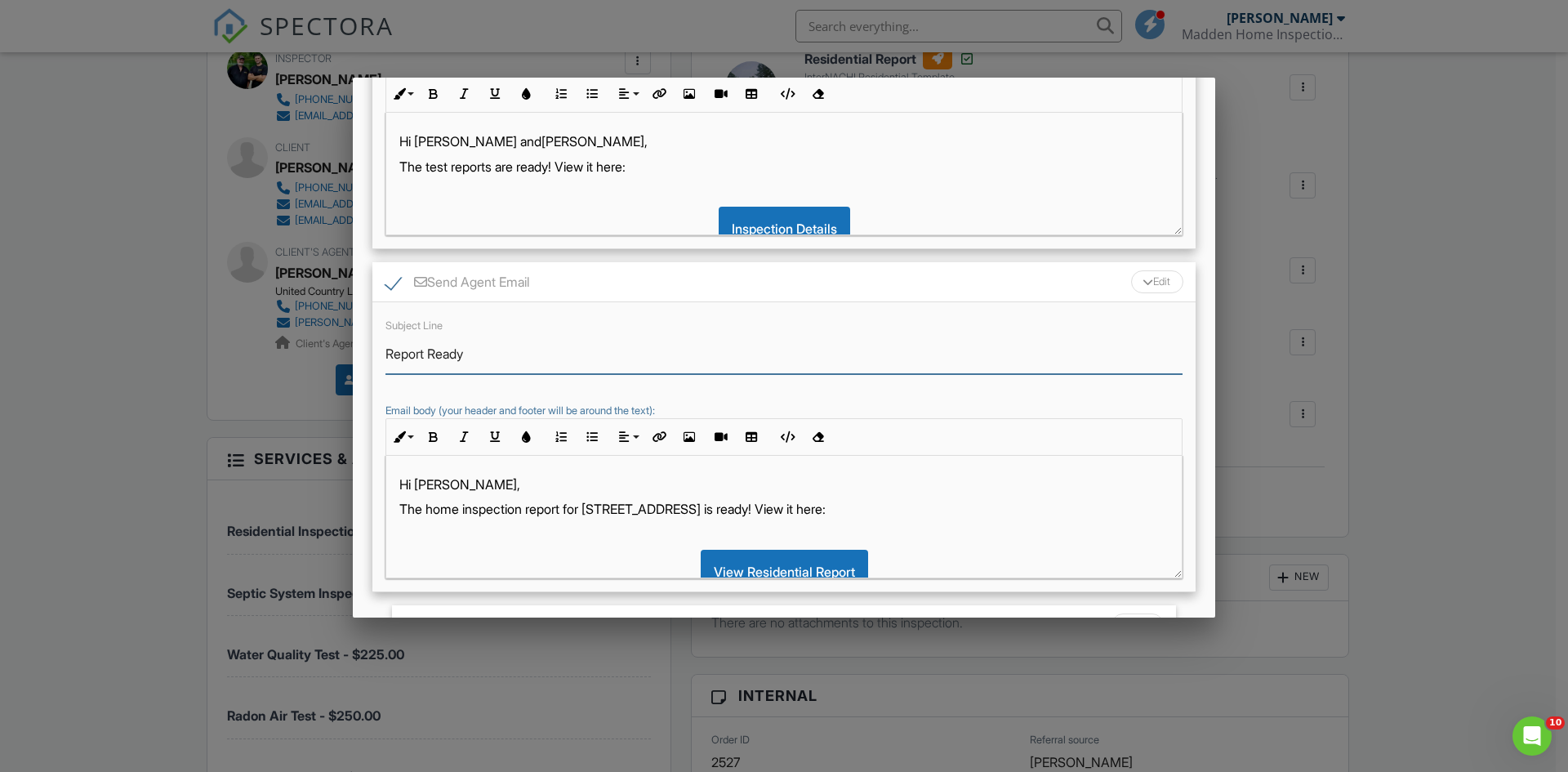
click at [425, 352] on input "Report Ready" at bounding box center [784, 354] width 797 height 40
type input "Reports Ready"
drag, startPoint x: 527, startPoint y: 508, endPoint x: 430, endPoint y: 509, distance: 97.0
click at [430, 509] on p "The home inspection report for [STREET_ADDRESS] is ready! View it here:" at bounding box center [784, 509] width 769 height 18
click at [536, 508] on p "The test results report for 607 W Old Main Rd is ready! View it here:" at bounding box center [784, 509] width 769 height 18
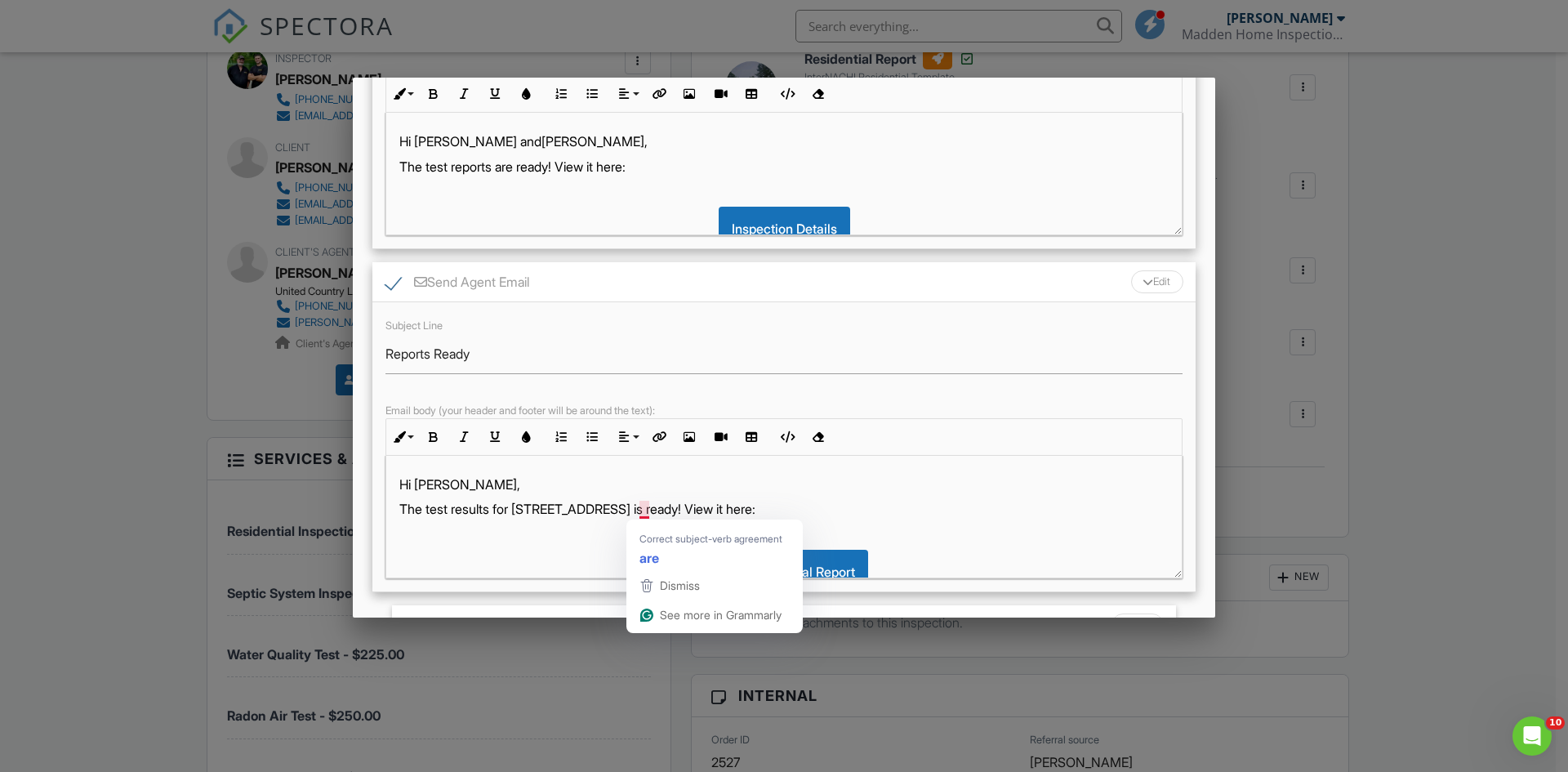
click at [648, 510] on p "The test results for 607 W Old Main Rd is ready! View it here:" at bounding box center [784, 509] width 769 height 18
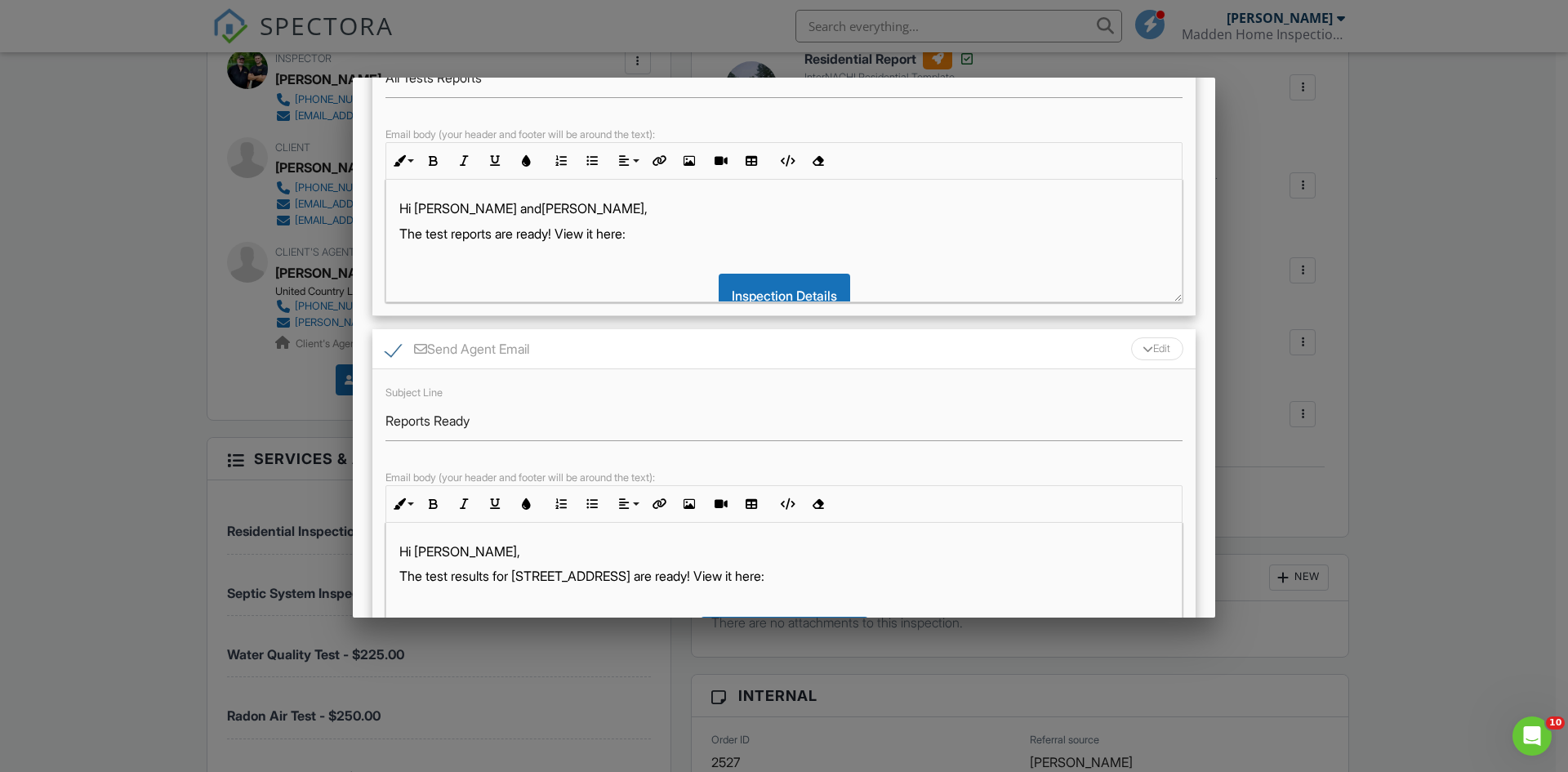
scroll to position [163, 0]
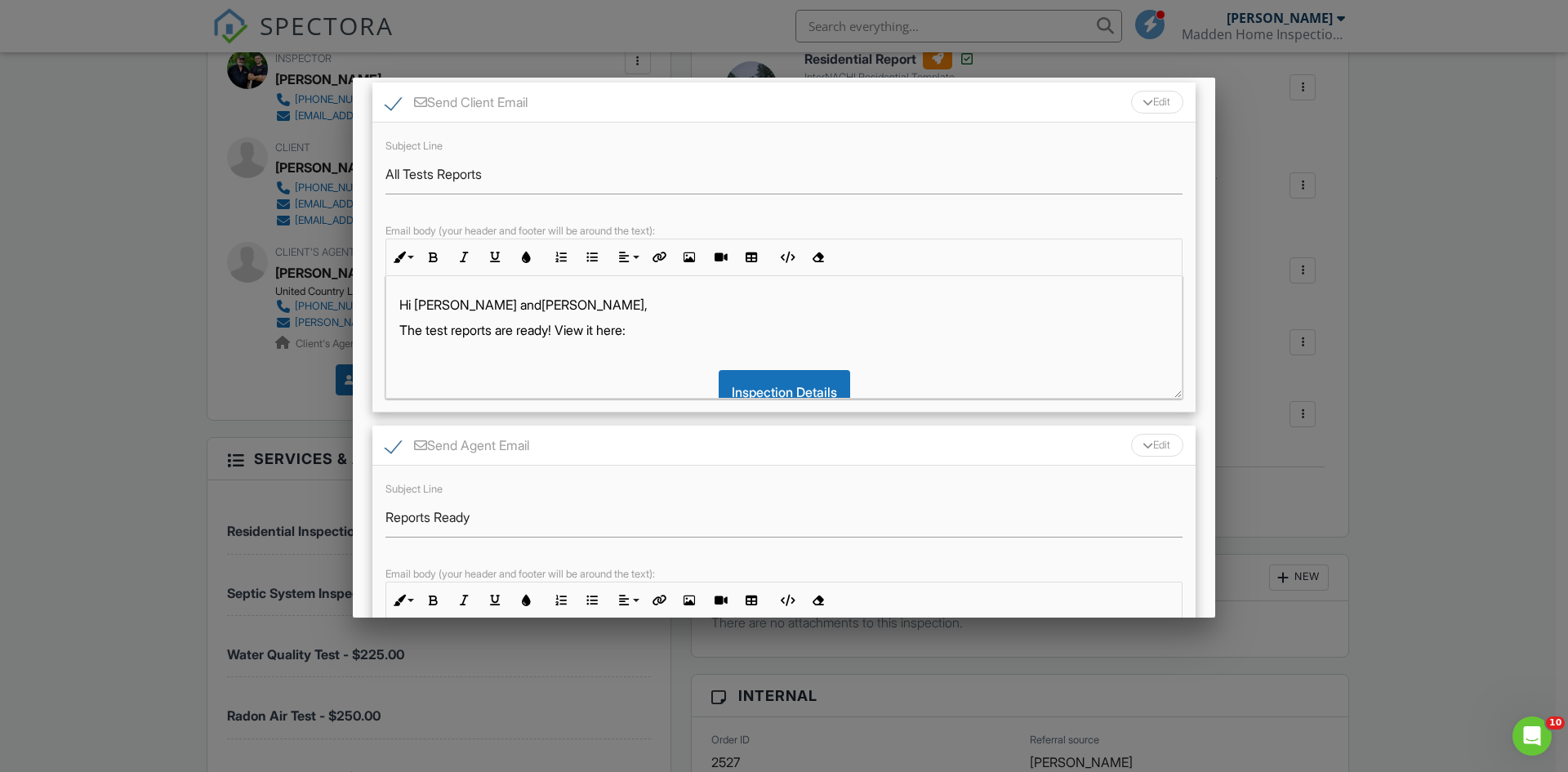
click at [495, 331] on p "The test reports are ready! View it here:" at bounding box center [784, 330] width 769 height 18
click at [493, 330] on p "The test reports are ready! View it here:" at bounding box center [784, 330] width 769 height 18
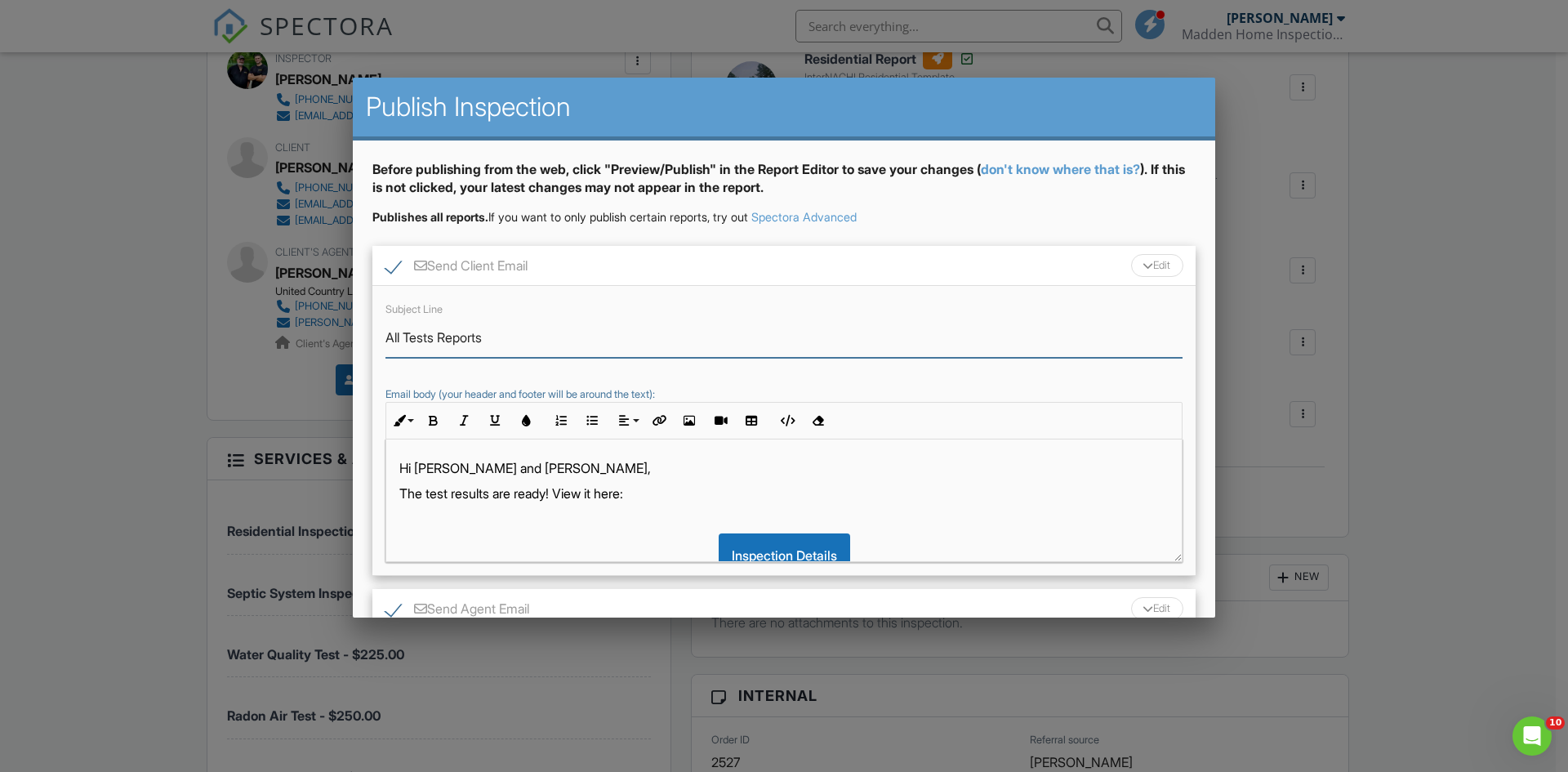
click at [482, 338] on input "All Tests Reports" at bounding box center [784, 338] width 797 height 40
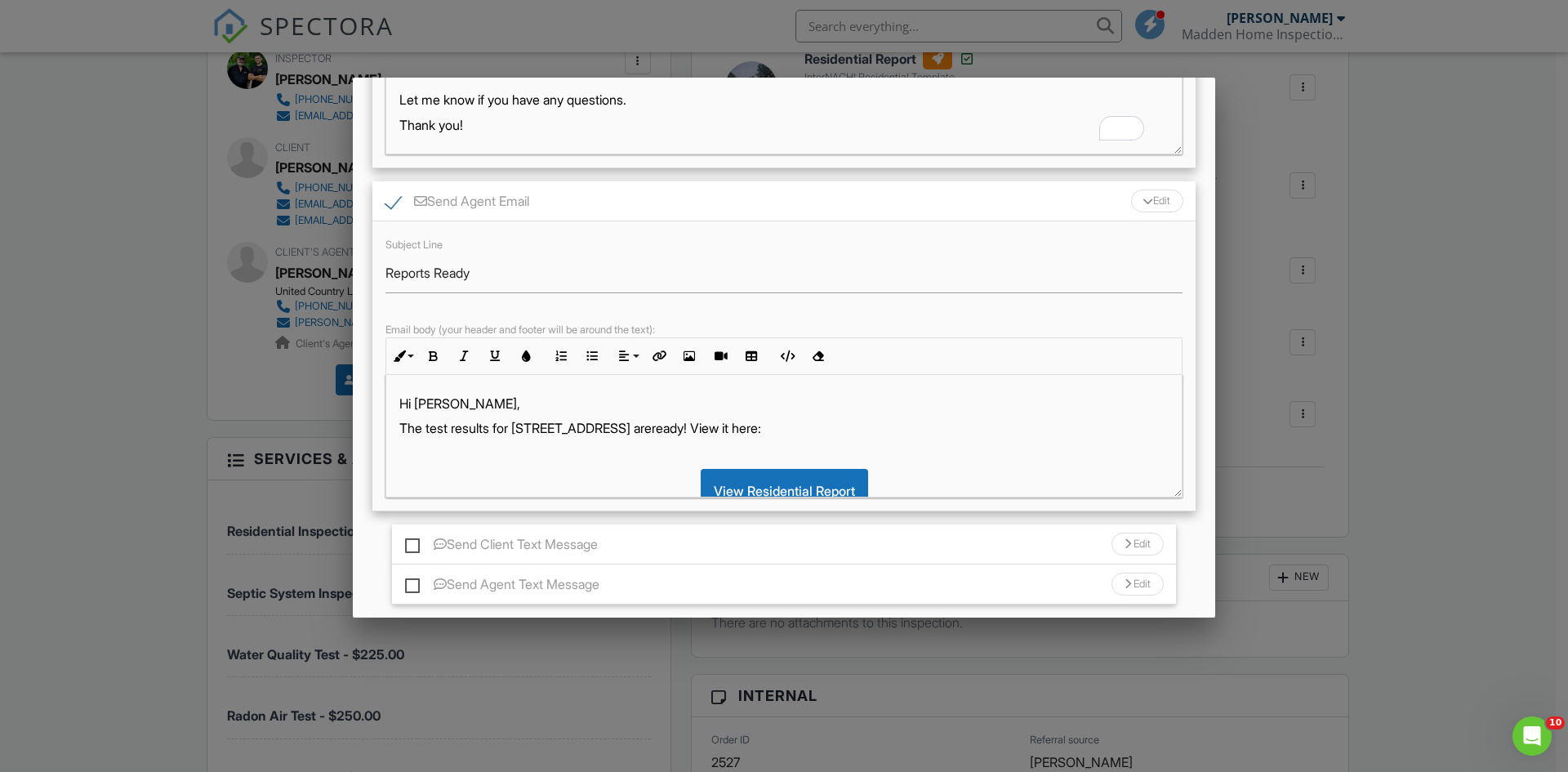
scroll to position [409, 0]
type input "All Tests Results"
click at [425, 269] on input "Reports Ready" at bounding box center [784, 272] width 797 height 40
click at [419, 274] on input "Tests Ready" at bounding box center [784, 272] width 797 height 40
click at [501, 272] on input "Test Results Ready" at bounding box center [784, 272] width 797 height 40
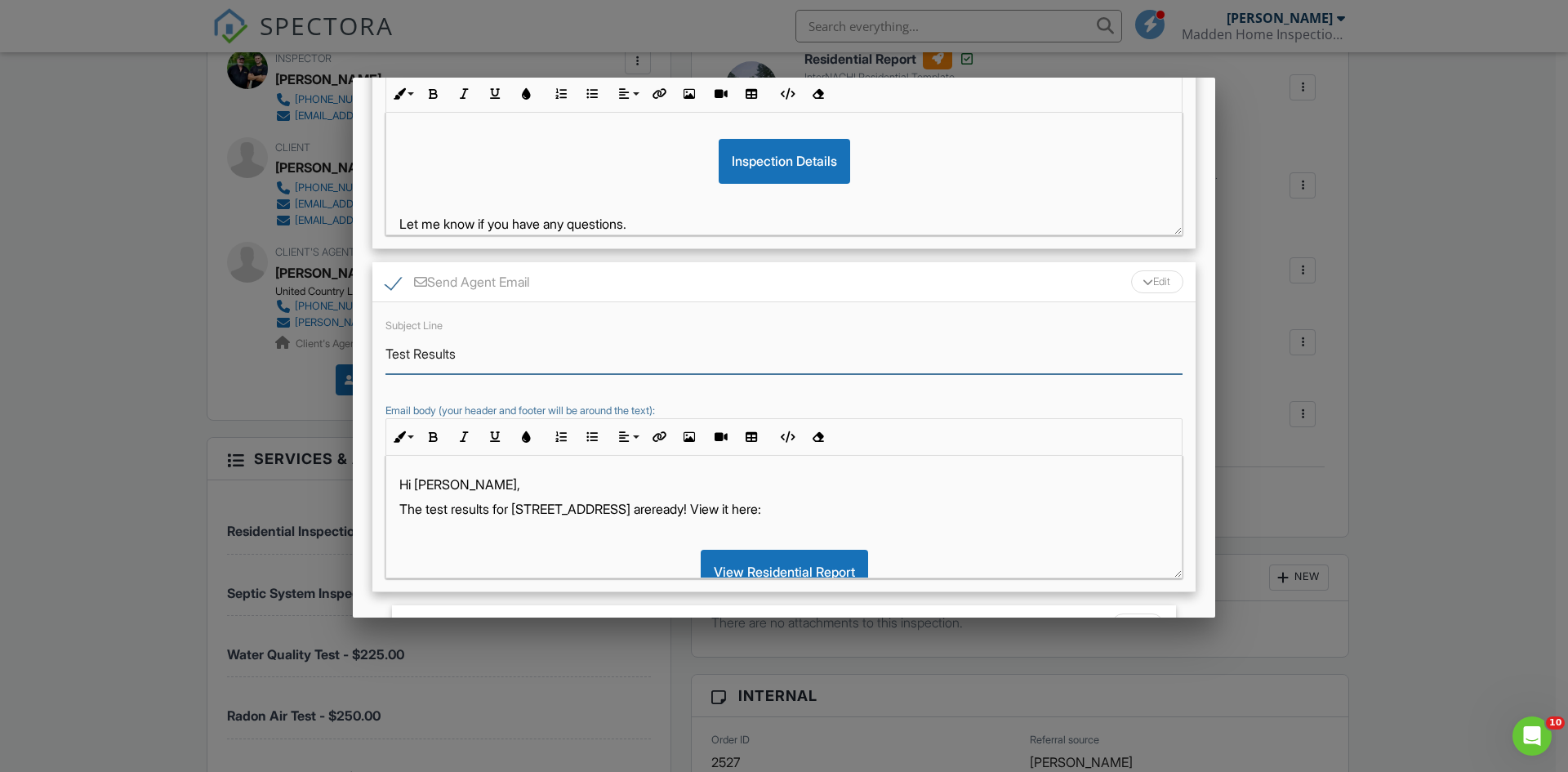
scroll to position [0, 0]
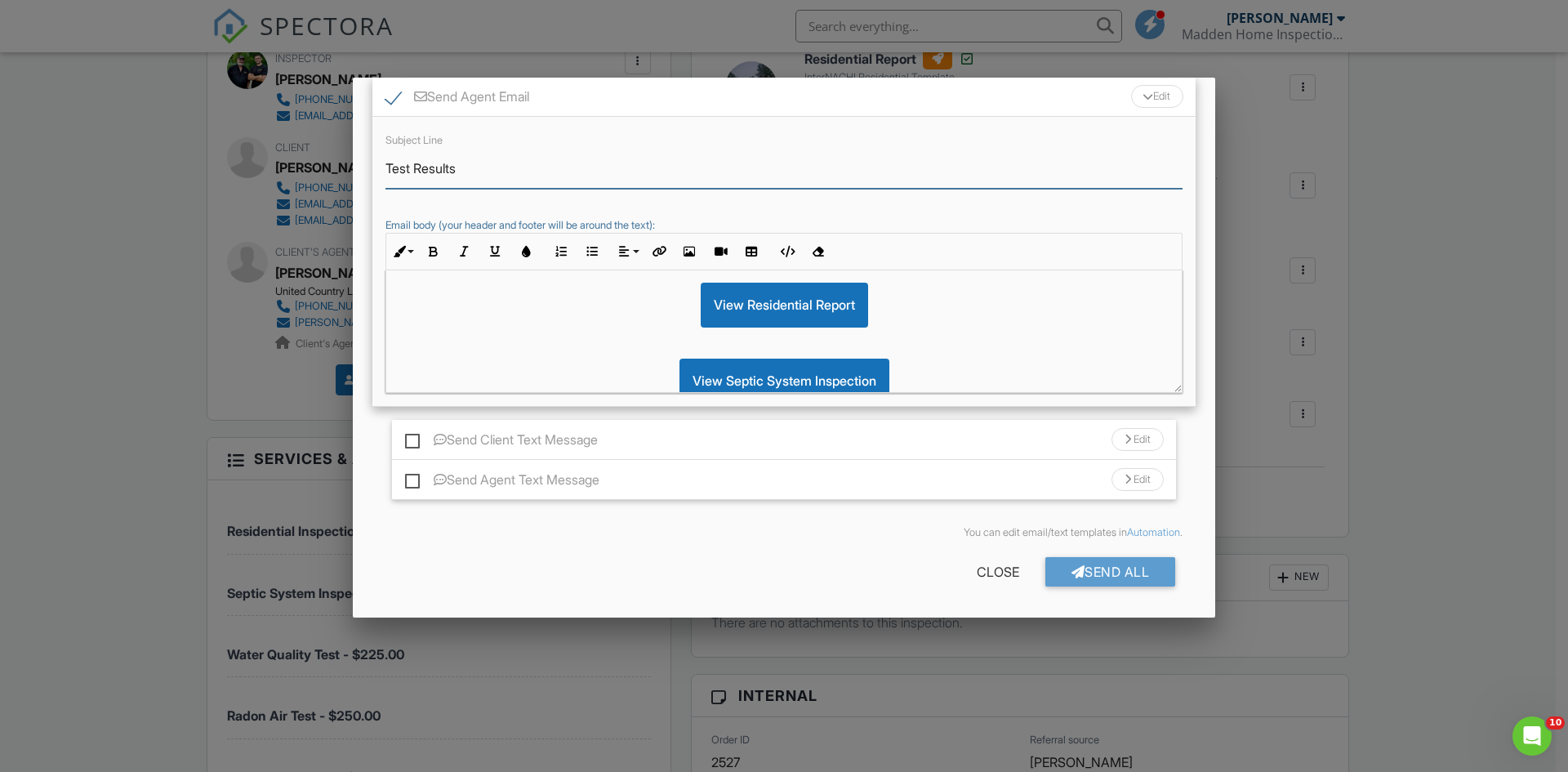
type input "Test Results"
click at [414, 441] on label "Send Client Text Message" at bounding box center [501, 442] width 193 height 20
click at [414, 437] on input "Send Client Text Message" at bounding box center [410, 432] width 11 height 11
checkbox input "true"
click at [413, 482] on label "Send Agent Text Message" at bounding box center [502, 482] width 195 height 20
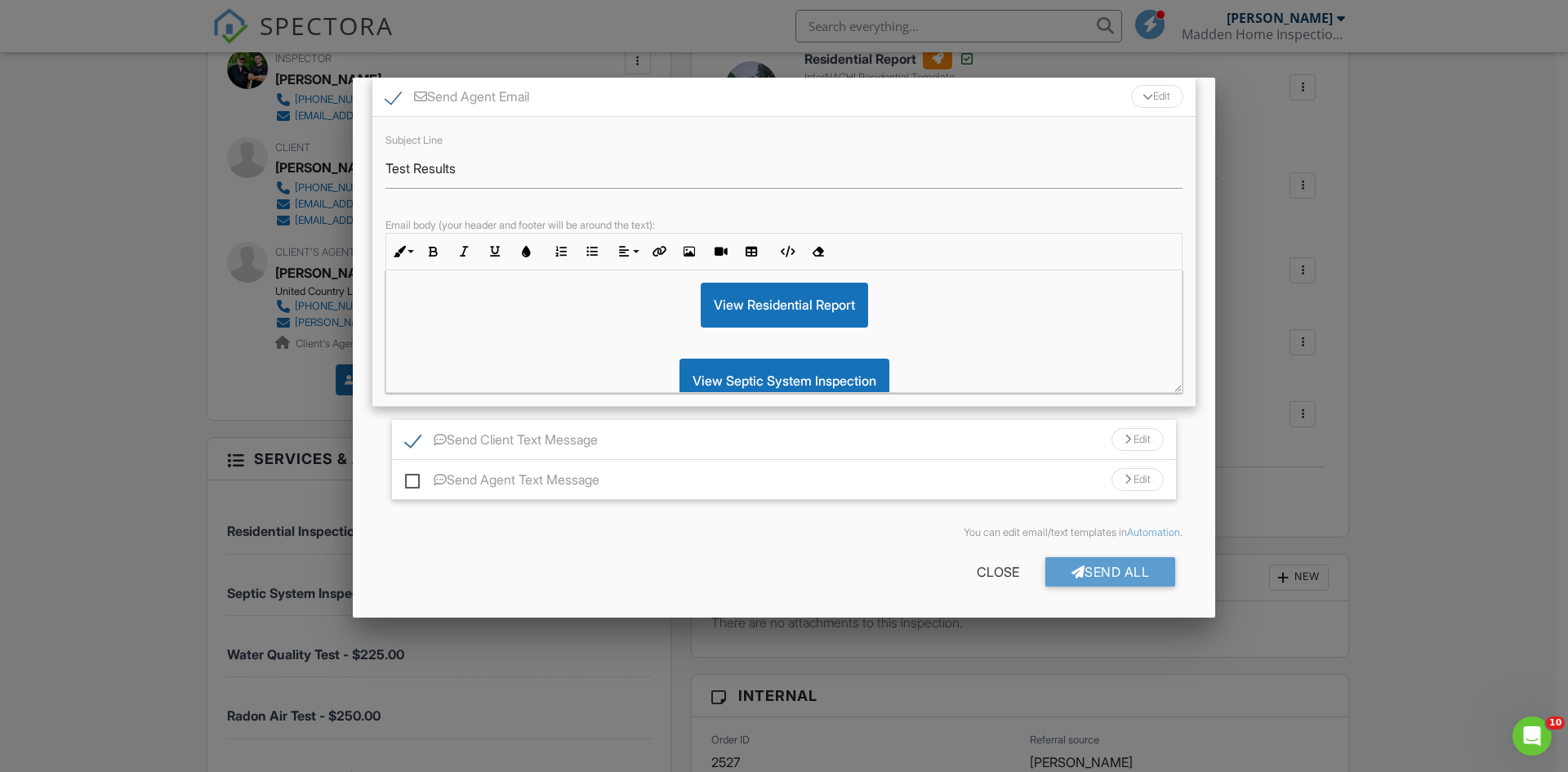
click at [413, 477] on input "Send Agent Text Message" at bounding box center [410, 472] width 11 height 11
checkbox input "true"
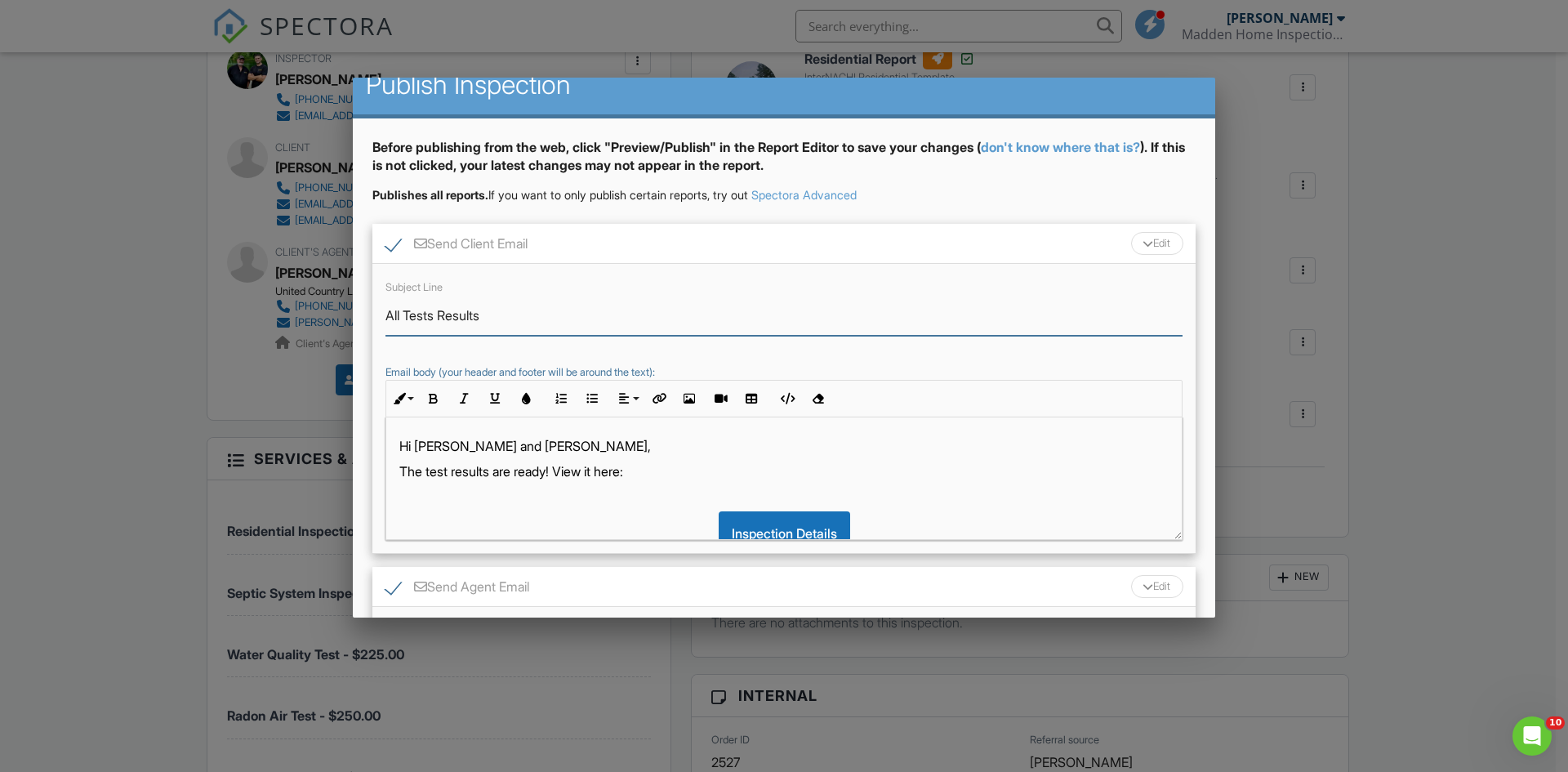
click at [487, 314] on input "All Tests Results" at bounding box center [784, 316] width 797 height 40
type input "All Tests Results - Lowell"
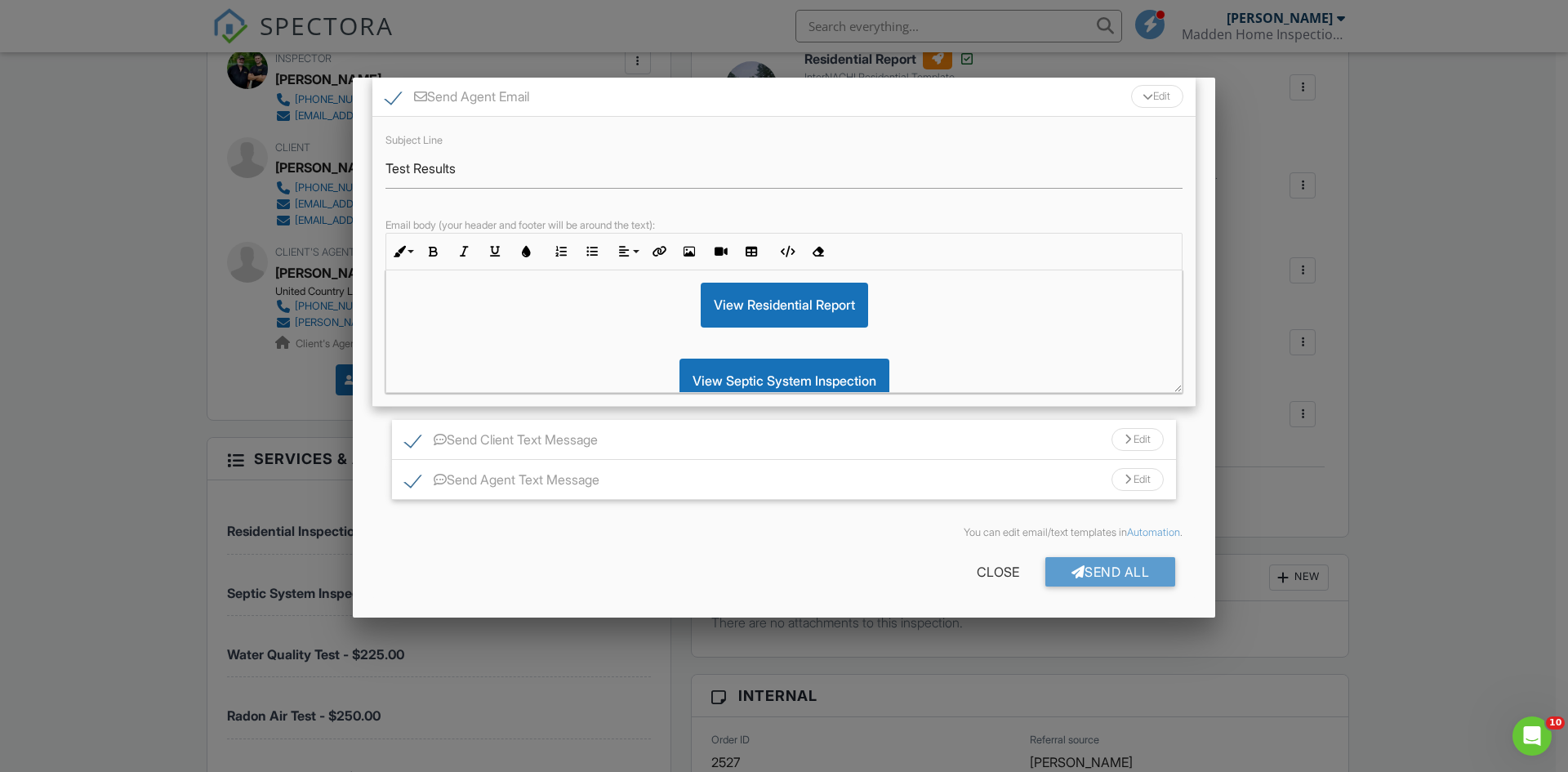
click at [1126, 574] on div "Send All" at bounding box center [1110, 572] width 131 height 29
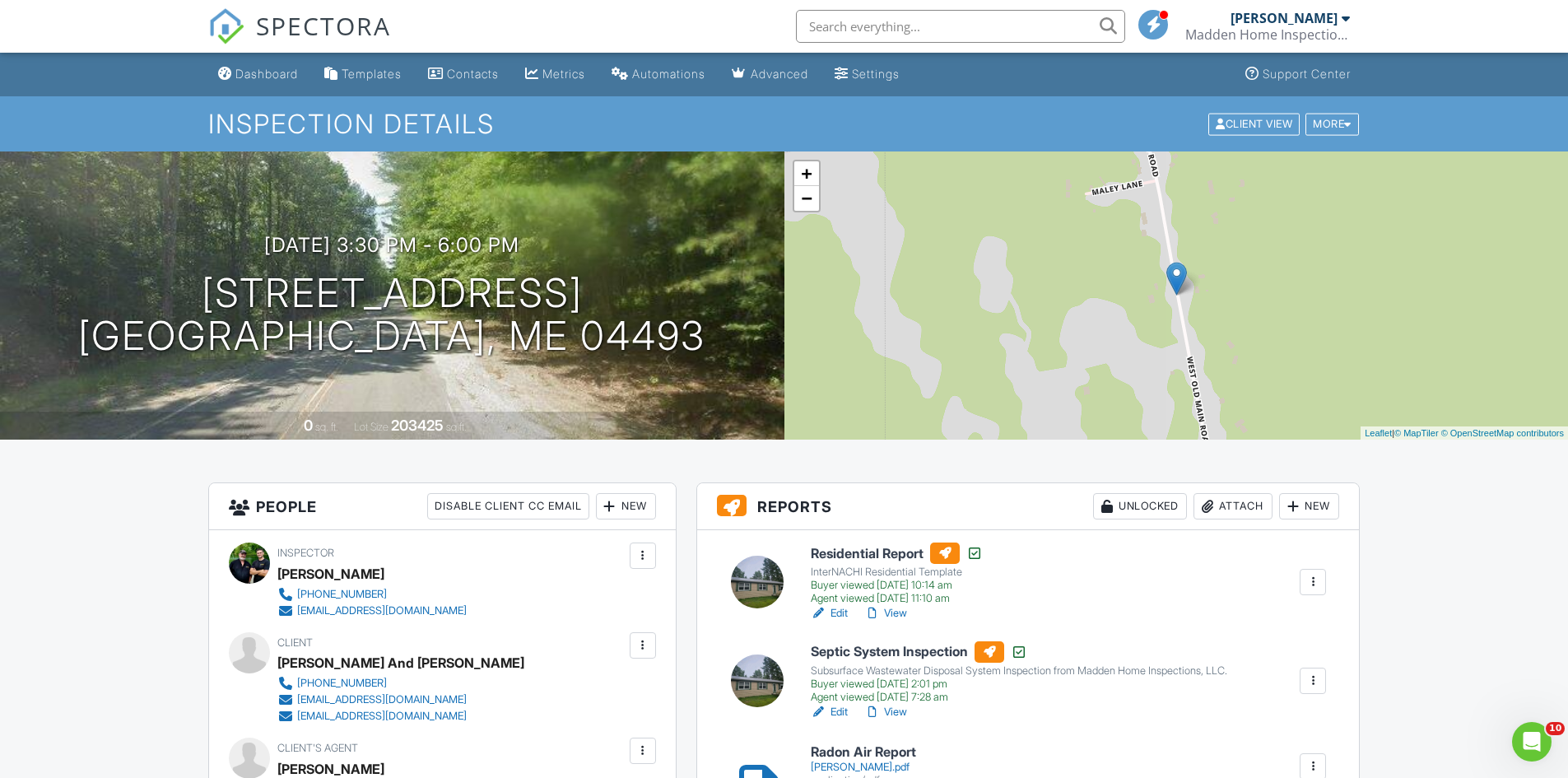
drag, startPoint x: 294, startPoint y: 74, endPoint x: 303, endPoint y: 74, distance: 9.0
click at [295, 74] on div "Dashboard" at bounding box center [267, 73] width 62 height 14
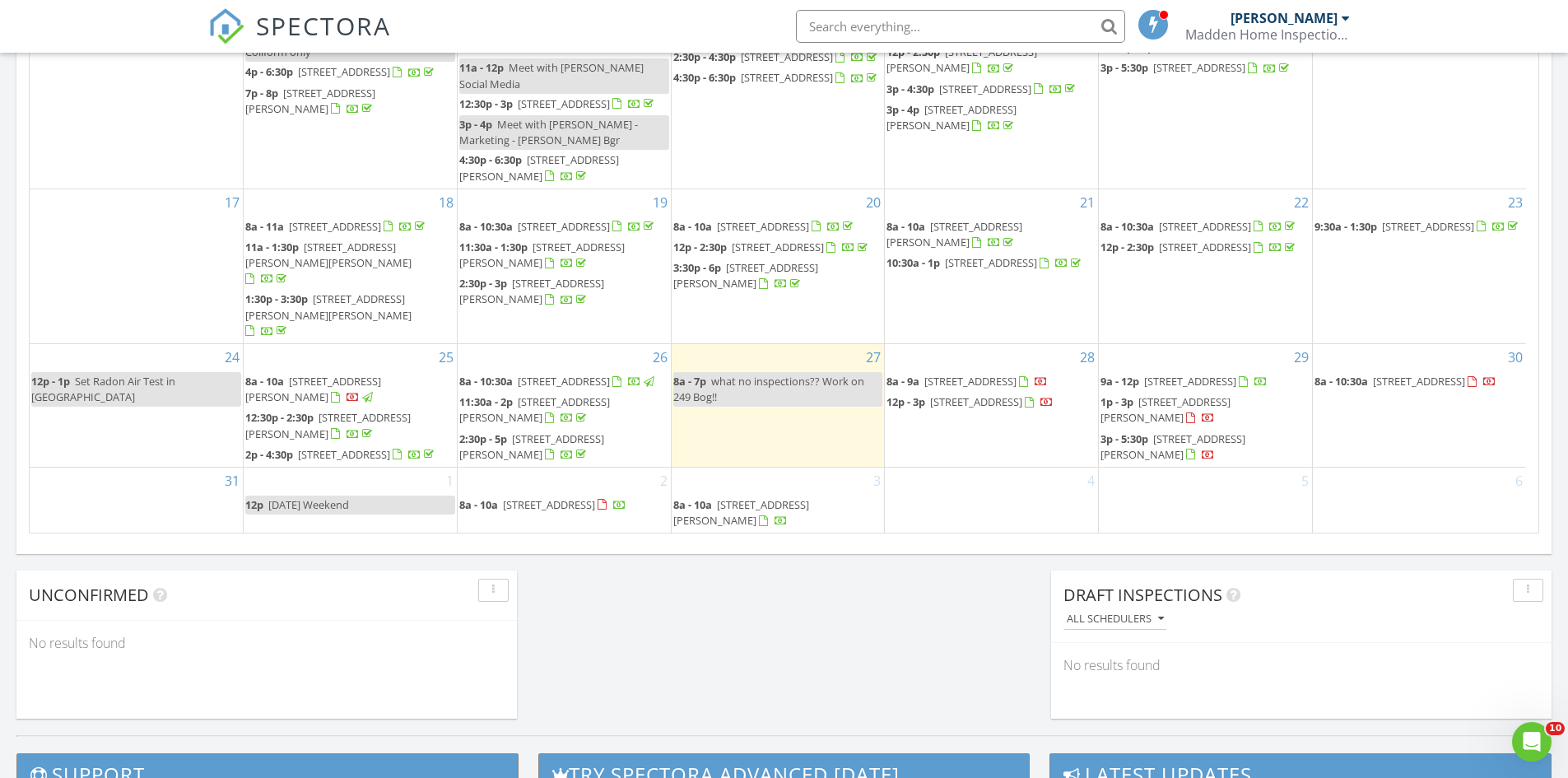
scroll to position [1041, 0]
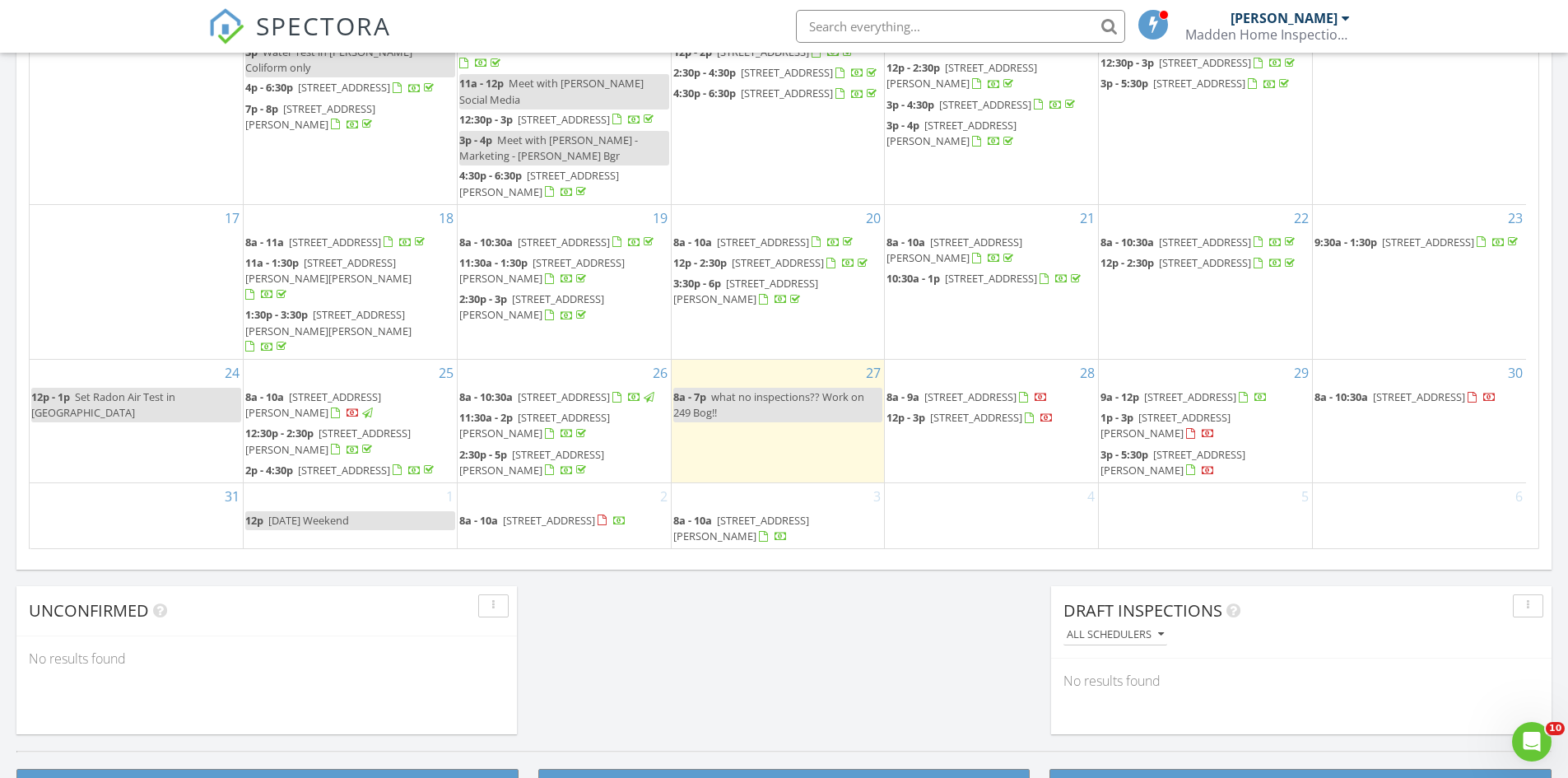
click at [731, 688] on div "[DATE] [PERSON_NAME] 8:00 am what no inspections?? Work on 249 Bog!! [PERSON_NA…" at bounding box center [784, 1] width 1568 height 1498
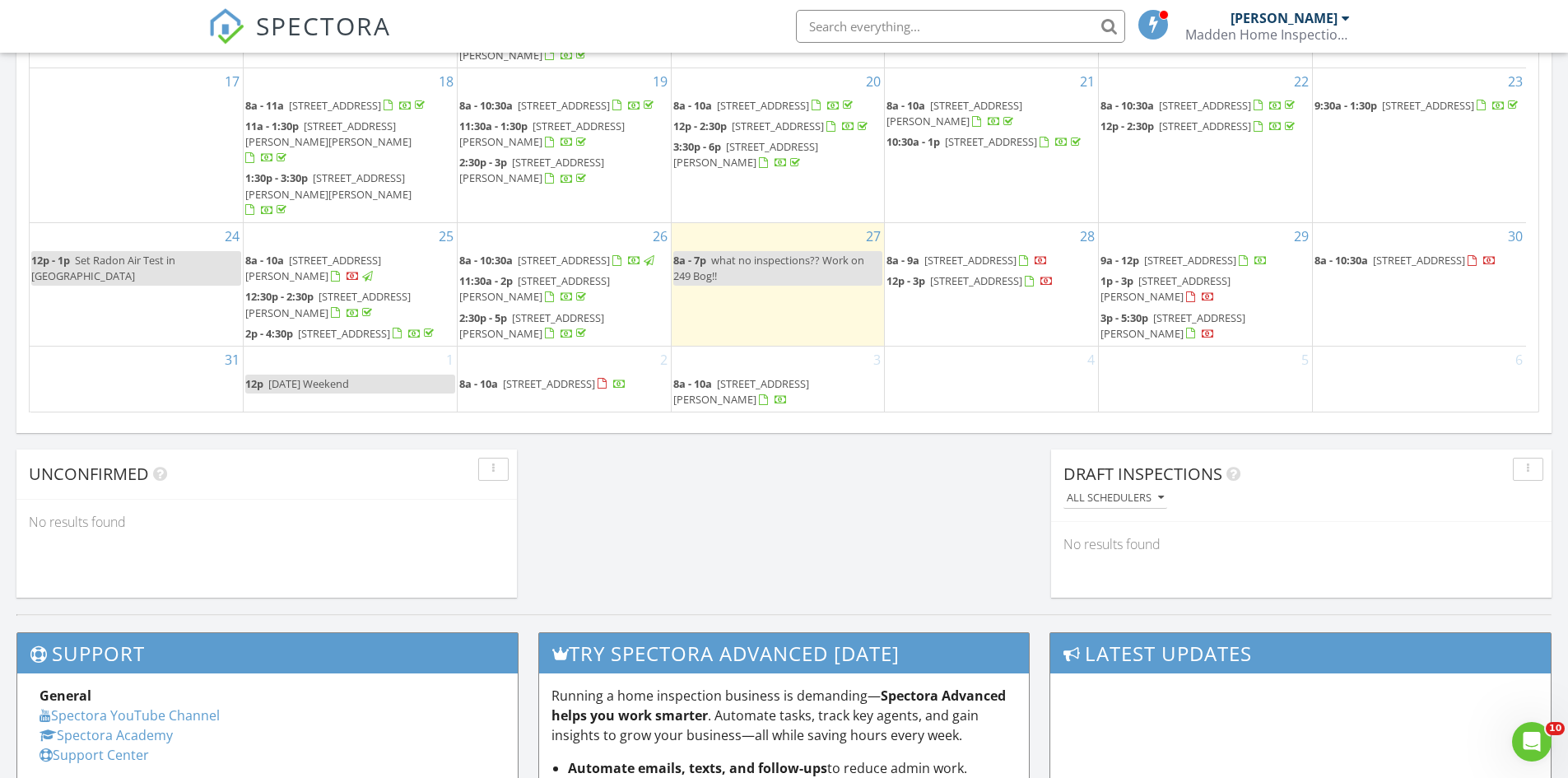
scroll to position [1086, 0]
